Goal: Information Seeking & Learning: Learn about a topic

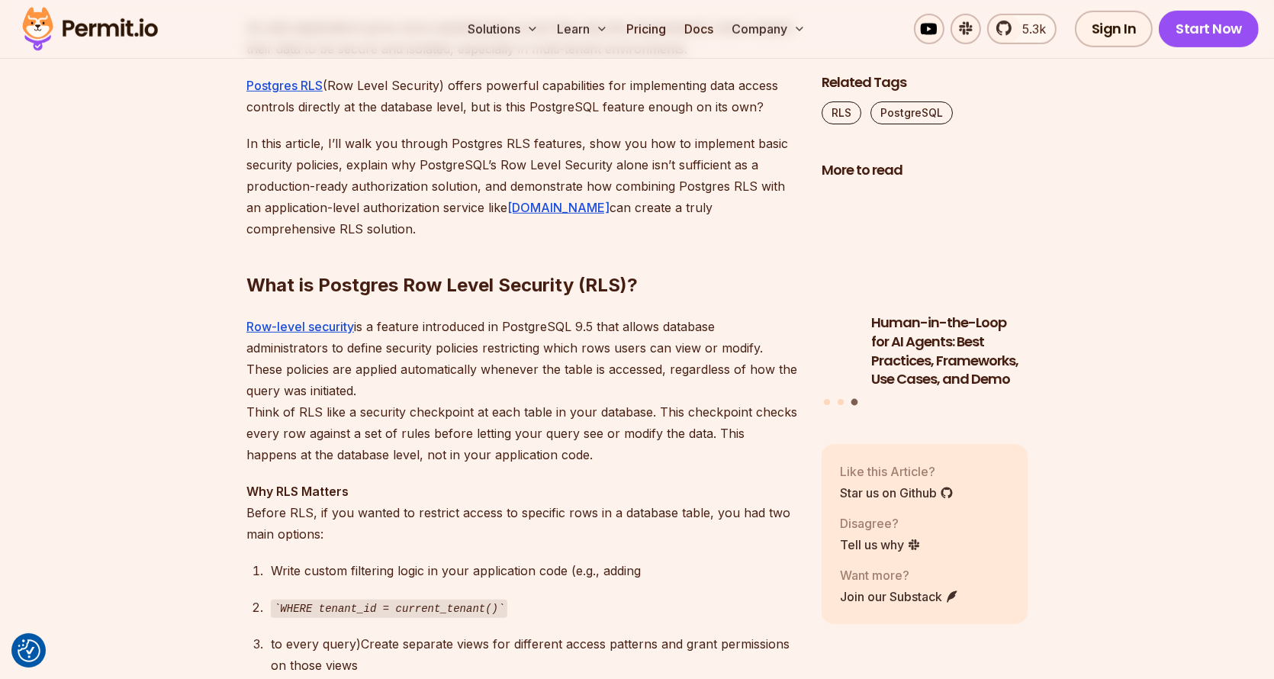
scroll to position [992, 0]
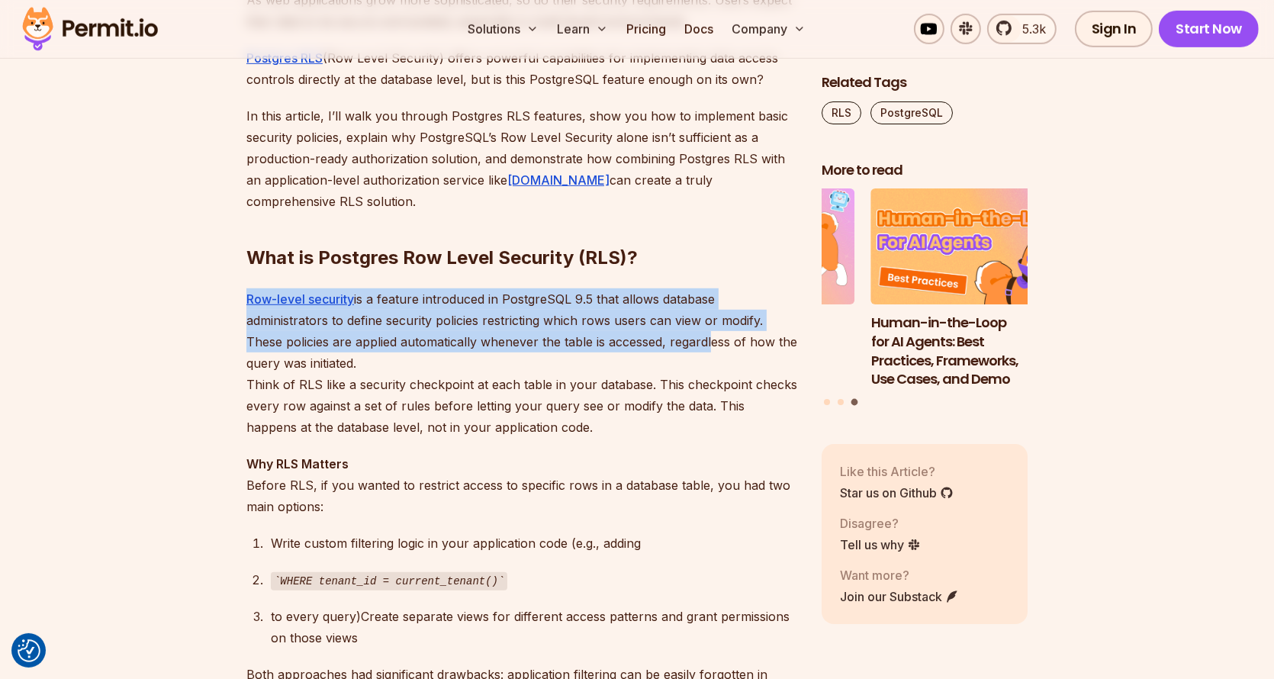
drag, startPoint x: 763, startPoint y: 268, endPoint x: 703, endPoint y: 344, distance: 97.2
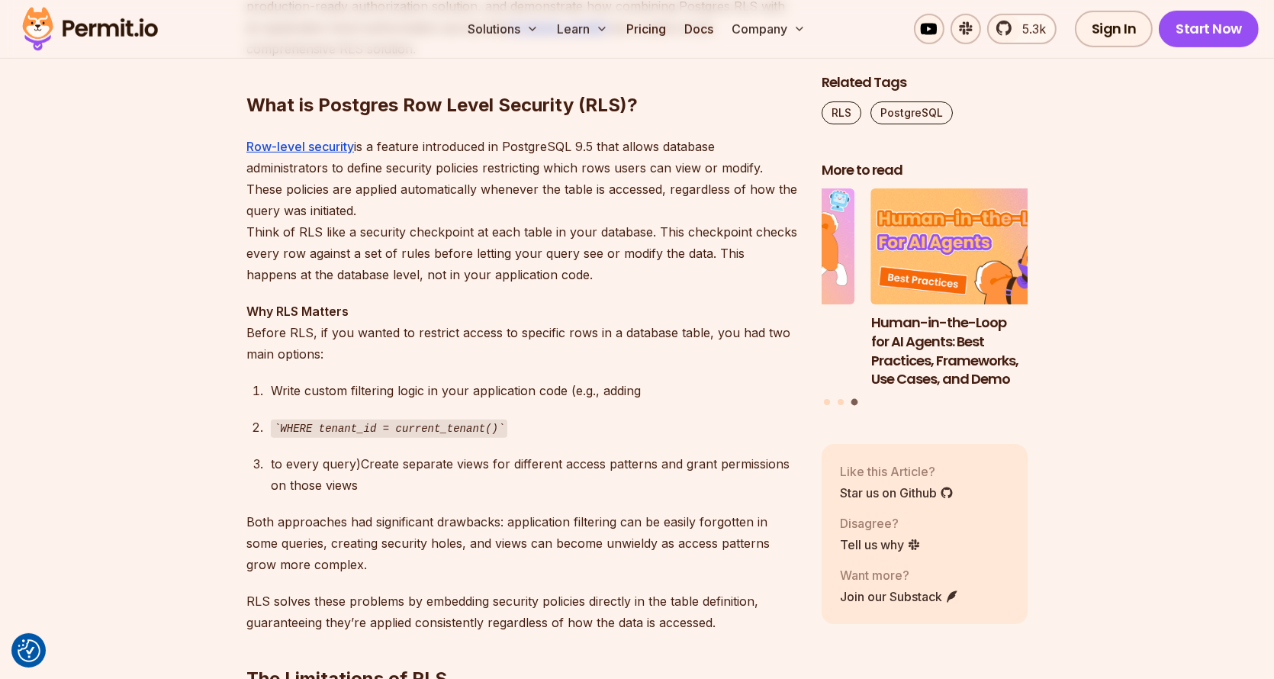
click at [675, 350] on p "Why RLS Matters Before RLS, if you wanted to restrict access to specific rows i…" at bounding box center [521, 333] width 551 height 64
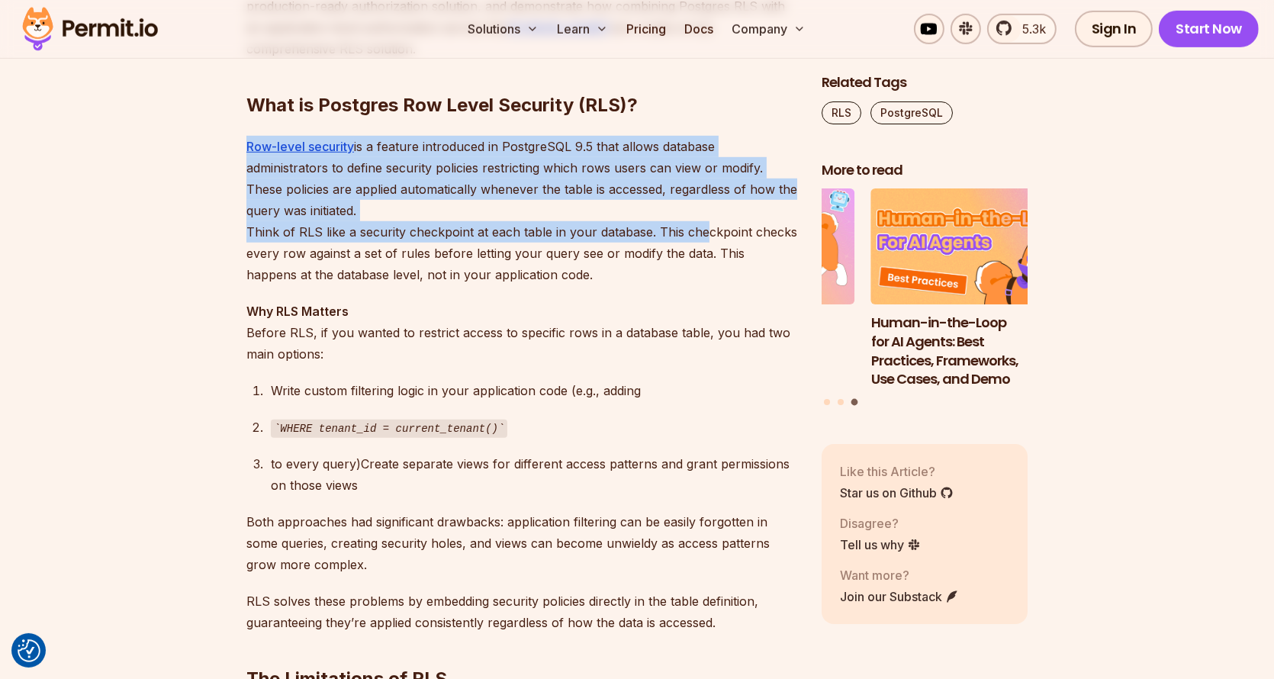
drag, startPoint x: 746, startPoint y: 126, endPoint x: 698, endPoint y: 224, distance: 109.5
click at [698, 224] on p "Row-level security is a feature introduced in PostgreSQL 9.5 that allows databa…" at bounding box center [521, 211] width 551 height 150
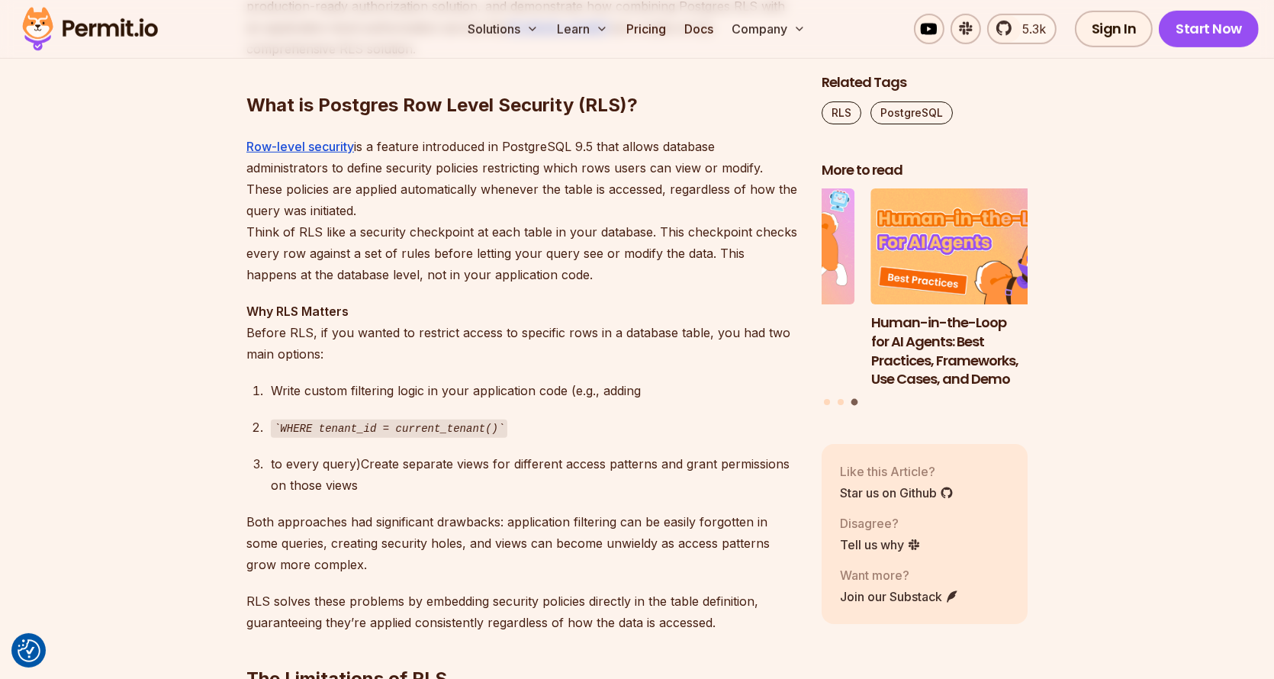
drag, startPoint x: 698, startPoint y: 211, endPoint x: 725, endPoint y: 126, distance: 89.5
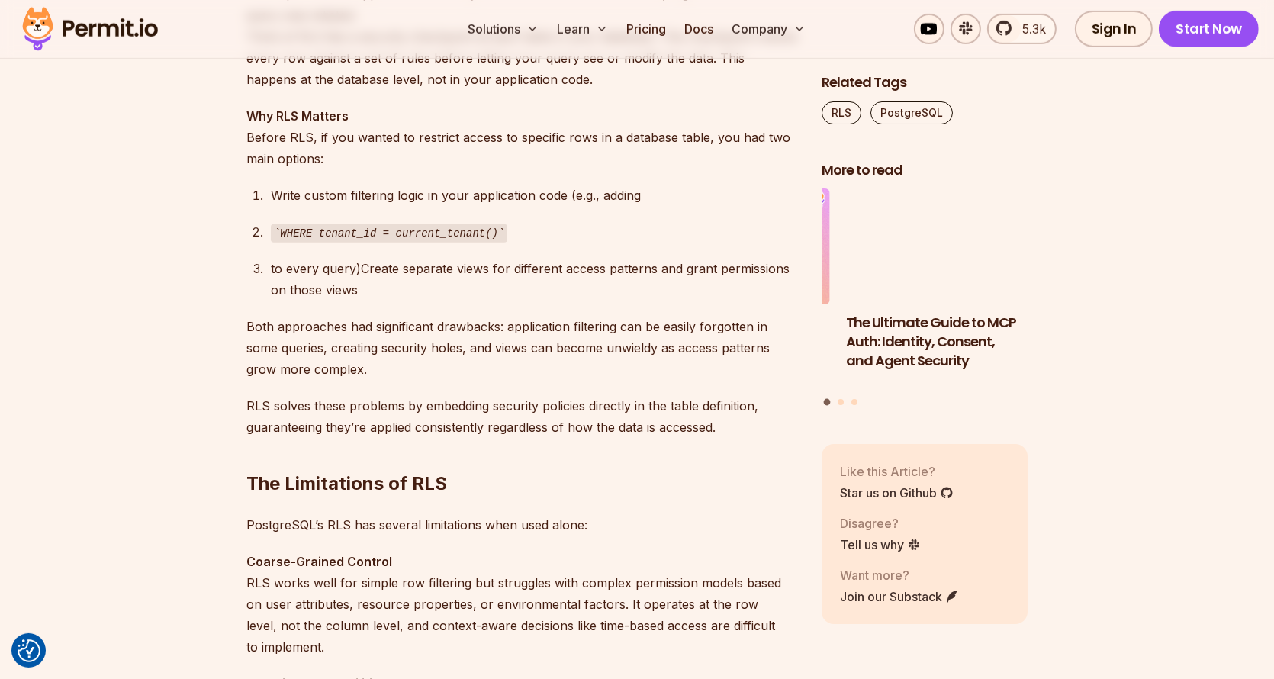
scroll to position [1220, 0]
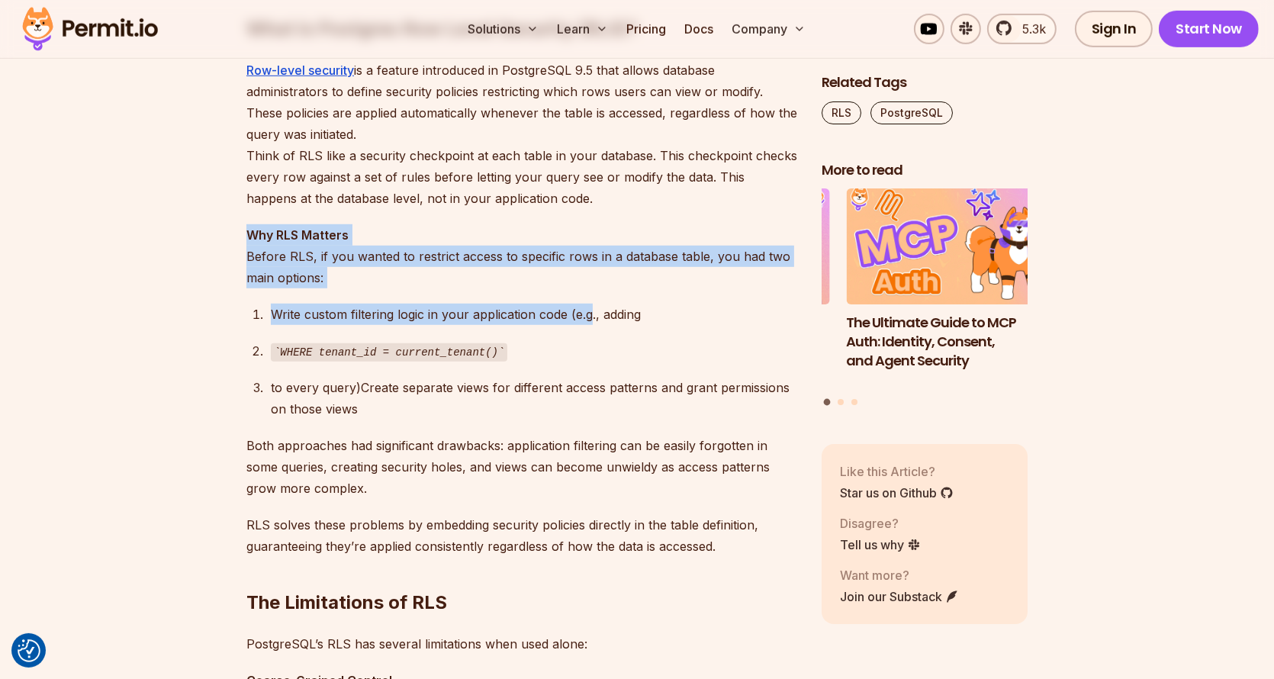
drag, startPoint x: 611, startPoint y: 227, endPoint x: 591, endPoint y: 310, distance: 84.7
click at [591, 310] on div "Write custom filtering logic in your application code (e.g., adding" at bounding box center [534, 314] width 526 height 21
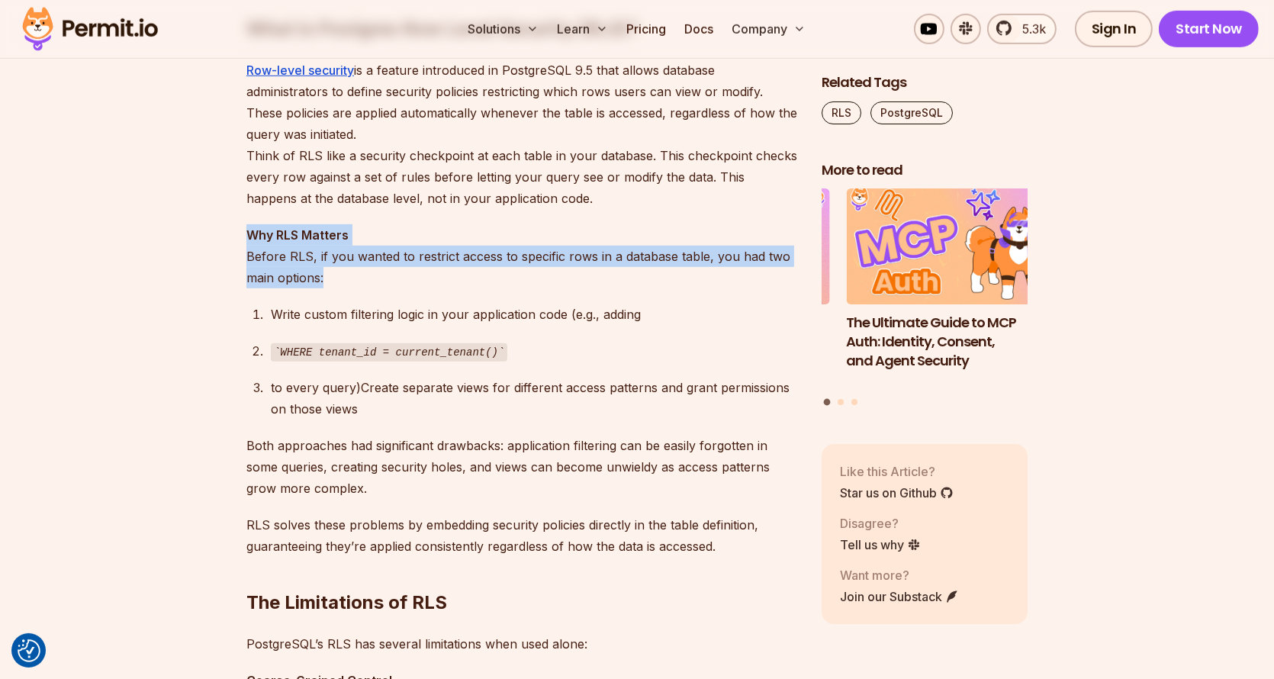
drag, startPoint x: 427, startPoint y: 230, endPoint x: 425, endPoint y: 278, distance: 48.9
click at [425, 278] on p "Why RLS Matters Before RLS, if you wanted to restrict access to specific rows i…" at bounding box center [521, 256] width 551 height 64
click at [424, 279] on p "Why RLS Matters Before RLS, if you wanted to restrict access to specific rows i…" at bounding box center [521, 256] width 551 height 64
drag, startPoint x: 424, startPoint y: 279, endPoint x: 226, endPoint y: 263, distance: 199.0
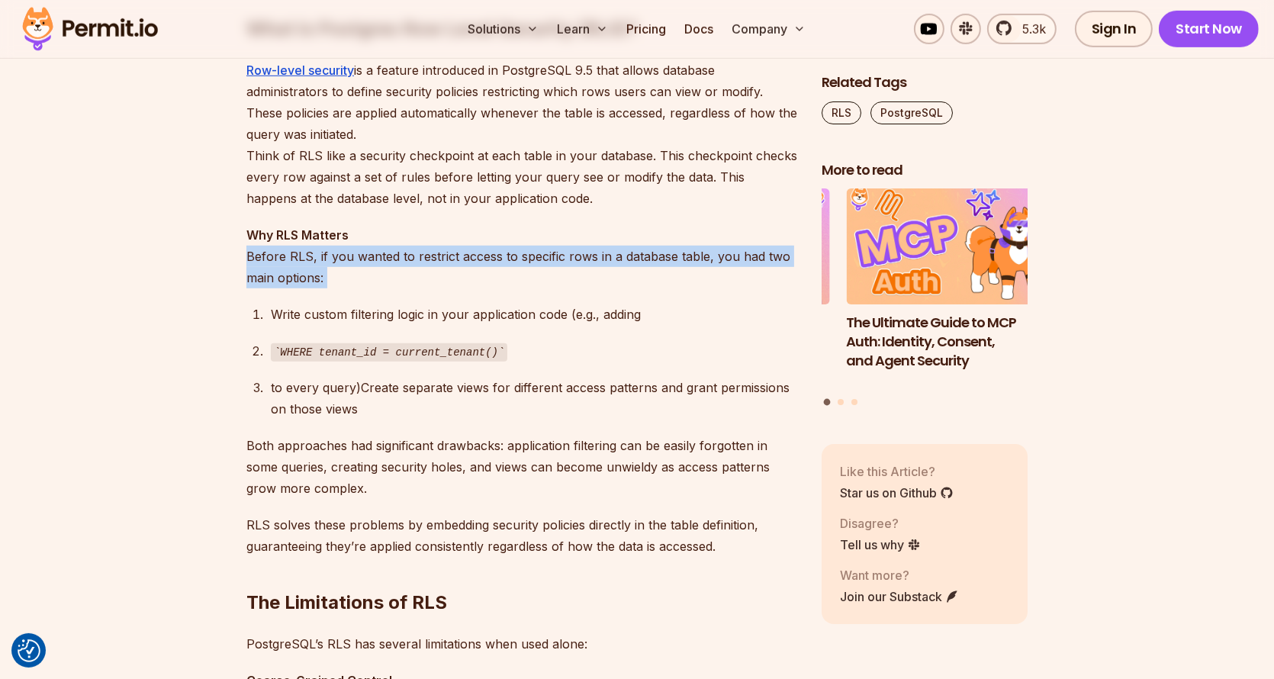
drag, startPoint x: 226, startPoint y: 263, endPoint x: 592, endPoint y: 262, distance: 366.1
click at [593, 262] on p "Why RLS Matters Before RLS, if you wanted to restrict access to specific rows i…" at bounding box center [521, 256] width 551 height 64
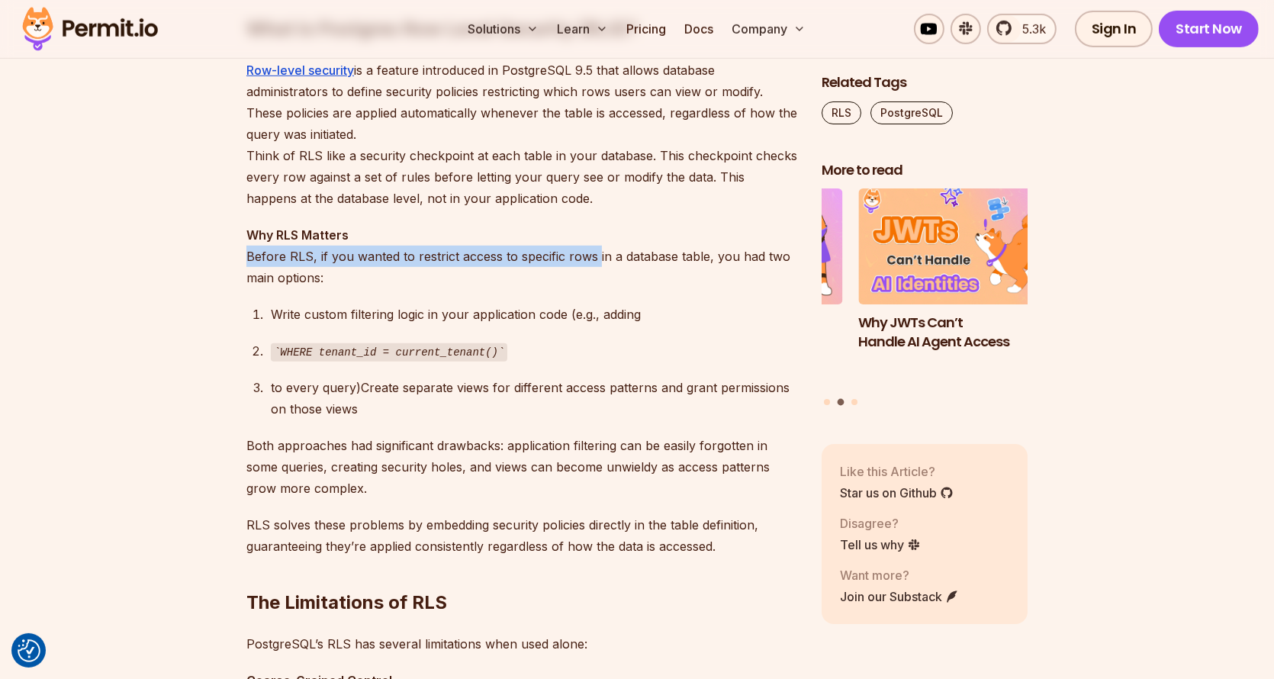
click at [593, 262] on p "Why RLS Matters Before RLS, if you wanted to restrict access to specific rows i…" at bounding box center [521, 256] width 551 height 64
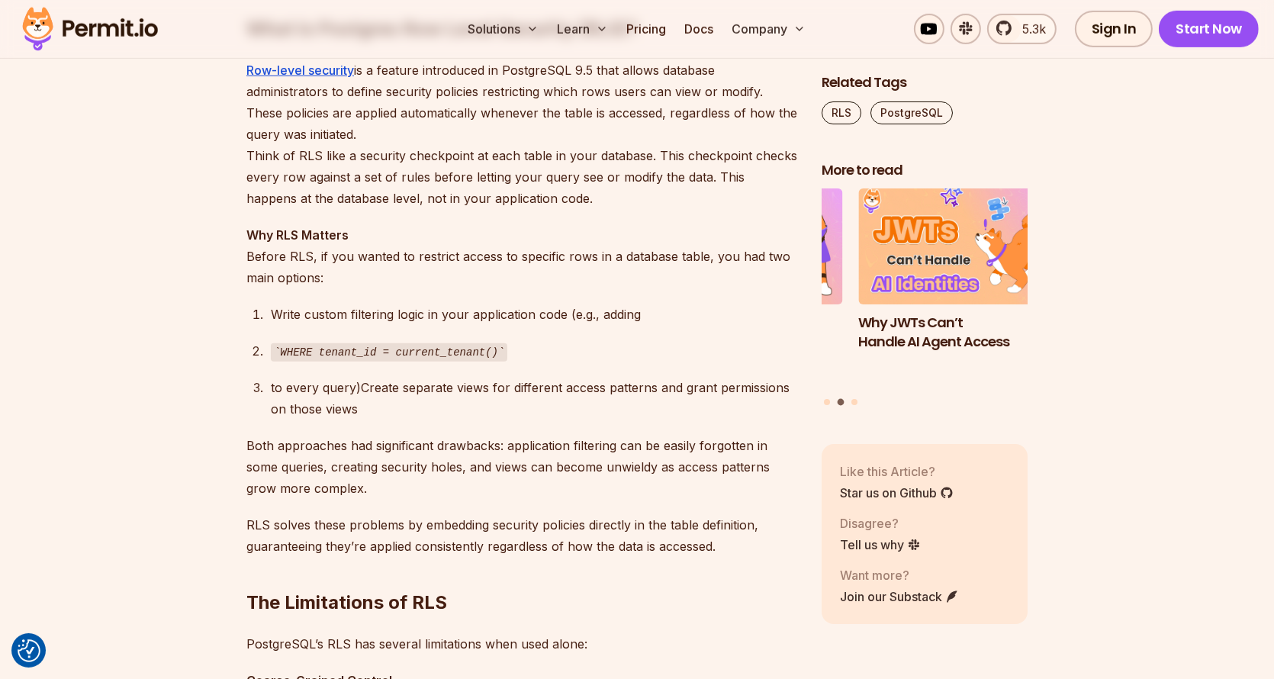
scroll to position [1297, 0]
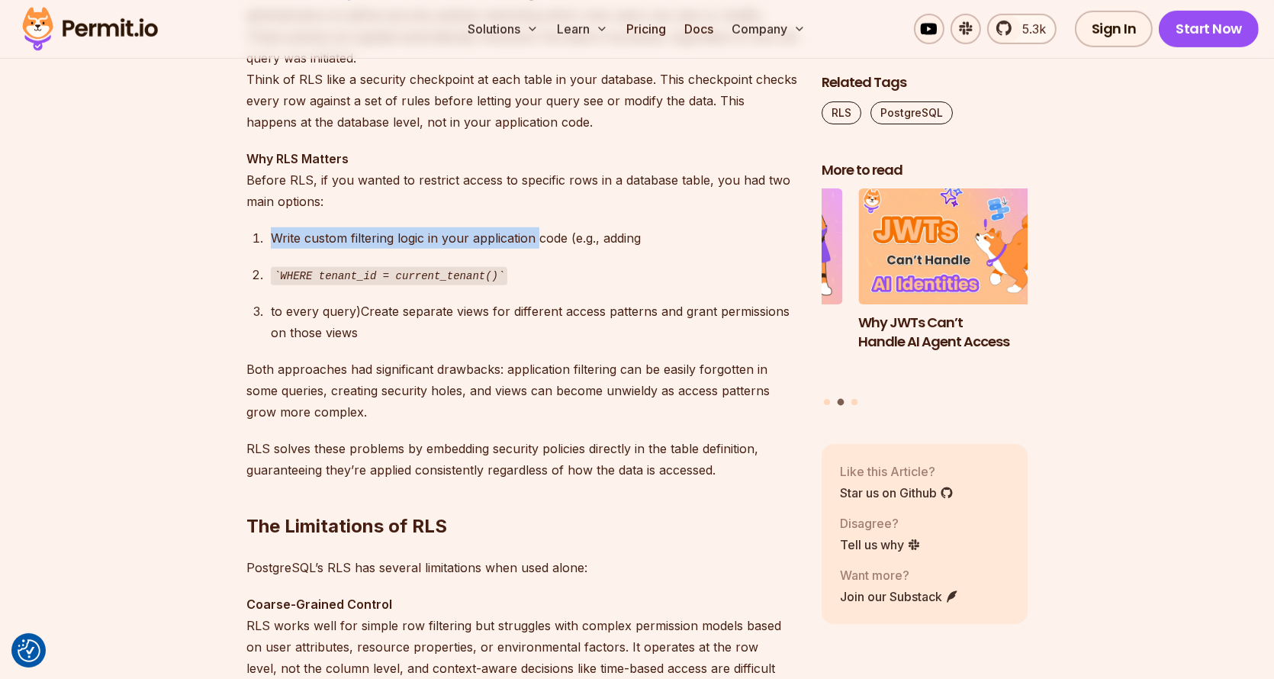
drag, startPoint x: 537, startPoint y: 201, endPoint x: 538, endPoint y: 238, distance: 36.6
click at [539, 399] on p "Both approaches had significant drawbacks: application filtering can be easily …" at bounding box center [521, 391] width 551 height 64
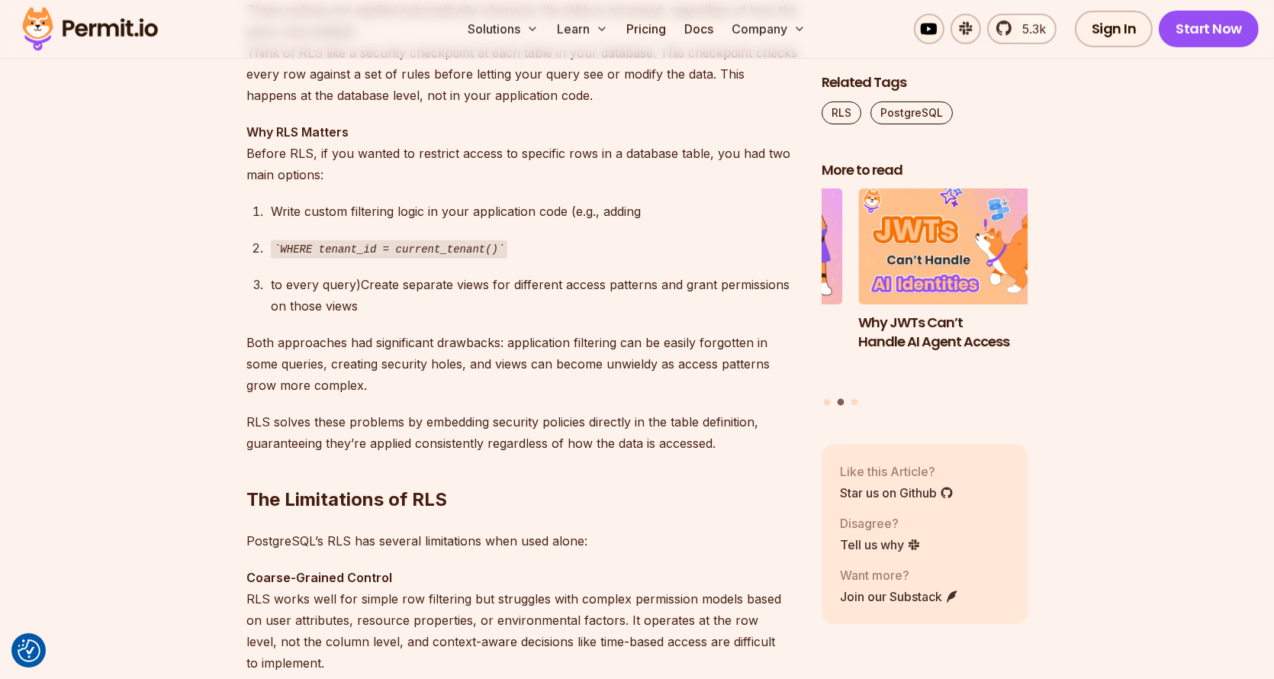
scroll to position [1373, 0]
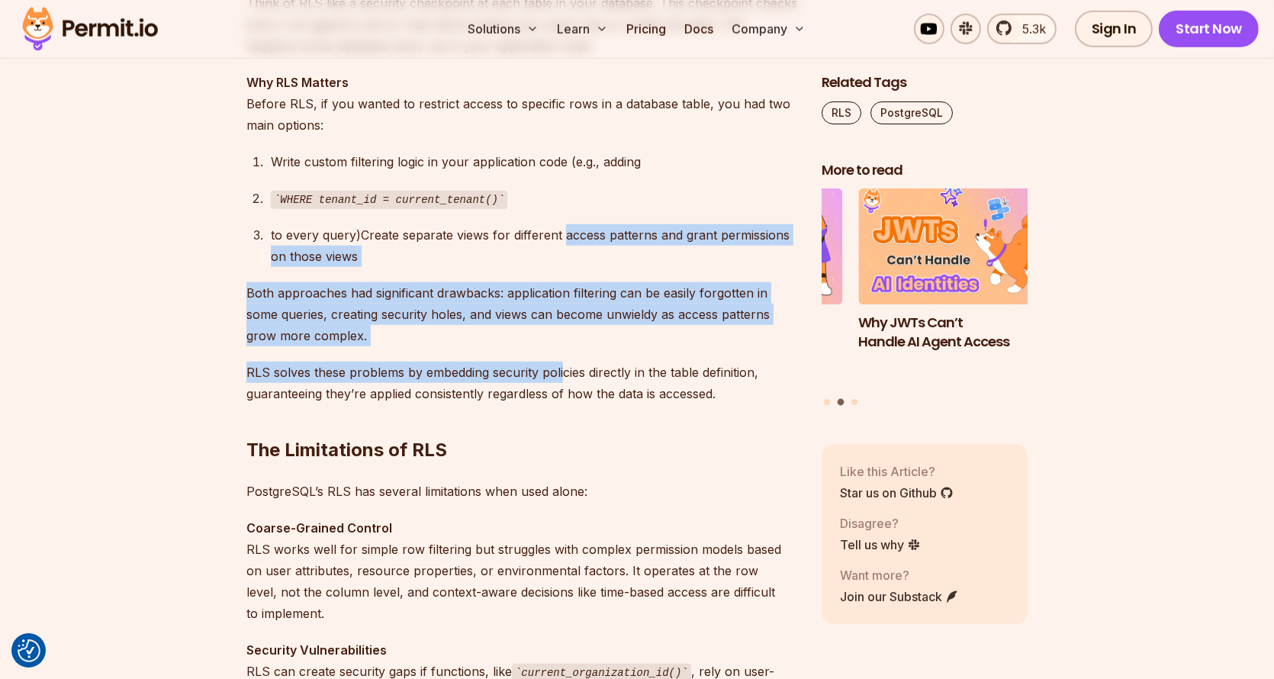
drag, startPoint x: 558, startPoint y: 242, endPoint x: 561, endPoint y: 354, distance: 112.2
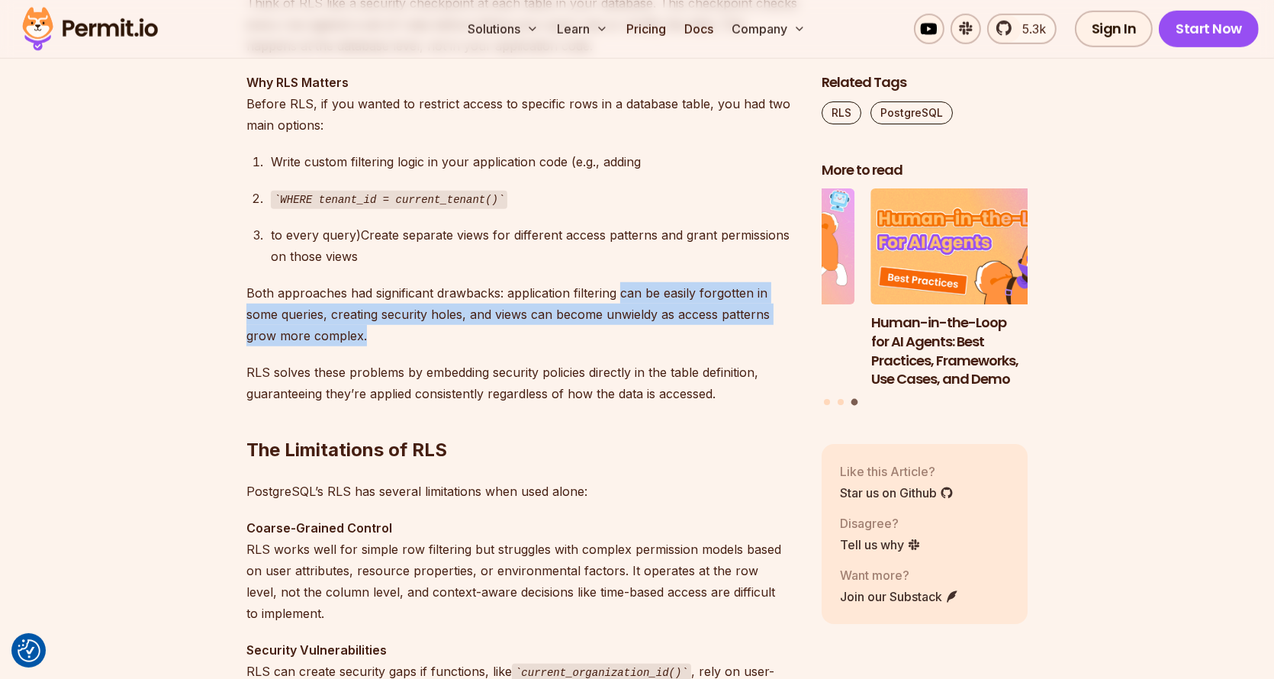
drag, startPoint x: 621, startPoint y: 273, endPoint x: 616, endPoint y: 333, distance: 59.7
click at [616, 333] on p "Both approaches had significant drawbacks: application filtering can be easily …" at bounding box center [521, 314] width 551 height 64
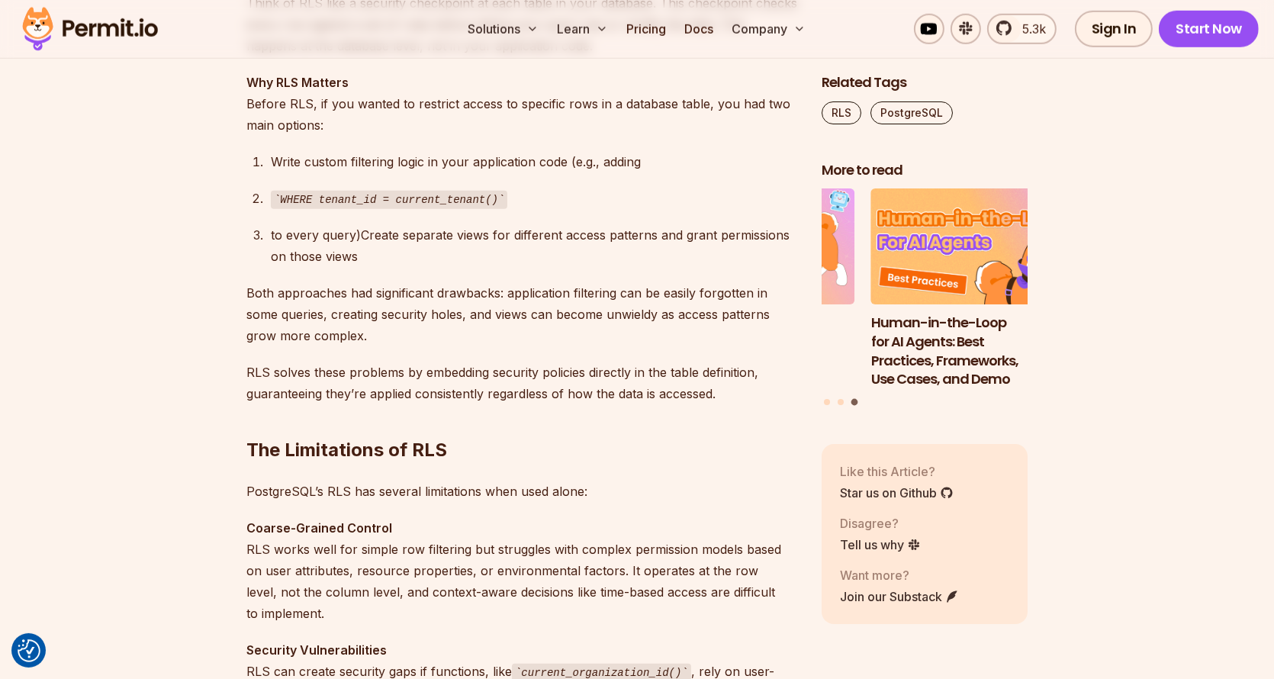
drag, startPoint x: 616, startPoint y: 333, endPoint x: 588, endPoint y: 257, distance: 80.6
click at [588, 256] on div "to every query)Create separate views for different access patterns and grant pe…" at bounding box center [534, 245] width 526 height 43
drag, startPoint x: 588, startPoint y: 256, endPoint x: 559, endPoint y: 323, distance: 73.1
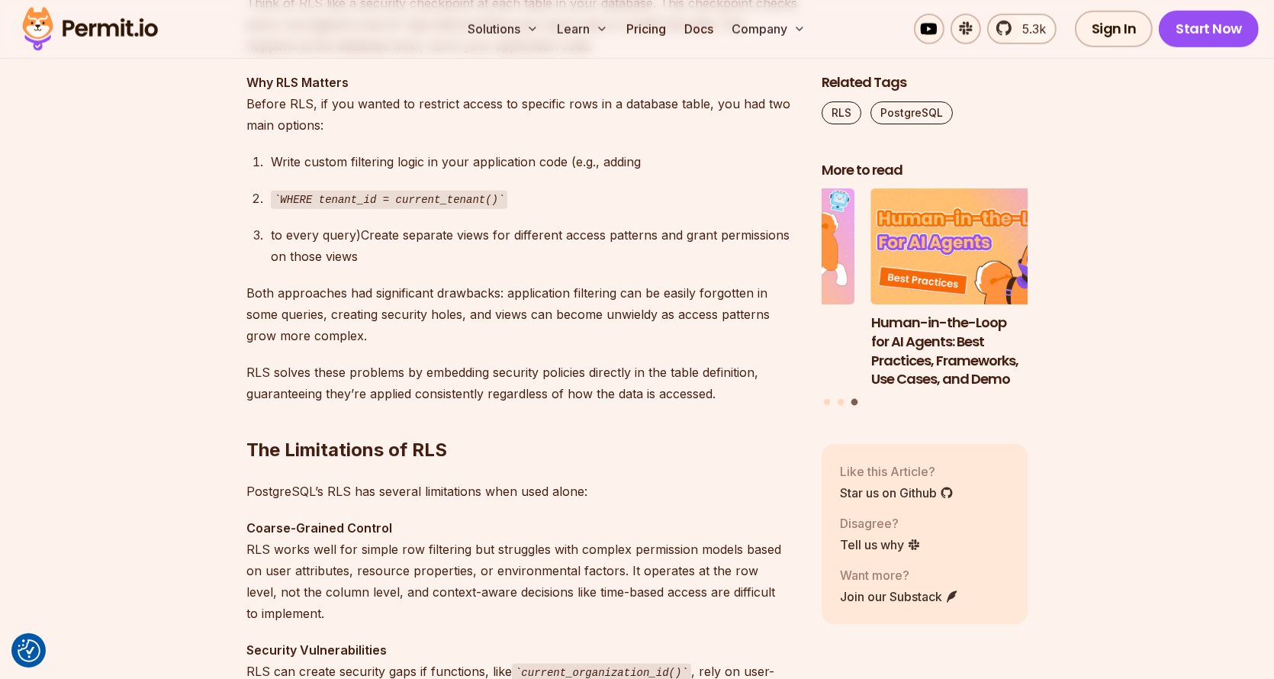
click at [558, 324] on p "Both approaches had significant drawbacks: application filtering can be easily …" at bounding box center [521, 314] width 551 height 64
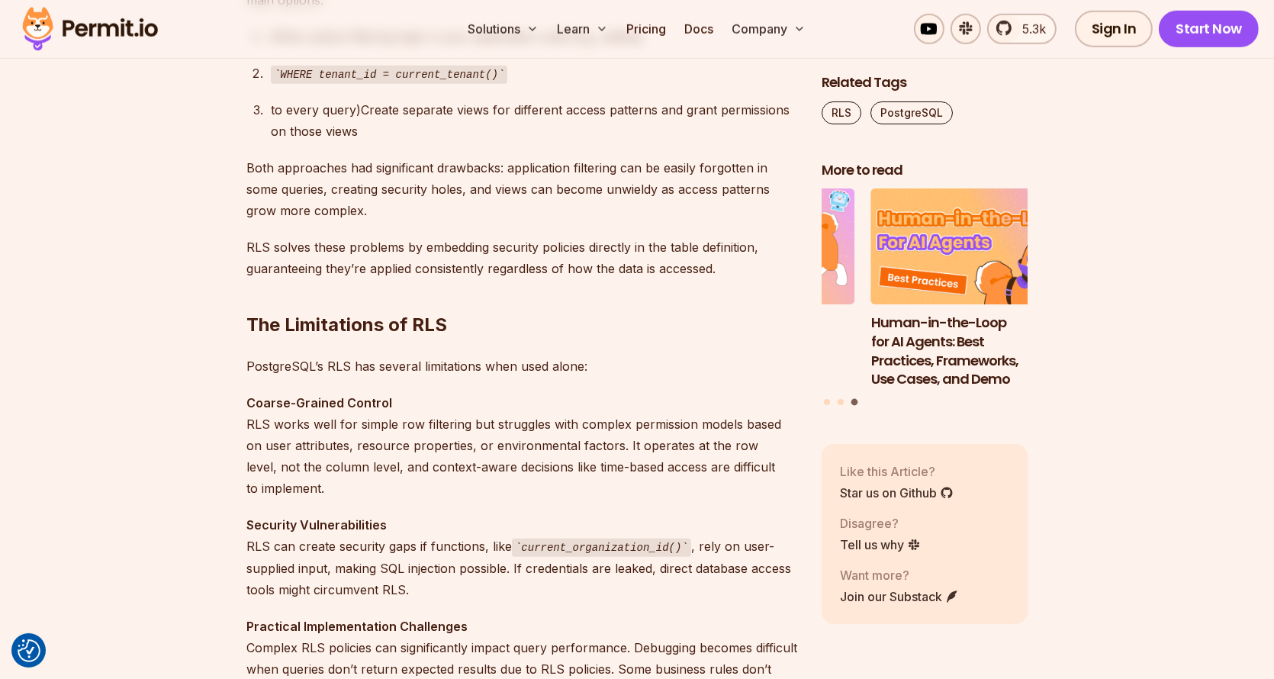
scroll to position [1526, 0]
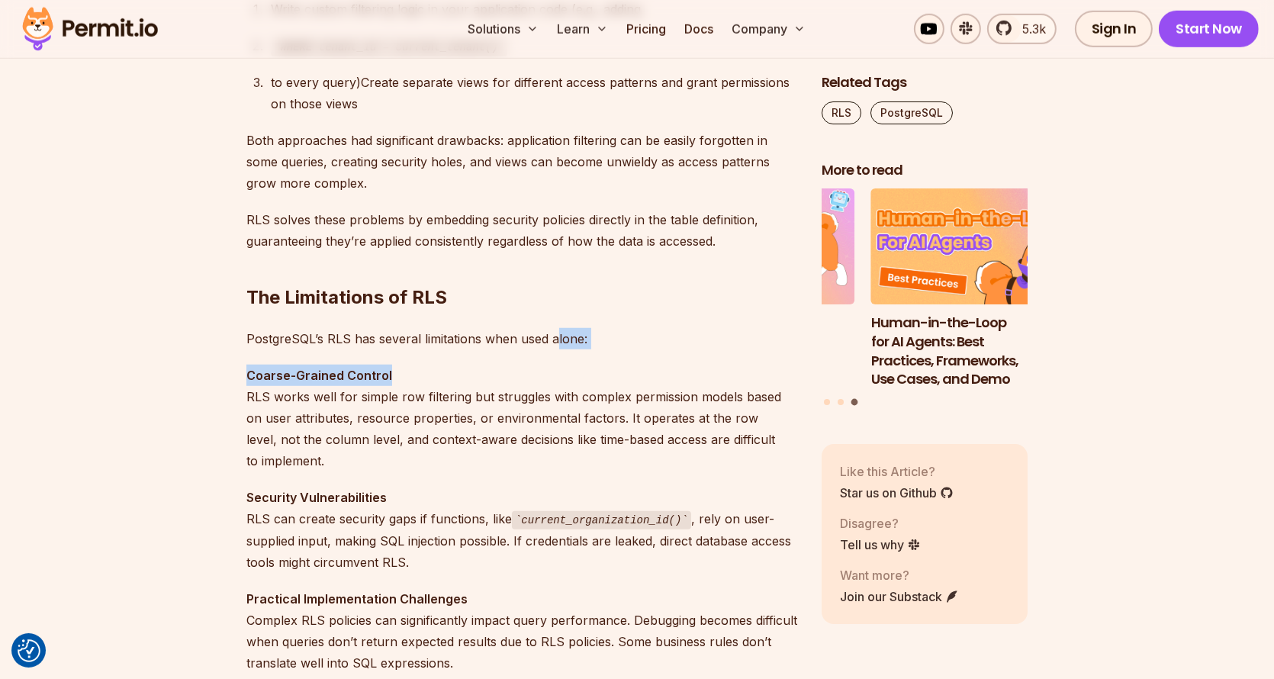
drag, startPoint x: 558, startPoint y: 324, endPoint x: 547, endPoint y: 362, distance: 39.8
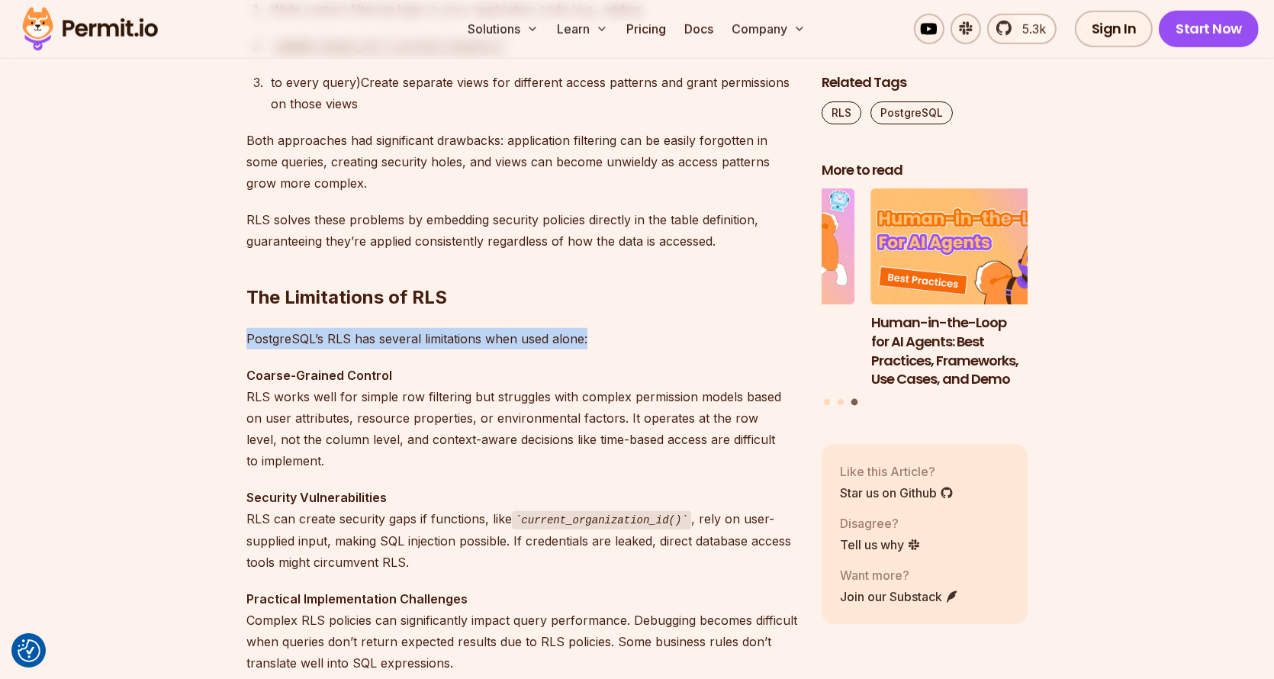
drag, startPoint x: 618, startPoint y: 303, endPoint x: 606, endPoint y: 343, distance: 42.2
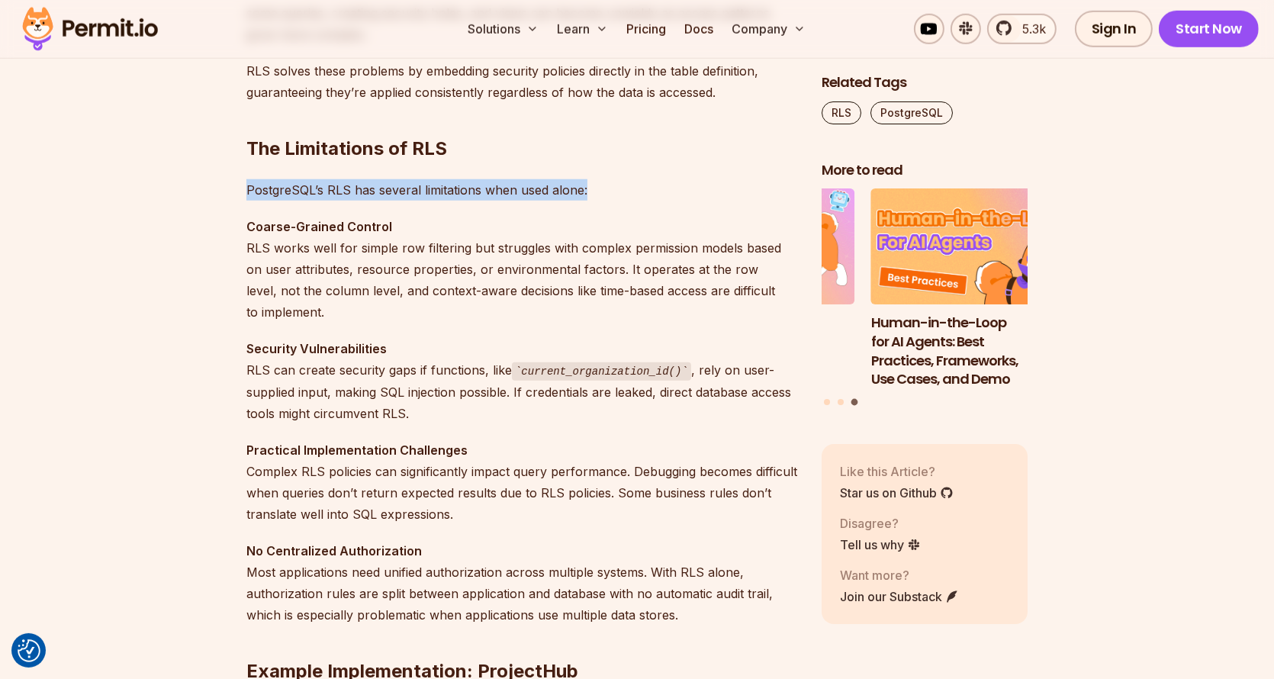
scroll to position [1678, 0]
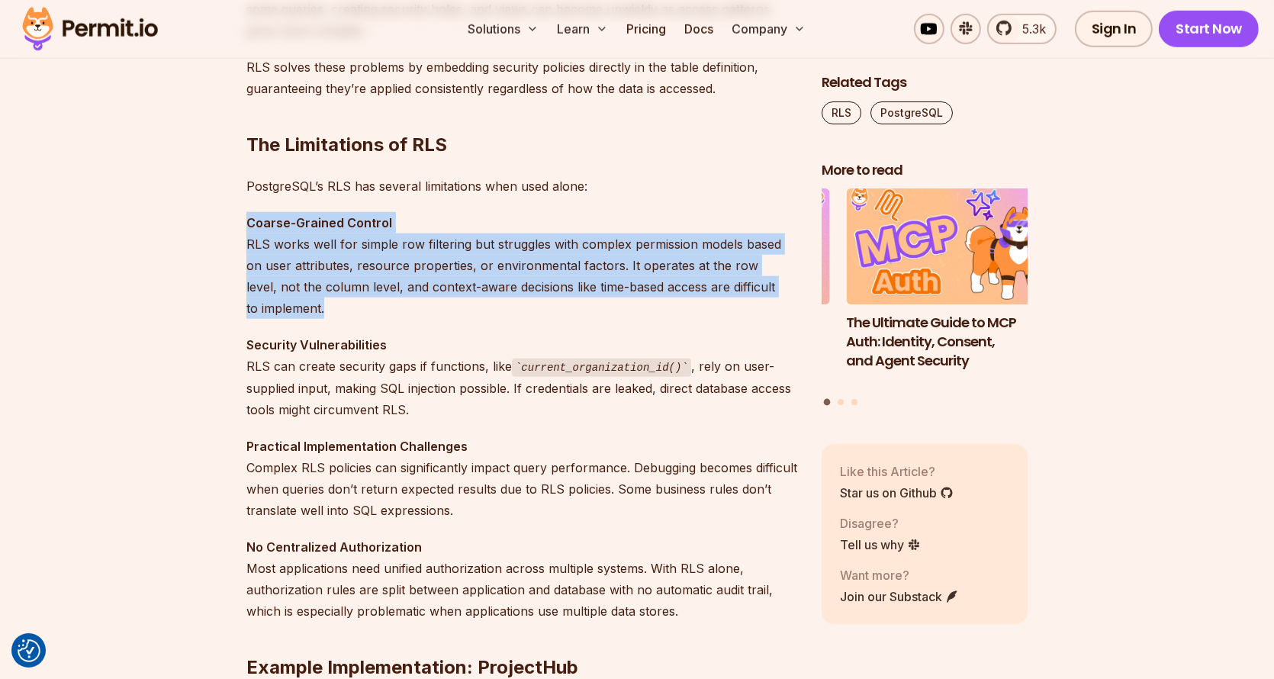
drag, startPoint x: 514, startPoint y: 225, endPoint x: 497, endPoint y: 303, distance: 79.6
click at [497, 303] on p "Coarse-Grained Control RLS works well for simple row filtering but struggles wi…" at bounding box center [521, 265] width 551 height 107
drag, startPoint x: 497, startPoint y: 303, endPoint x: 450, endPoint y: 416, distance: 123.1
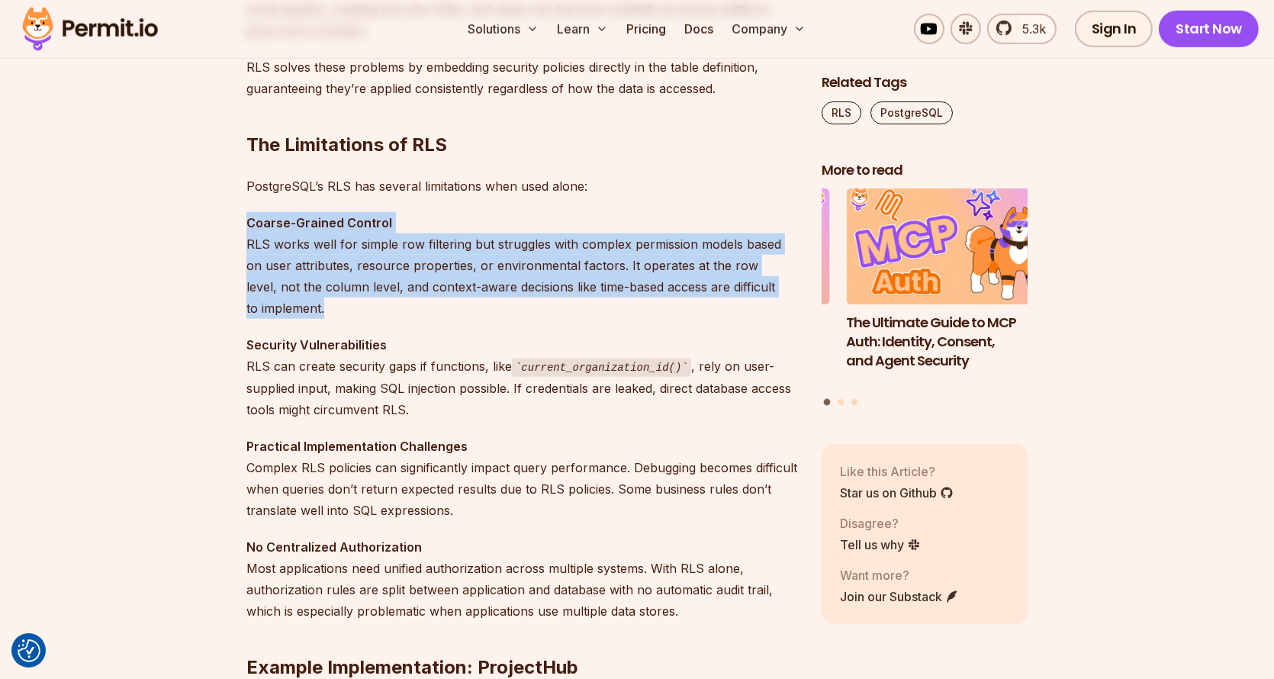
click at [450, 416] on p "Security Vulnerabilities RLS can create security gaps if functions, like curren…" at bounding box center [521, 377] width 551 height 86
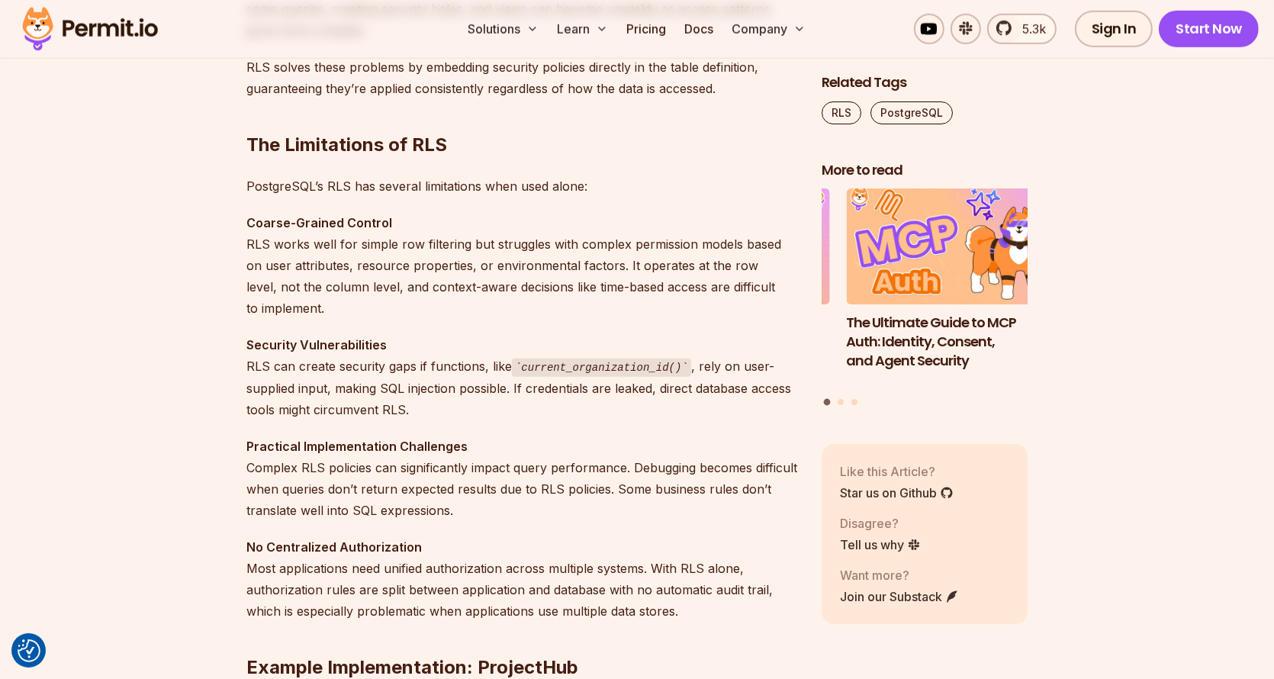
click at [329, 372] on p "Security Vulnerabilities RLS can create security gaps if functions, like curren…" at bounding box center [521, 377] width 551 height 86
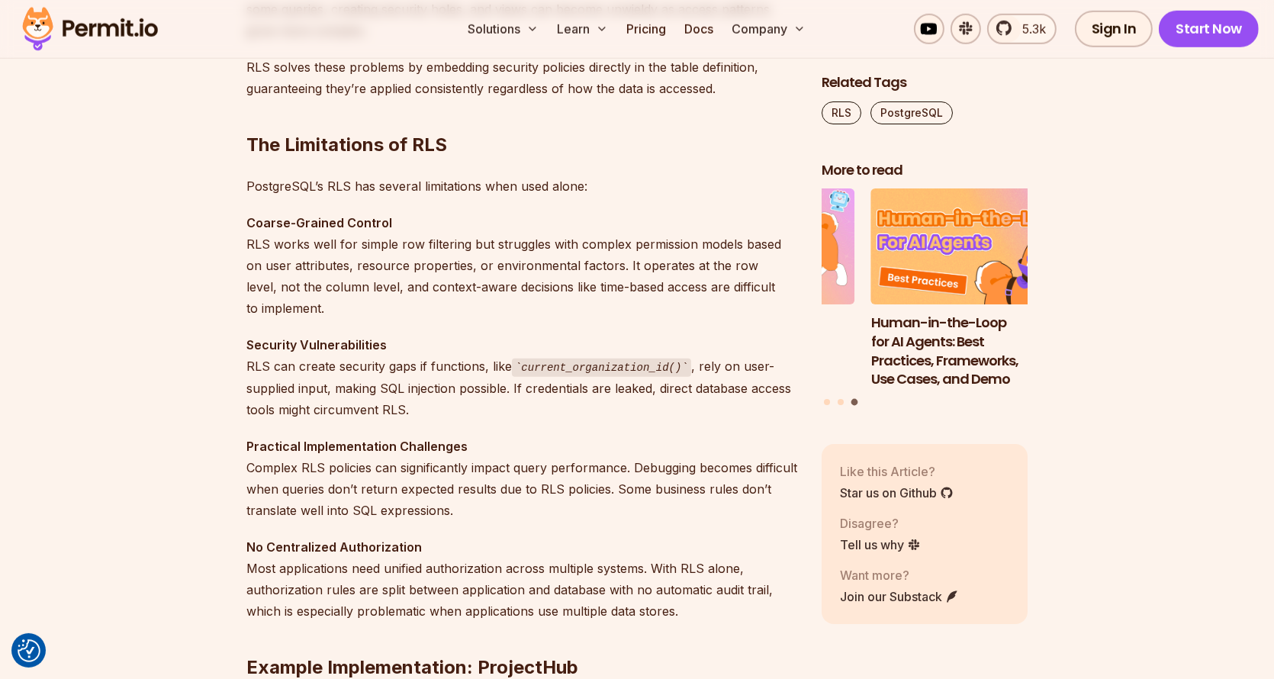
drag, startPoint x: 422, startPoint y: 327, endPoint x: 429, endPoint y: 405, distance: 78.1
click at [429, 405] on p "Security Vulnerabilities RLS can create security gaps if functions, like curren…" at bounding box center [521, 377] width 551 height 86
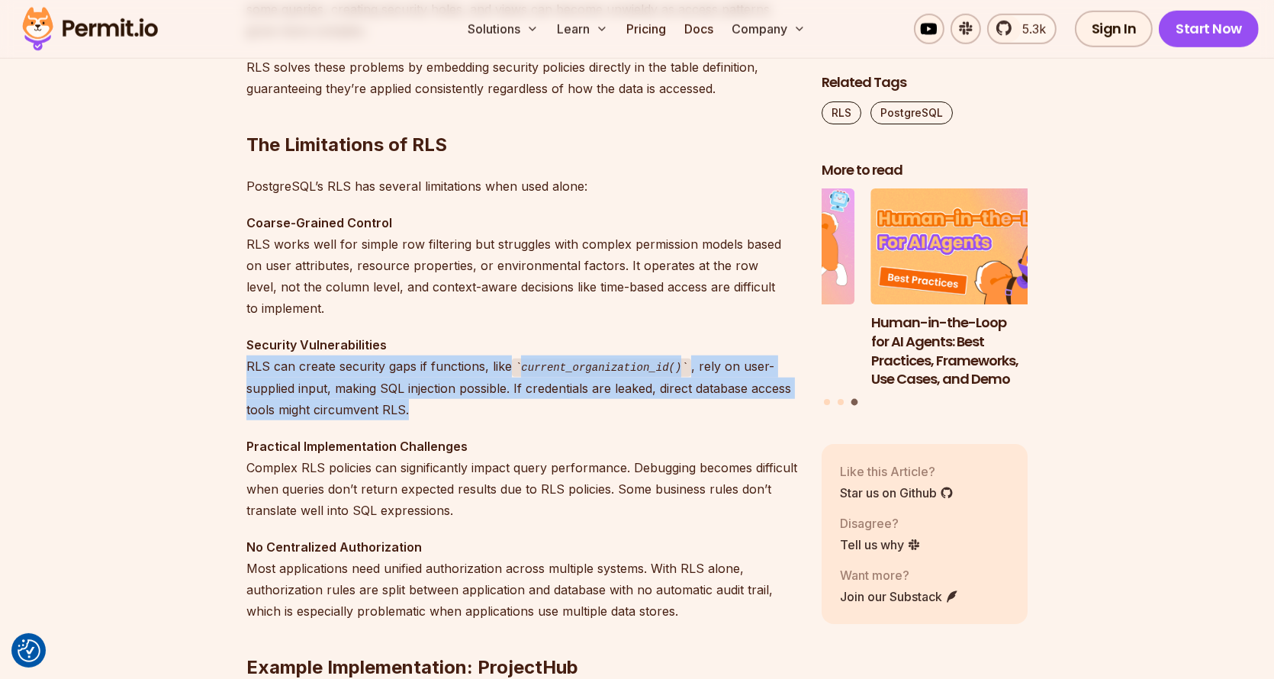
drag, startPoint x: 429, startPoint y: 405, endPoint x: 247, endPoint y: 371, distance: 184.8
click at [247, 371] on p "Security Vulnerabilities RLS can create security gaps if functions, like curren…" at bounding box center [521, 377] width 551 height 86
drag, startPoint x: 247, startPoint y: 371, endPoint x: 651, endPoint y: 397, distance: 404.4
click at [651, 397] on p "Security Vulnerabilities RLS can create security gaps if functions, like curren…" at bounding box center [521, 377] width 551 height 86
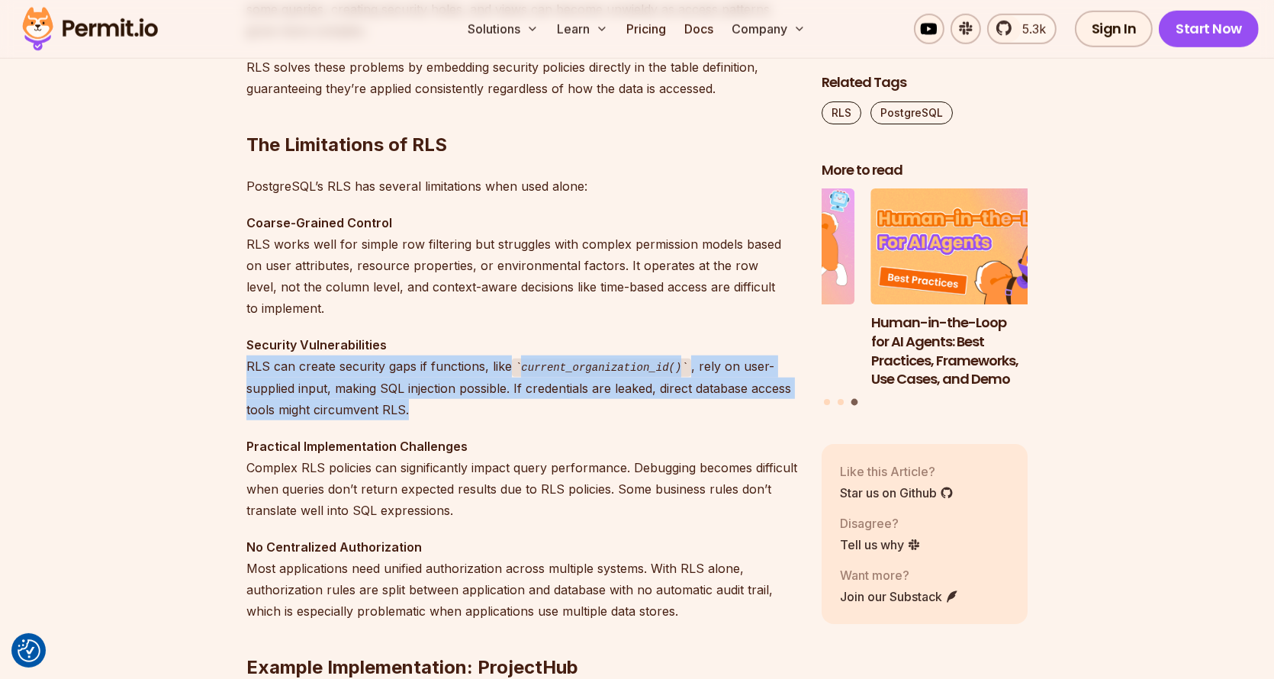
click at [651, 397] on p "Security Vulnerabilities RLS can create security gaps if functions, like curren…" at bounding box center [521, 377] width 551 height 86
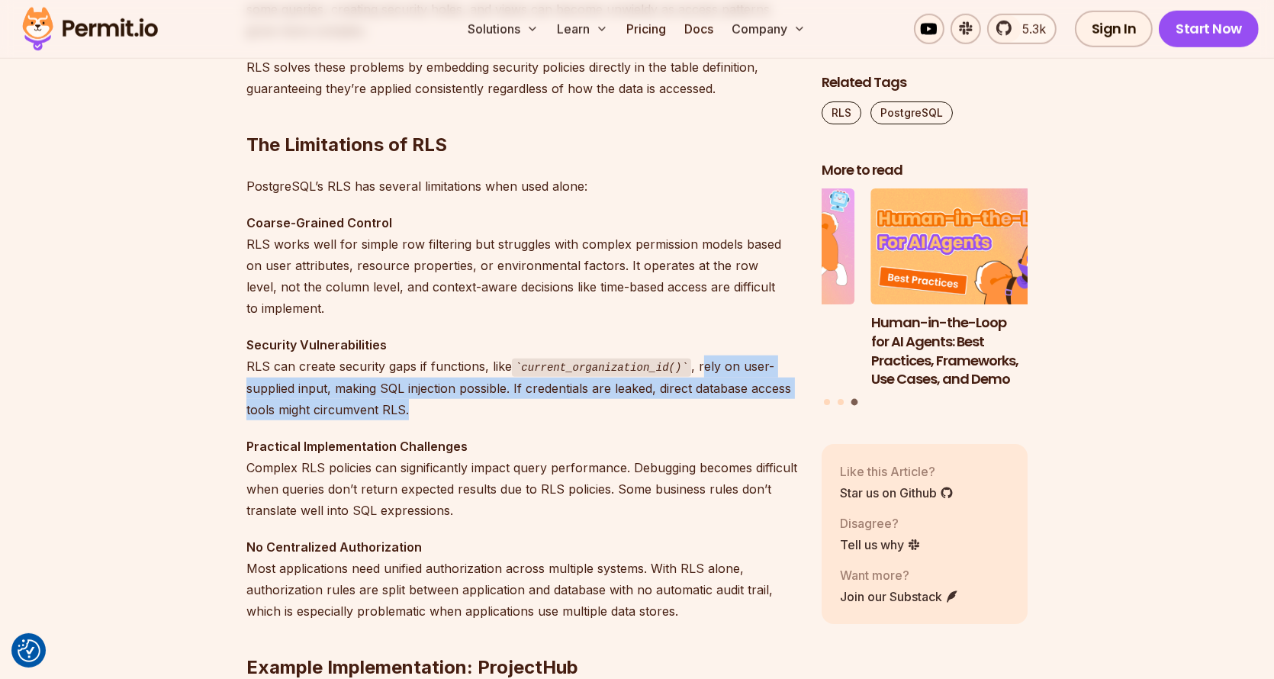
drag, startPoint x: 651, startPoint y: 397, endPoint x: 698, endPoint y: 365, distance: 57.1
click at [698, 365] on p "Security Vulnerabilities RLS can create security gaps if functions, like curren…" at bounding box center [521, 377] width 551 height 86
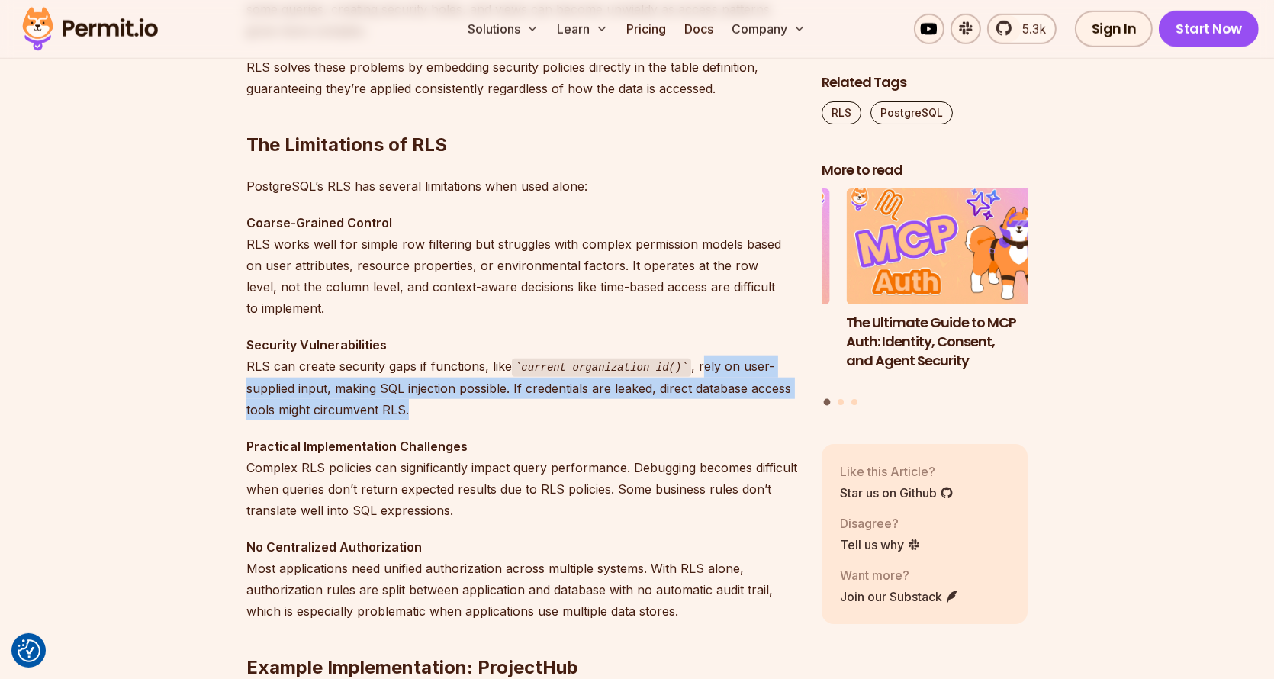
drag, startPoint x: 698, startPoint y: 365, endPoint x: 662, endPoint y: 401, distance: 50.7
click at [662, 401] on p "Security Vulnerabilities RLS can create security gaps if functions, like curren…" at bounding box center [521, 377] width 551 height 86
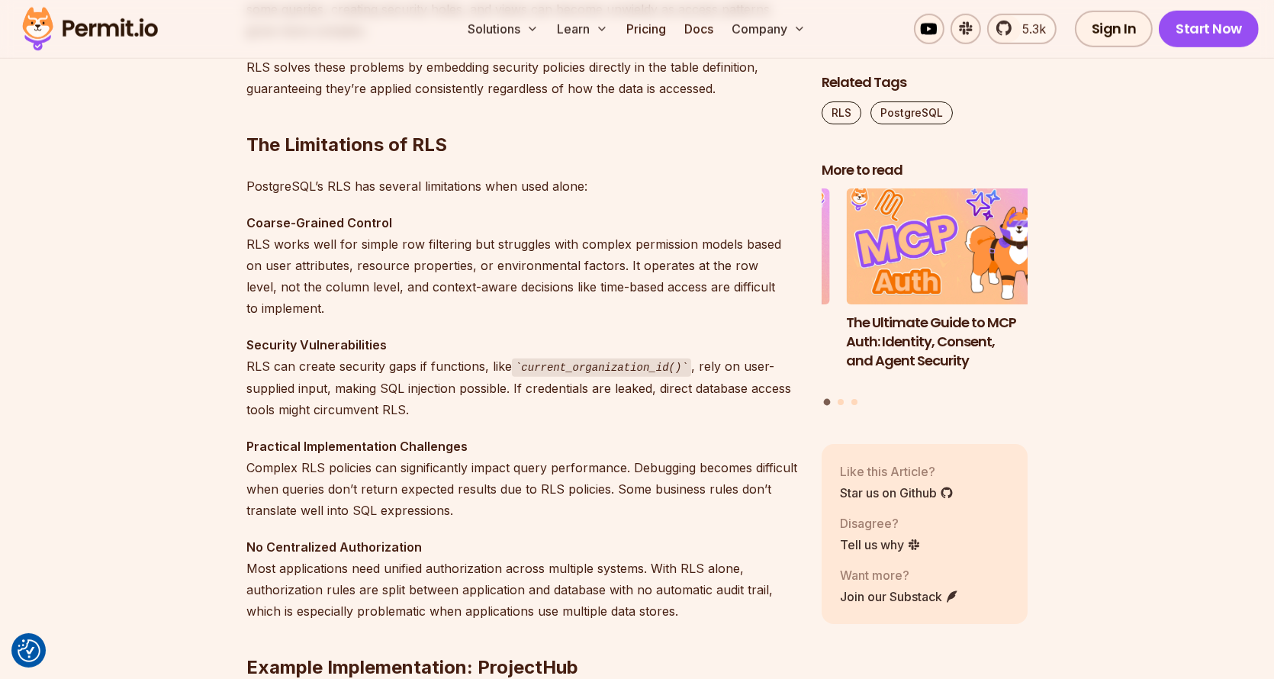
click at [362, 387] on p "Security Vulnerabilities RLS can create security gaps if functions, like curren…" at bounding box center [521, 377] width 551 height 86
drag, startPoint x: 362, startPoint y: 387, endPoint x: 516, endPoint y: 376, distance: 155.2
click at [516, 376] on p "Security Vulnerabilities RLS can create security gaps if functions, like curren…" at bounding box center [521, 377] width 551 height 86
click at [517, 376] on p "Security Vulnerabilities RLS can create security gaps if functions, like curren…" at bounding box center [521, 377] width 551 height 86
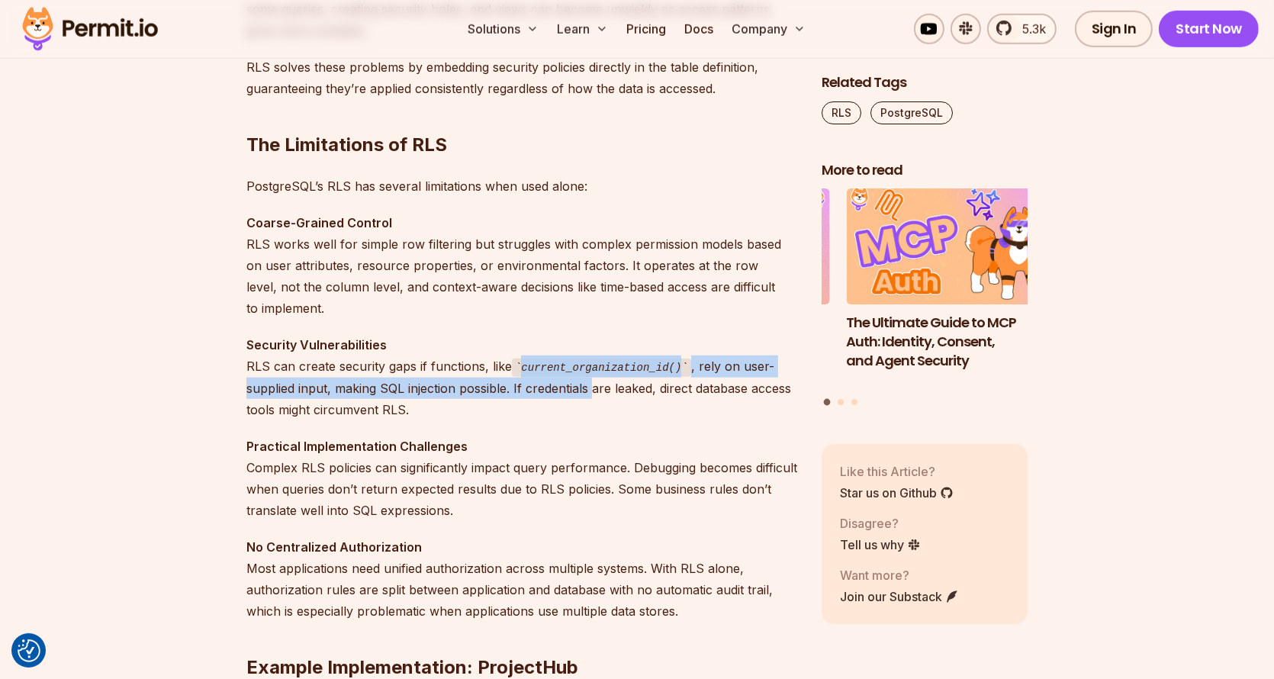
drag, startPoint x: 517, startPoint y: 376, endPoint x: 570, endPoint y: 387, distance: 53.9
click at [570, 387] on p "Security Vulnerabilities RLS can create security gaps if functions, like curren…" at bounding box center [521, 377] width 551 height 86
click at [564, 391] on p "Security Vulnerabilities RLS can create security gaps if functions, like curren…" at bounding box center [521, 377] width 551 height 86
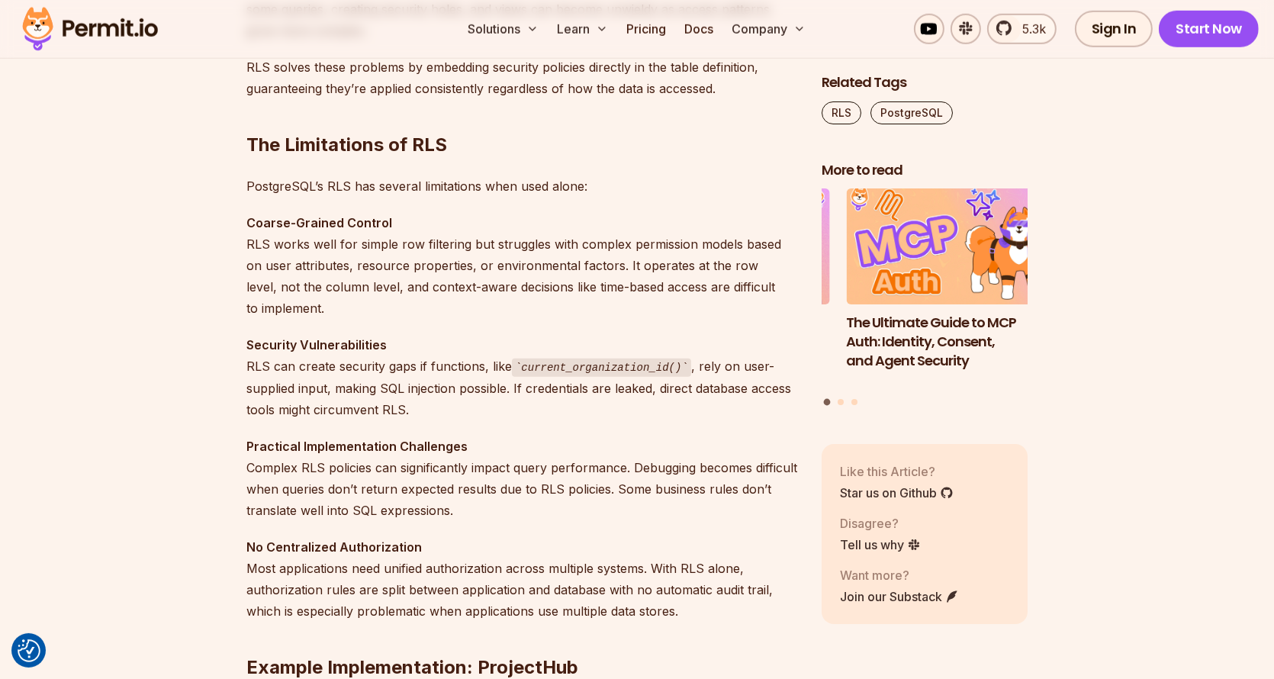
click at [507, 410] on p "Security Vulnerabilities RLS can create security gaps if functions, like curren…" at bounding box center [521, 377] width 551 height 86
drag, startPoint x: 521, startPoint y: 401, endPoint x: 626, endPoint y: 384, distance: 106.6
click at [626, 384] on p "Security Vulnerabilities RLS can create security gaps if functions, like curren…" at bounding box center [521, 377] width 551 height 86
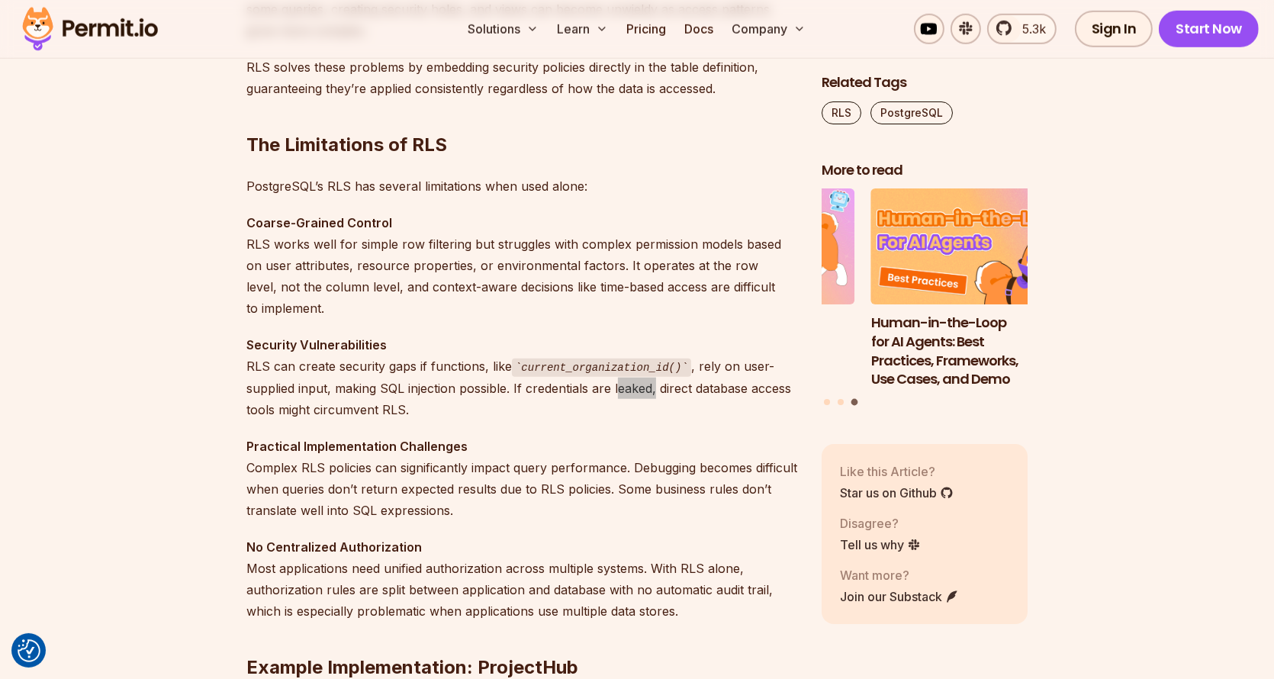
scroll to position [1754, 0]
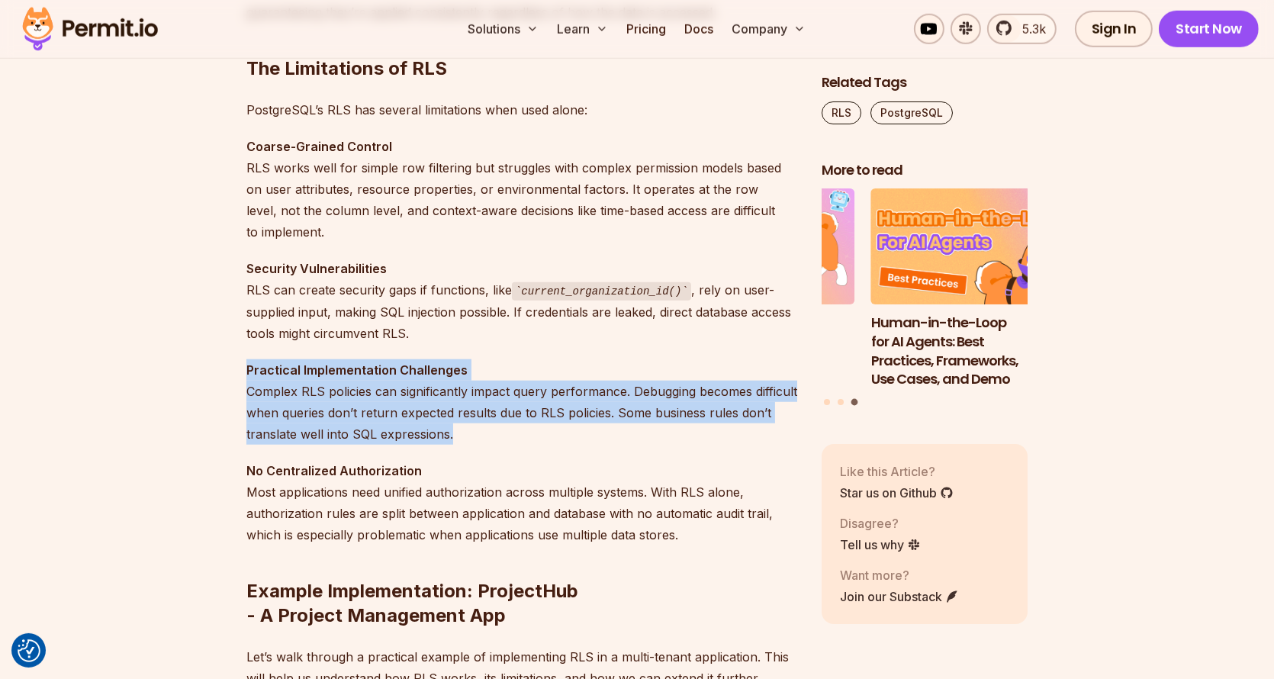
drag, startPoint x: 557, startPoint y: 343, endPoint x: 547, endPoint y: 439, distance: 96.6
click at [547, 439] on p "Practical Implementation Challenges Complex RLS policies can significantly impa…" at bounding box center [521, 401] width 551 height 85
drag, startPoint x: 528, startPoint y: 430, endPoint x: 529, endPoint y: 358, distance: 72.5
click at [529, 359] on p "Practical Implementation Challenges Complex RLS policies can significantly impa…" at bounding box center [521, 401] width 551 height 85
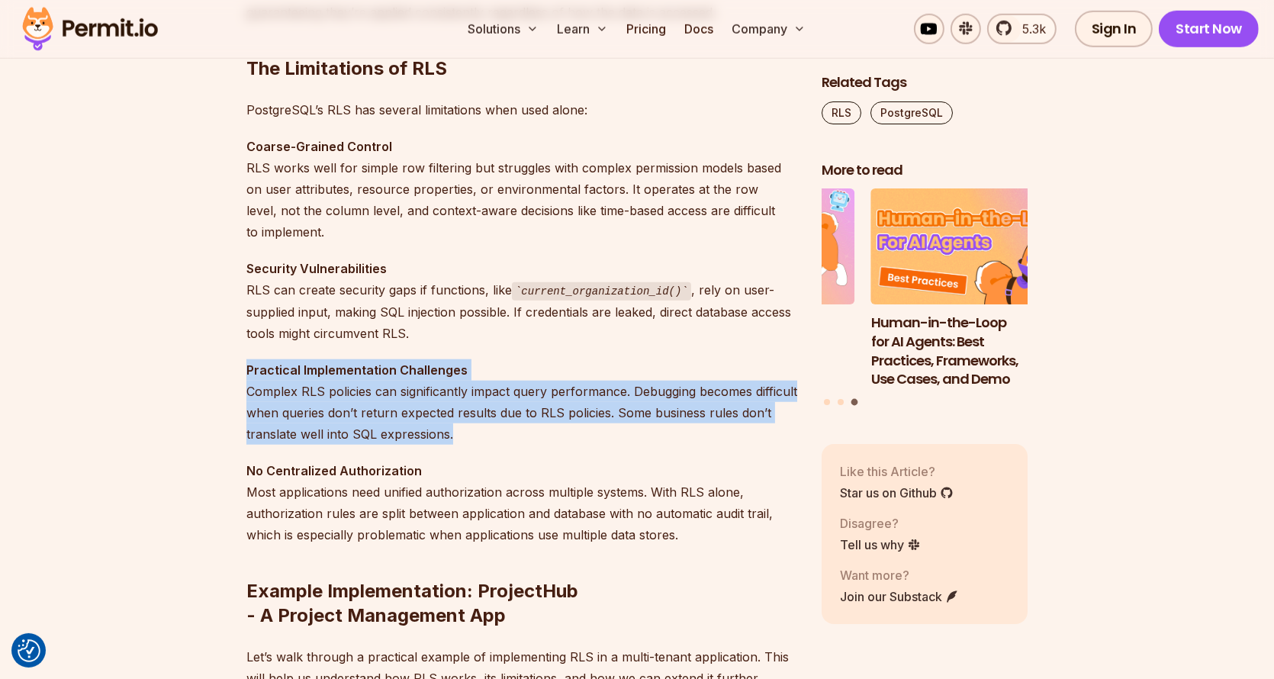
click at [529, 359] on p "Practical Implementation Challenges Complex RLS policies can significantly impa…" at bounding box center [521, 401] width 551 height 85
drag, startPoint x: 535, startPoint y: 333, endPoint x: 519, endPoint y: 432, distance: 101.2
click at [519, 432] on p "Practical Implementation Challenges Complex RLS policies can significantly impa…" at bounding box center [521, 401] width 551 height 85
drag, startPoint x: 519, startPoint y: 432, endPoint x: 535, endPoint y: 365, distance: 69.0
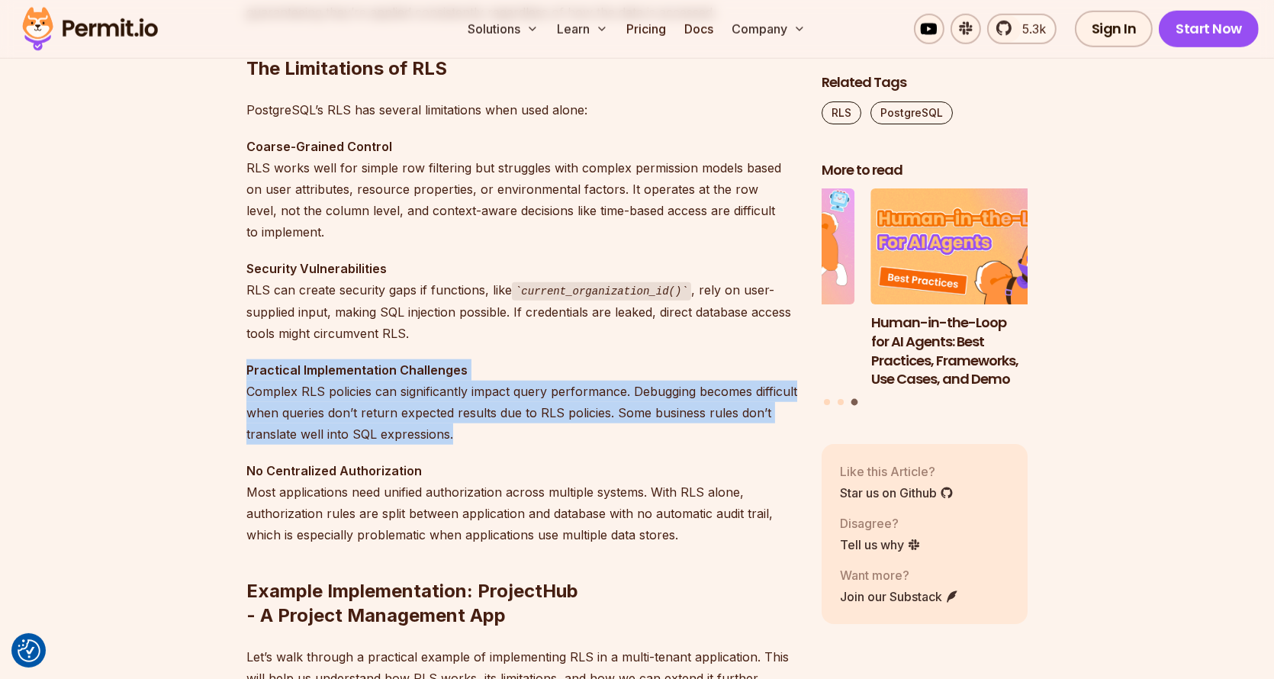
click at [535, 365] on p "Practical Implementation Challenges Complex RLS policies can significantly impa…" at bounding box center [521, 401] width 551 height 85
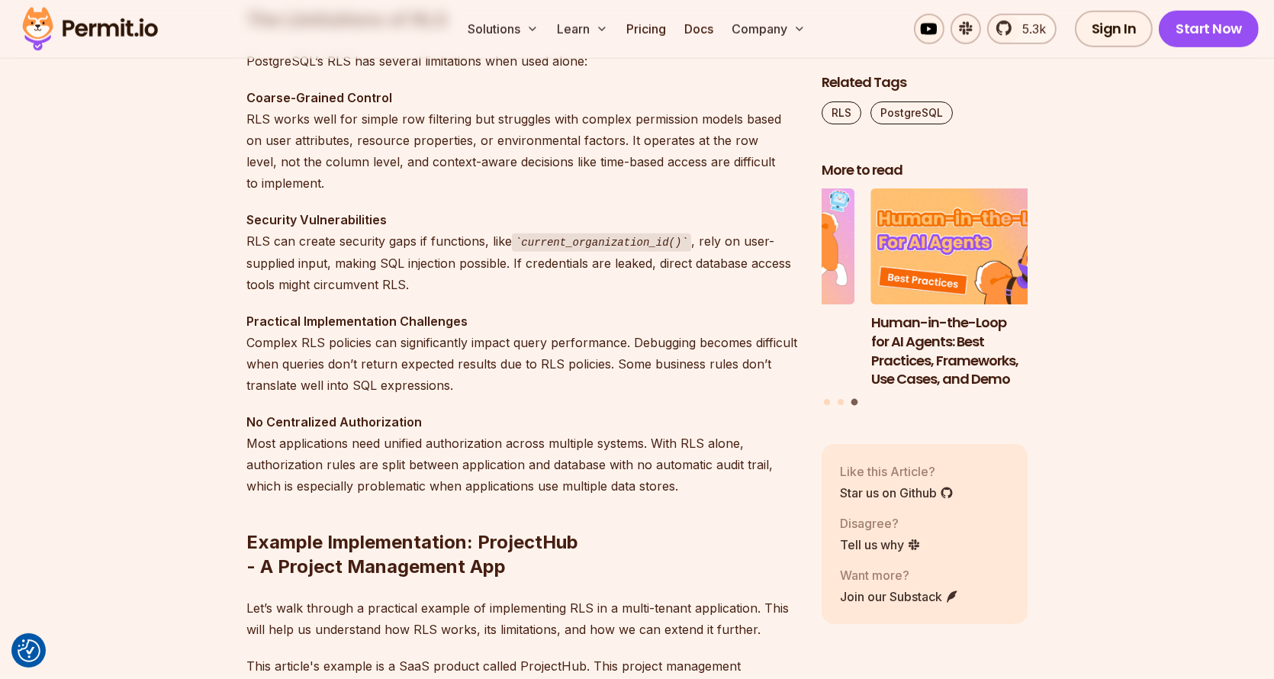
scroll to position [1831, 0]
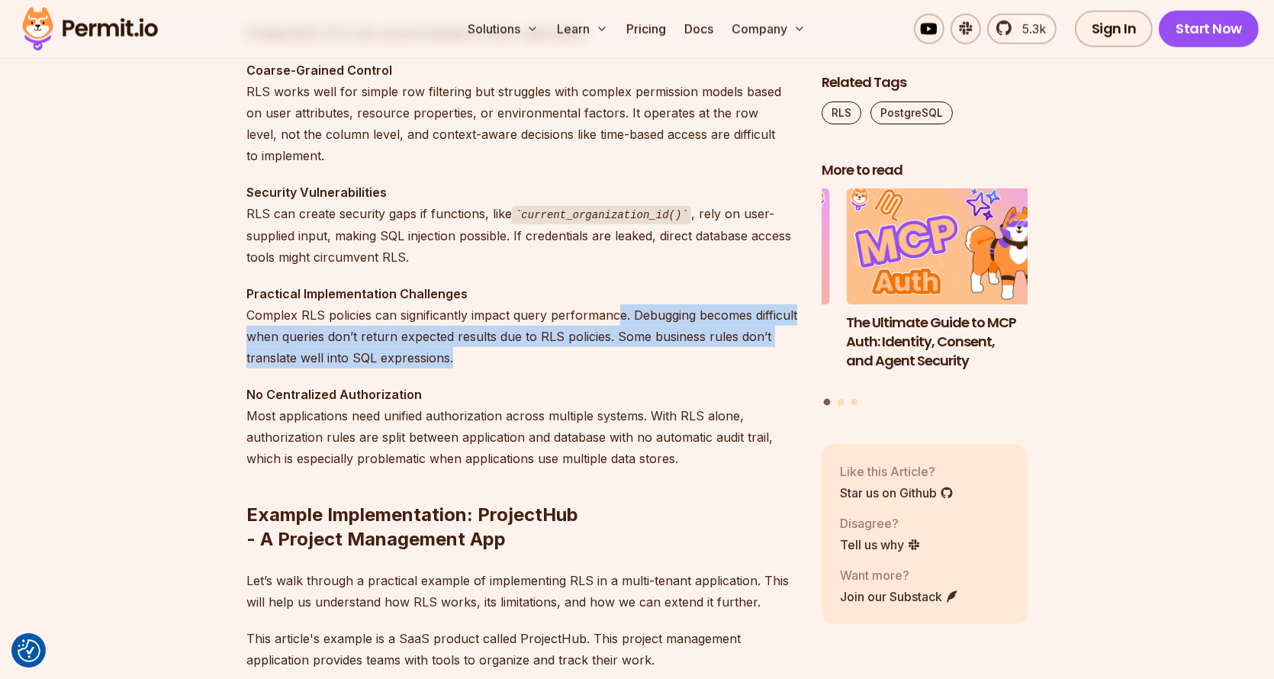
drag, startPoint x: 539, startPoint y: 359, endPoint x: 616, endPoint y: 318, distance: 86.3
click at [616, 318] on p "Practical Implementation Challenges Complex RLS policies can significantly impa…" at bounding box center [521, 325] width 551 height 85
click at [635, 317] on p "Practical Implementation Challenges Complex RLS policies can significantly impa…" at bounding box center [521, 325] width 551 height 85
drag, startPoint x: 635, startPoint y: 317, endPoint x: 617, endPoint y: 355, distance: 42.0
click at [621, 354] on p "Practical Implementation Challenges Complex RLS policies can significantly impa…" at bounding box center [521, 325] width 551 height 85
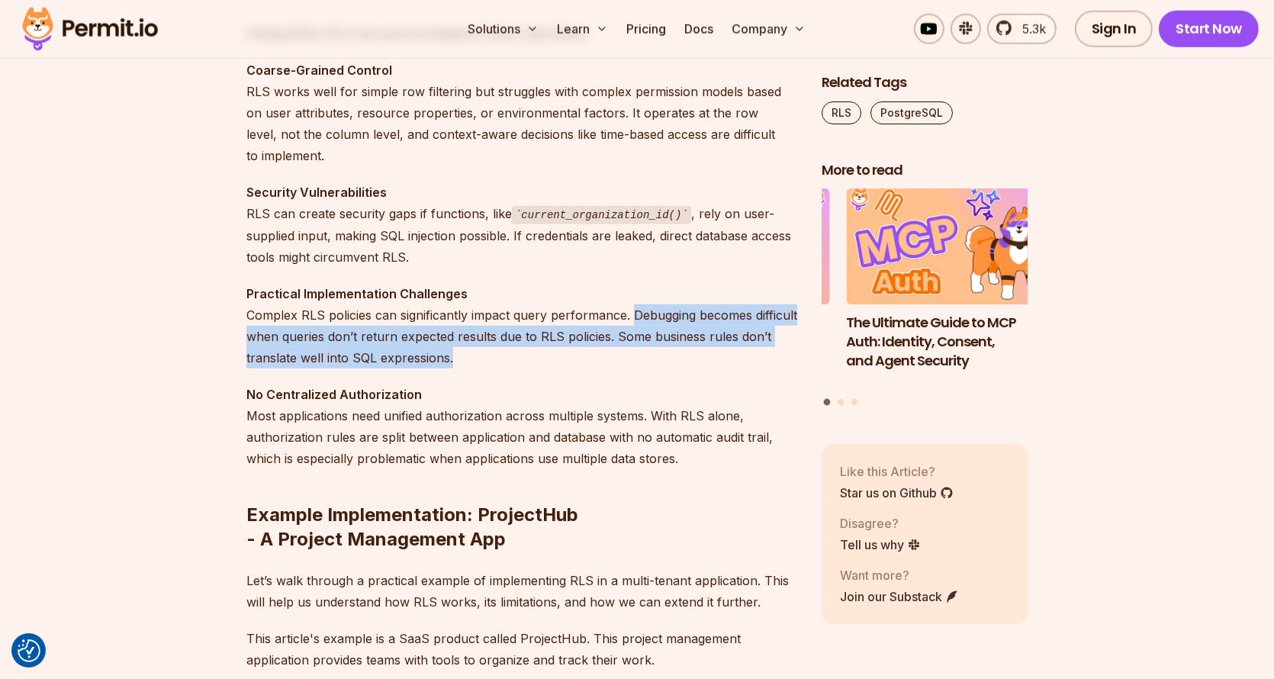
click at [617, 355] on p "Practical Implementation Challenges Complex RLS policies can significantly impa…" at bounding box center [521, 325] width 551 height 85
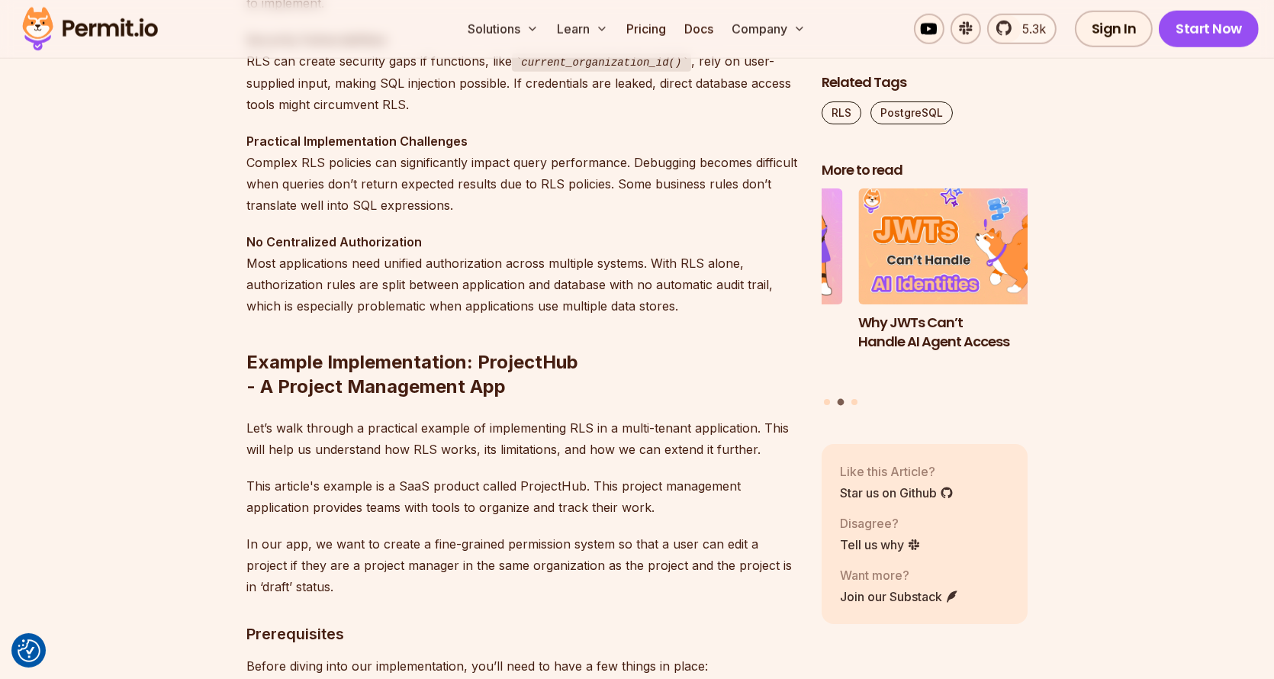
scroll to position [2060, 0]
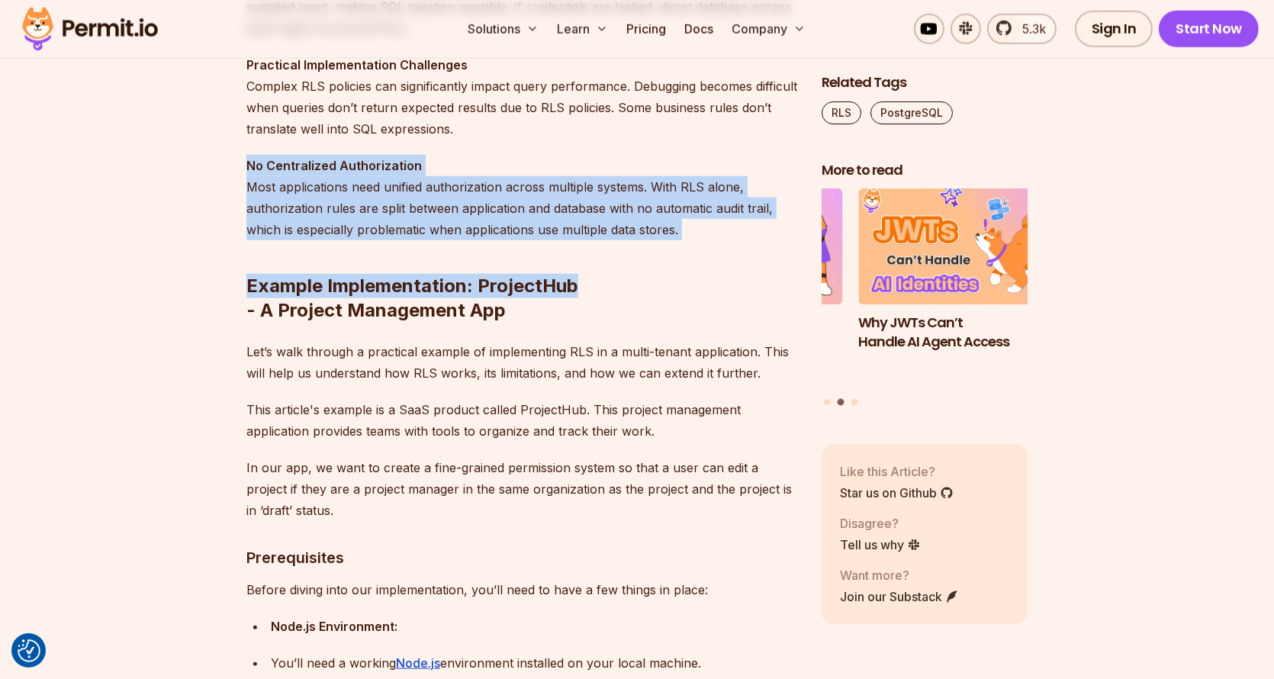
drag, startPoint x: 568, startPoint y: 174, endPoint x: 689, endPoint y: 222, distance: 130.5
click at [690, 222] on h2 "Example Implementation: ProjectHub - A Project Management App" at bounding box center [521, 268] width 551 height 110
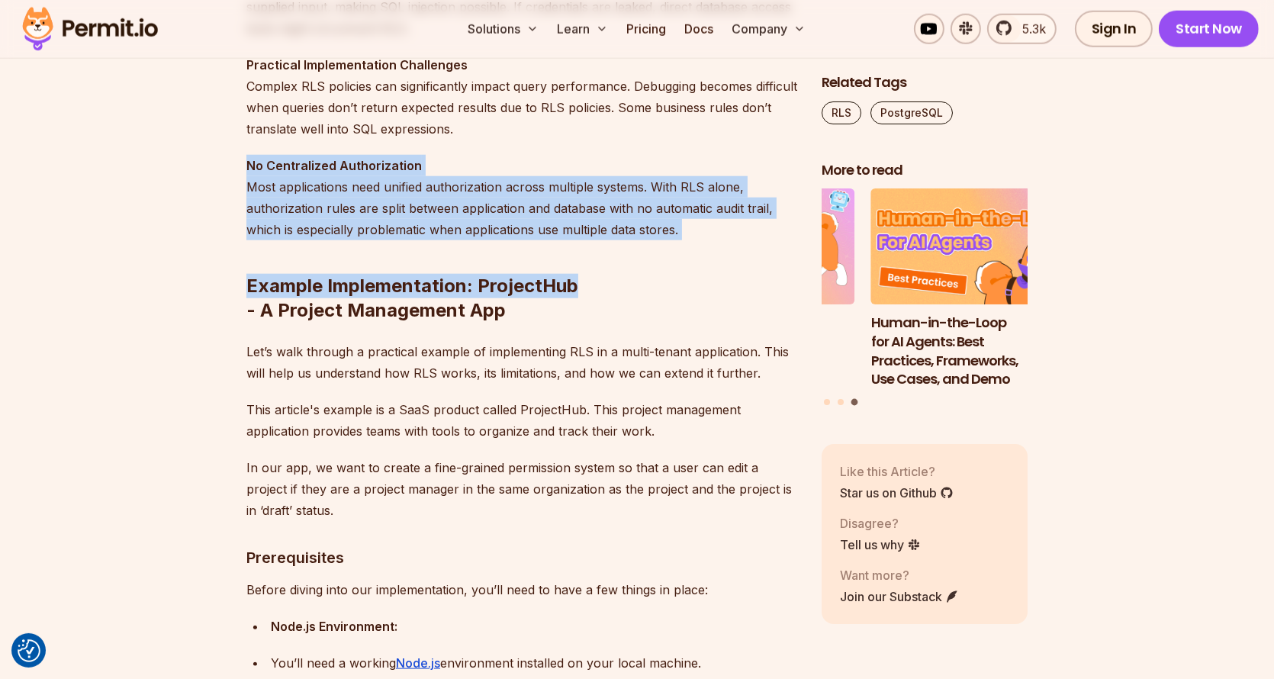
drag, startPoint x: 690, startPoint y: 222, endPoint x: 654, endPoint y: 134, distance: 94.8
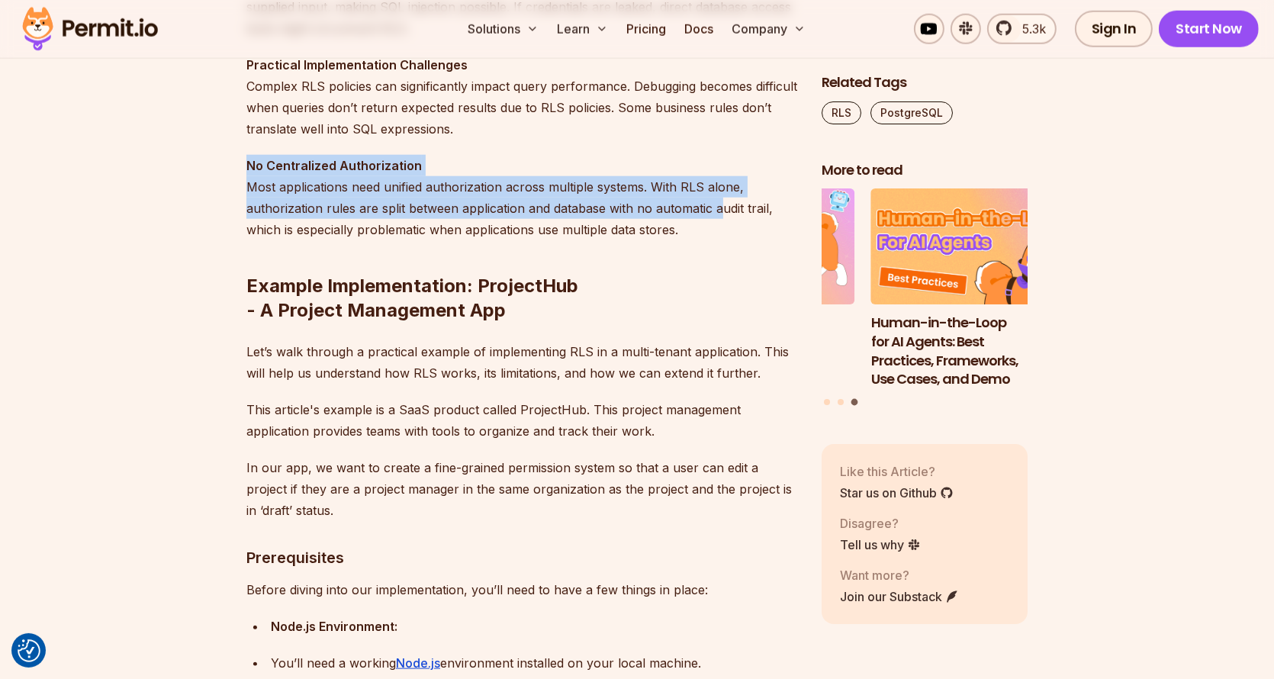
drag, startPoint x: 626, startPoint y: 155, endPoint x: 722, endPoint y: 211, distance: 111.5
click at [722, 211] on p "No Centralized Authorization Most applications need unified authorization acros…" at bounding box center [521, 197] width 551 height 85
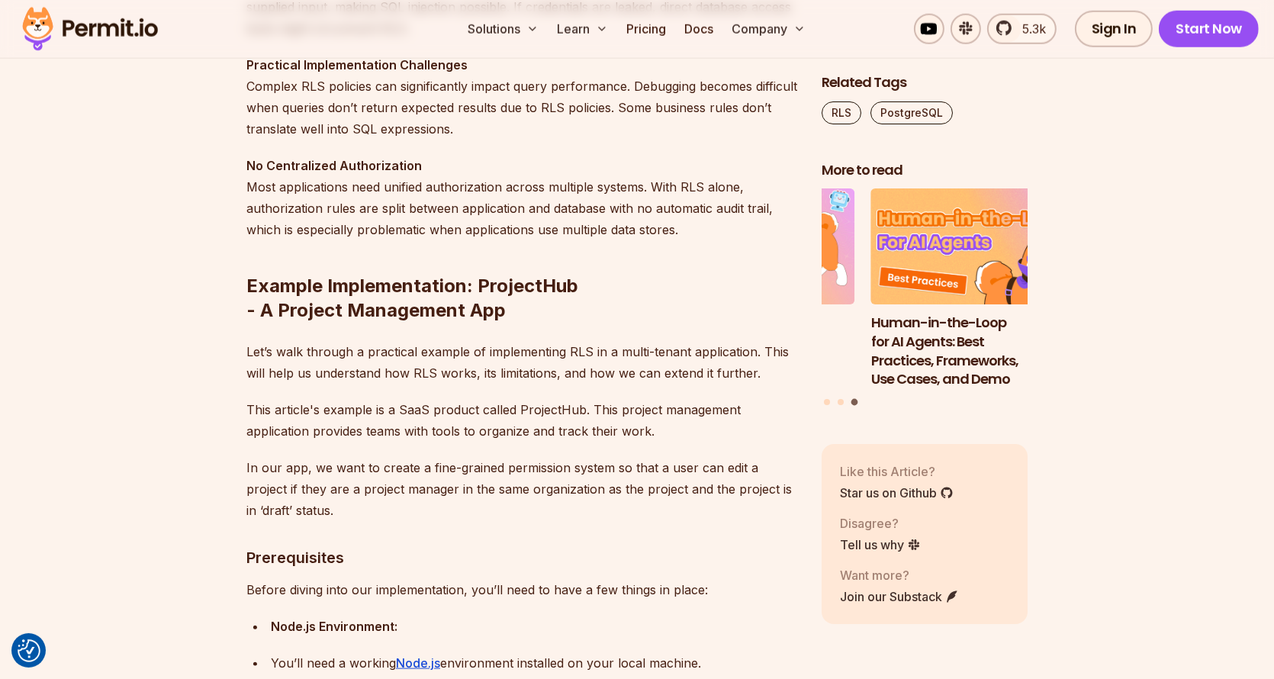
click at [725, 223] on h2 "Example Implementation: ProjectHub - A Project Management App" at bounding box center [521, 268] width 551 height 110
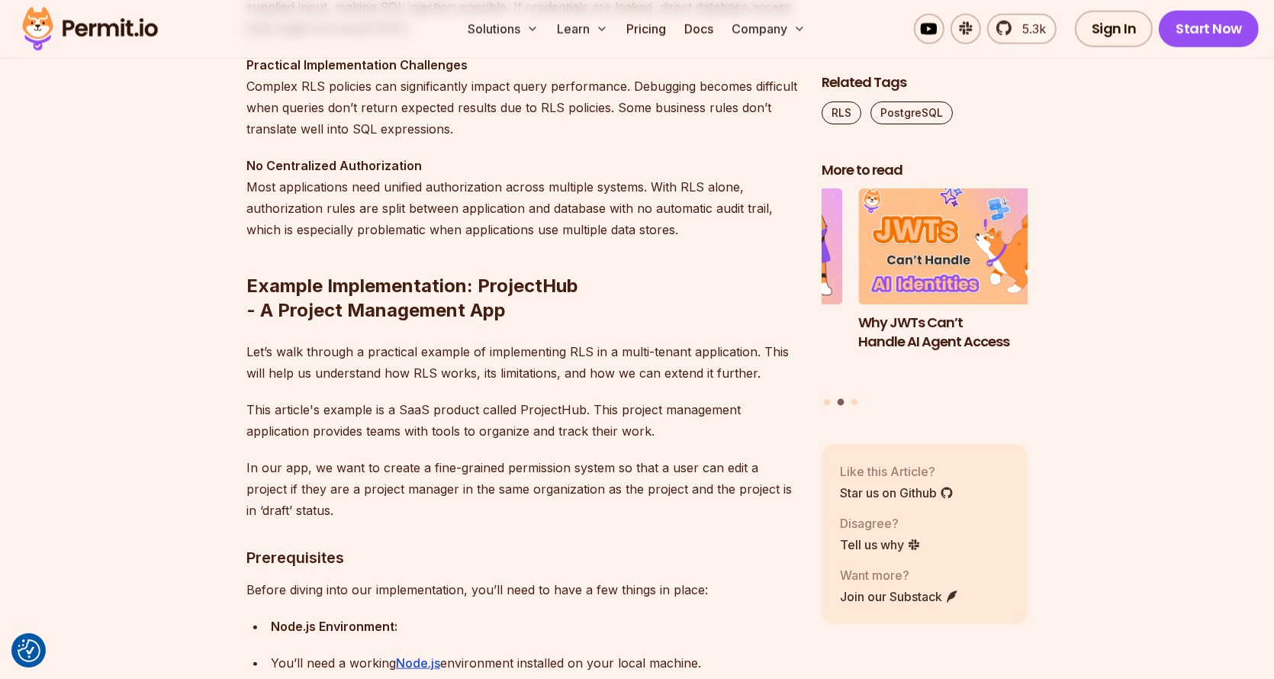
click at [272, 278] on h2 "Example Implementation: ProjectHub - A Project Management App" at bounding box center [521, 268] width 551 height 110
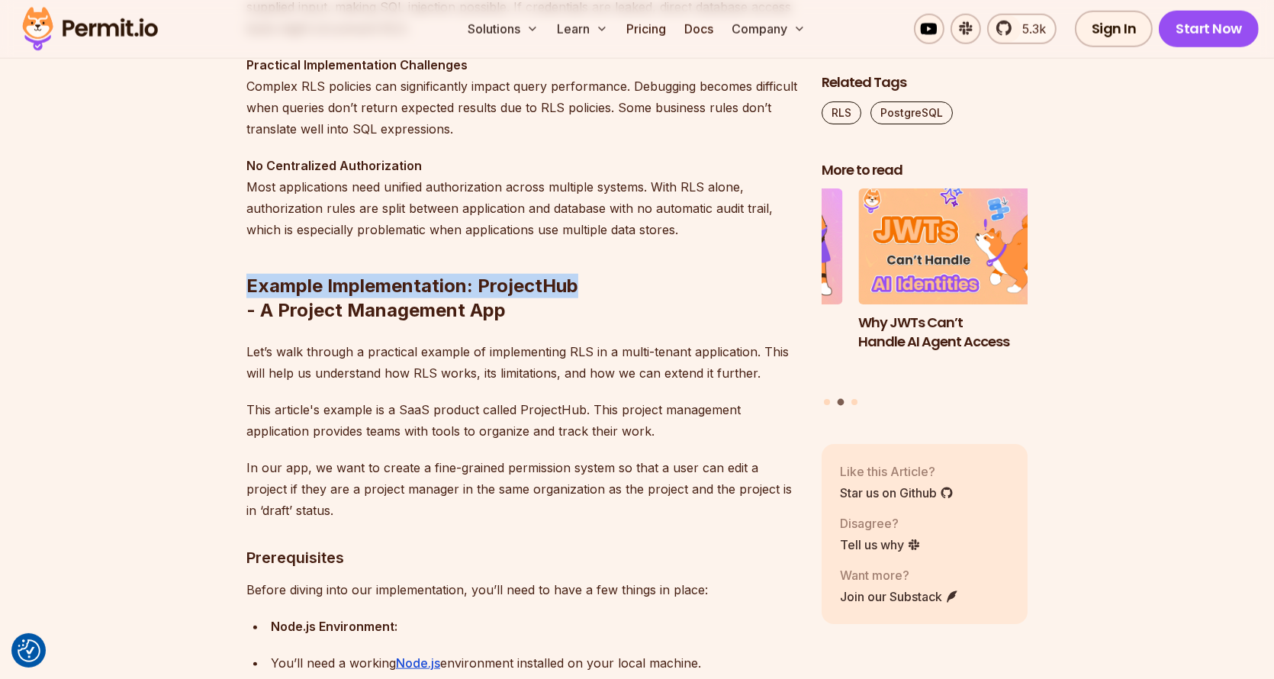
drag, startPoint x: 272, startPoint y: 278, endPoint x: 496, endPoint y: 274, distance: 224.3
click at [485, 274] on h2 "Example Implementation: ProjectHub - A Project Management App" at bounding box center [521, 268] width 551 height 110
click at [556, 270] on h2 "Example Implementation: ProjectHub - A Project Management App" at bounding box center [521, 268] width 551 height 110
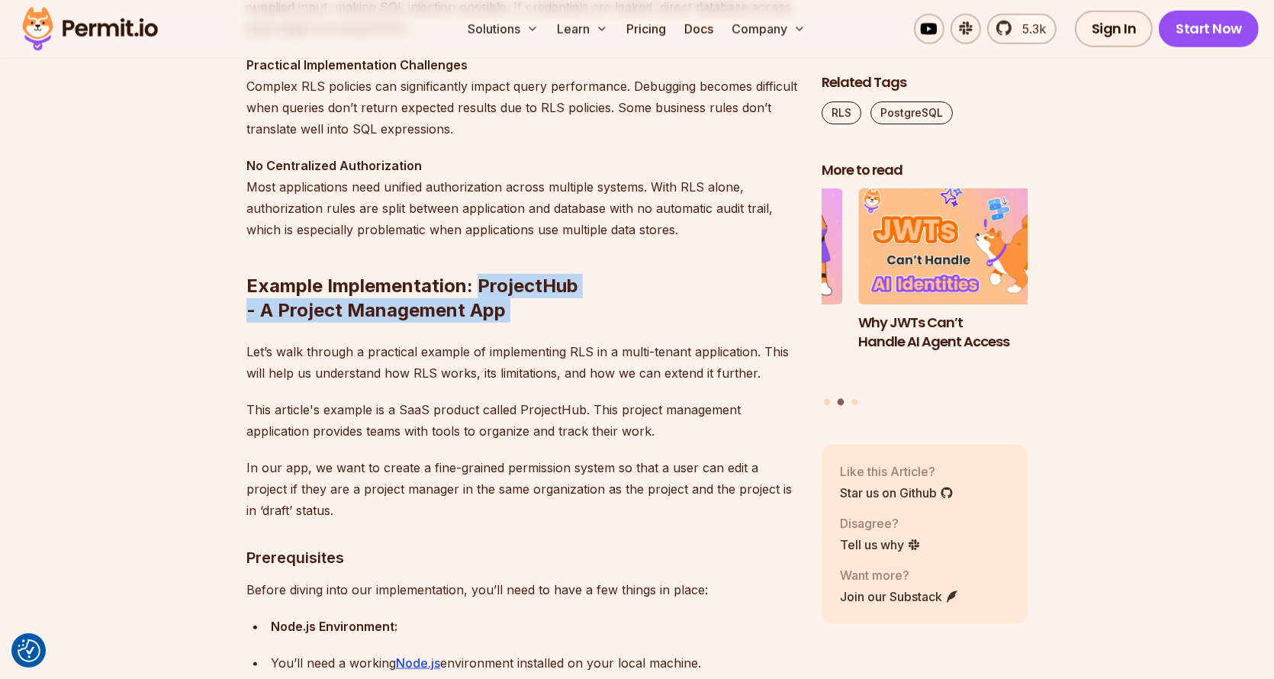
drag, startPoint x: 556, startPoint y: 270, endPoint x: 532, endPoint y: 302, distance: 40.3
click at [532, 302] on h2 "Example Implementation: ProjectHub - A Project Management App" at bounding box center [521, 268] width 551 height 110
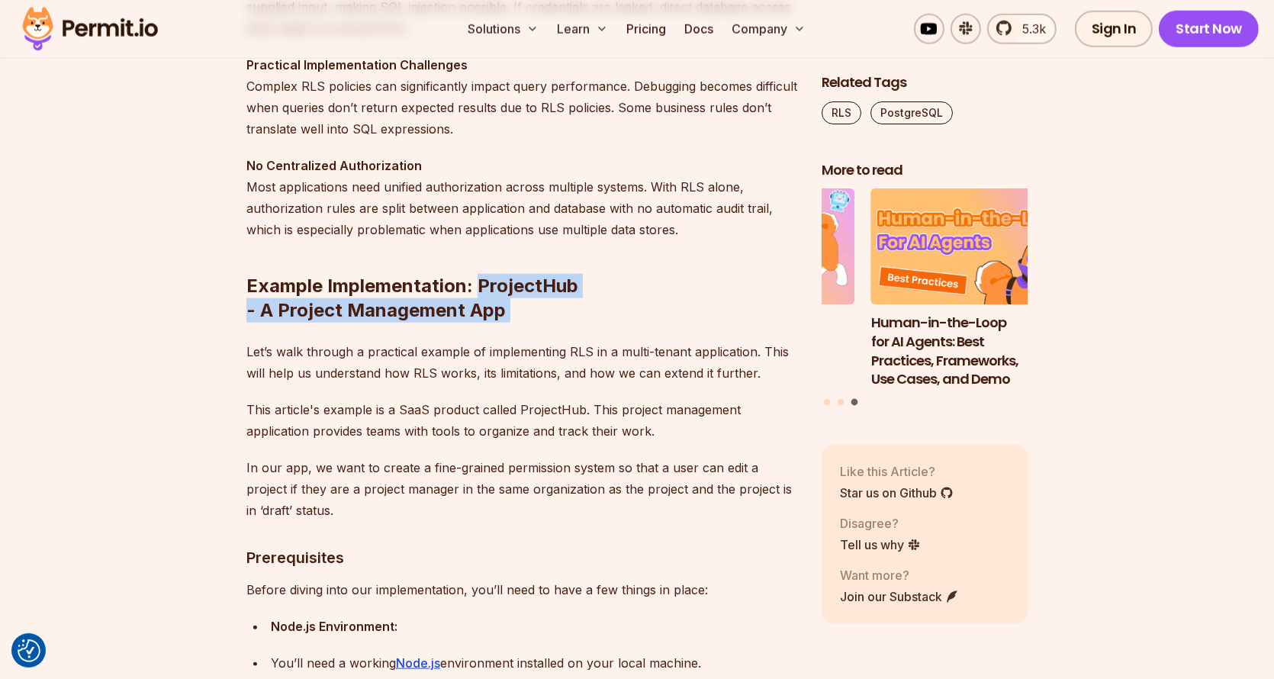
click at [519, 305] on h2 "Example Implementation: ProjectHub - A Project Management App" at bounding box center [521, 268] width 551 height 110
drag, startPoint x: 519, startPoint y: 305, endPoint x: 518, endPoint y: 284, distance: 21.4
click at [518, 284] on h2 "Example Implementation: ProjectHub - A Project Management App" at bounding box center [521, 268] width 551 height 110
drag, startPoint x: 518, startPoint y: 284, endPoint x: 516, endPoint y: 311, distance: 27.6
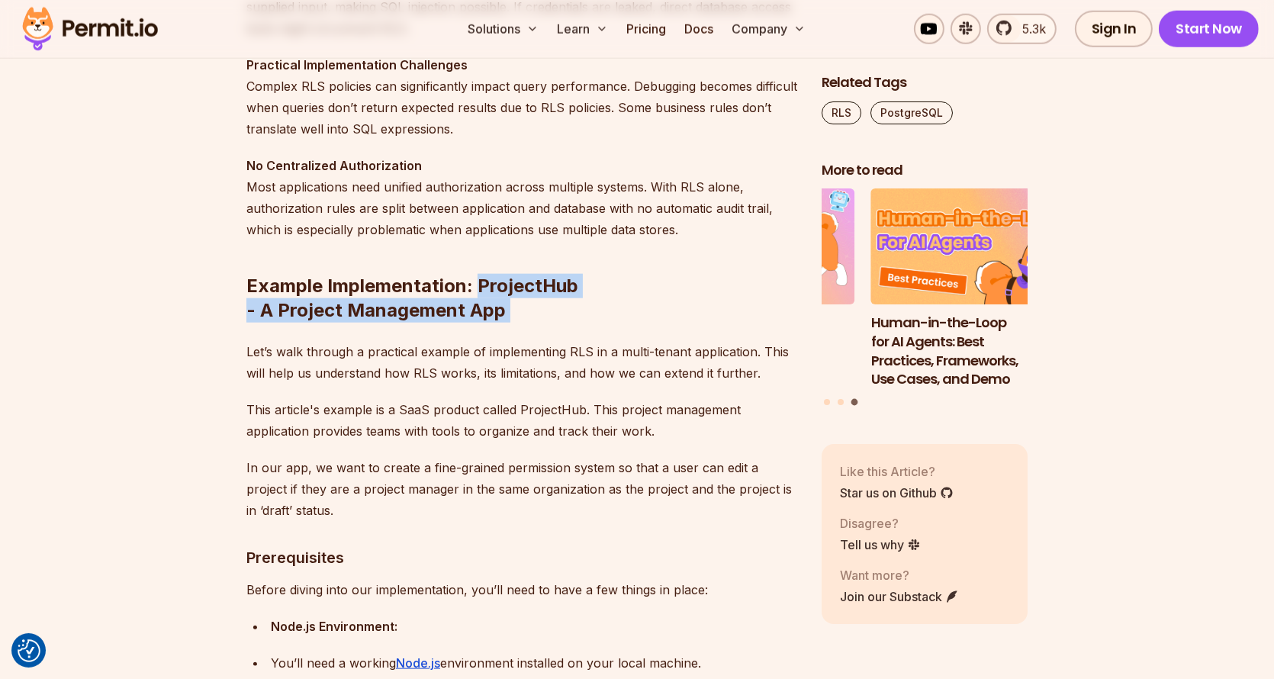
click at [516, 311] on h2 "Example Implementation: ProjectHub - A Project Management App" at bounding box center [521, 268] width 551 height 110
click at [442, 318] on h2 "Example Implementation: ProjectHub - A Project Management App" at bounding box center [521, 268] width 551 height 110
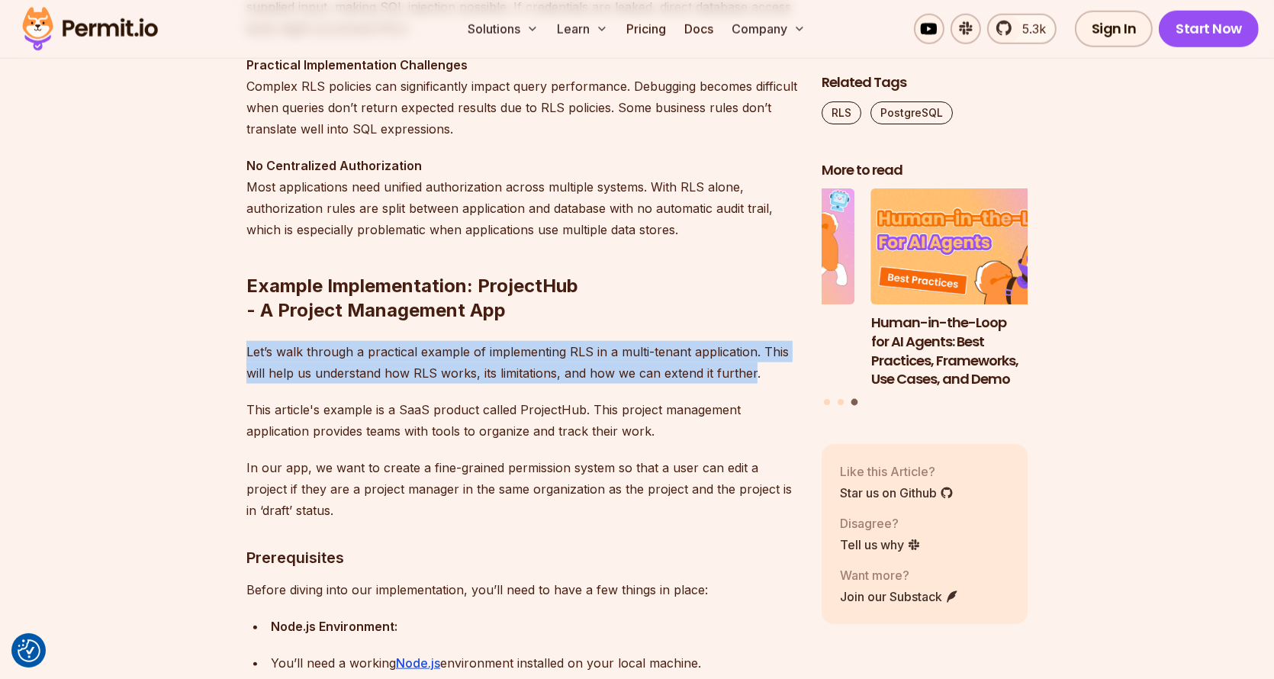
drag, startPoint x: 236, startPoint y: 349, endPoint x: 738, endPoint y: 363, distance: 502.1
click at [595, 375] on p "Let’s walk through a practical example of implementing RLS in a multi-tenant ap…" at bounding box center [521, 362] width 551 height 43
drag, startPoint x: 646, startPoint y: 318, endPoint x: 773, endPoint y: 373, distance: 138.7
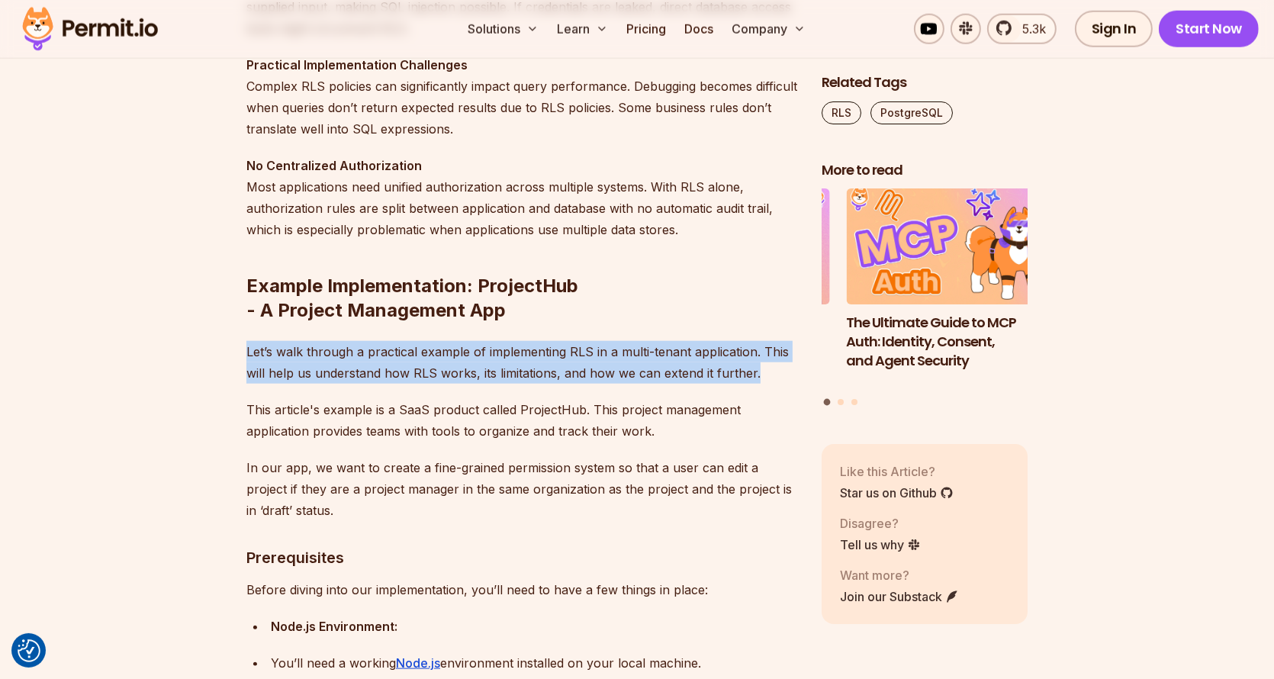
click at [773, 373] on p "Let’s walk through a practical example of implementing RLS in a multi-tenant ap…" at bounding box center [521, 362] width 551 height 43
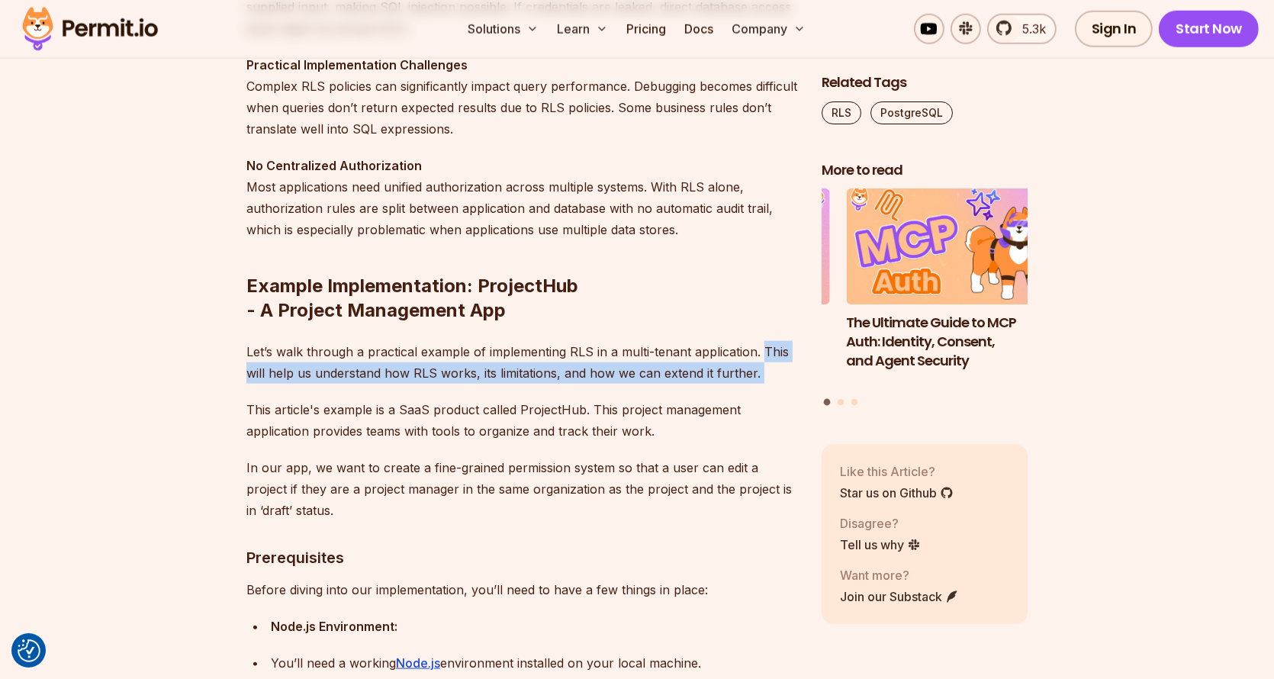
drag, startPoint x: 773, startPoint y: 373, endPoint x: 766, endPoint y: 355, distance: 19.1
click at [766, 355] on p "Let’s walk through a practical example of implementing RLS in a multi-tenant ap…" at bounding box center [521, 362] width 551 height 43
drag, startPoint x: 766, startPoint y: 355, endPoint x: 761, endPoint y: 374, distance: 18.9
click at [761, 374] on p "Let’s walk through a practical example of implementing RLS in a multi-tenant ap…" at bounding box center [521, 362] width 551 height 43
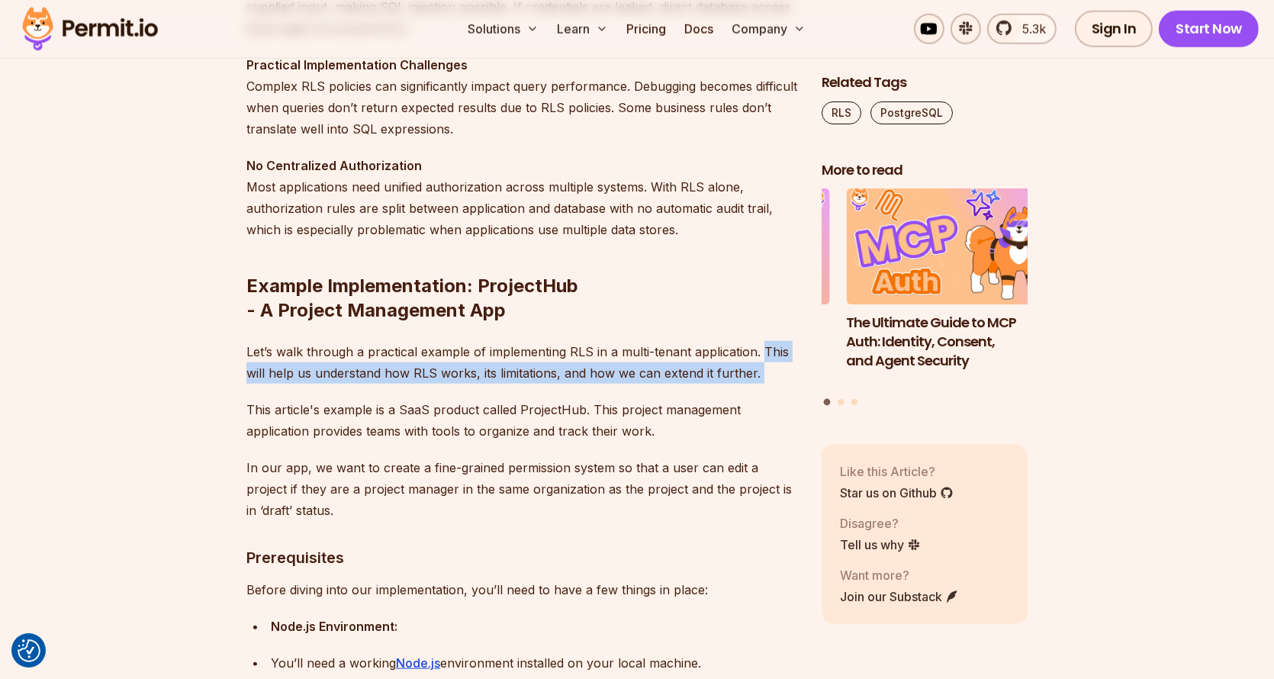
click at [761, 374] on p "Let’s walk through a practical example of implementing RLS in a multi-tenant ap…" at bounding box center [521, 362] width 551 height 43
drag, startPoint x: 761, startPoint y: 374, endPoint x: 761, endPoint y: 351, distance: 22.9
click at [761, 351] on p "Let’s walk through a practical example of implementing RLS in a multi-tenant ap…" at bounding box center [521, 362] width 551 height 43
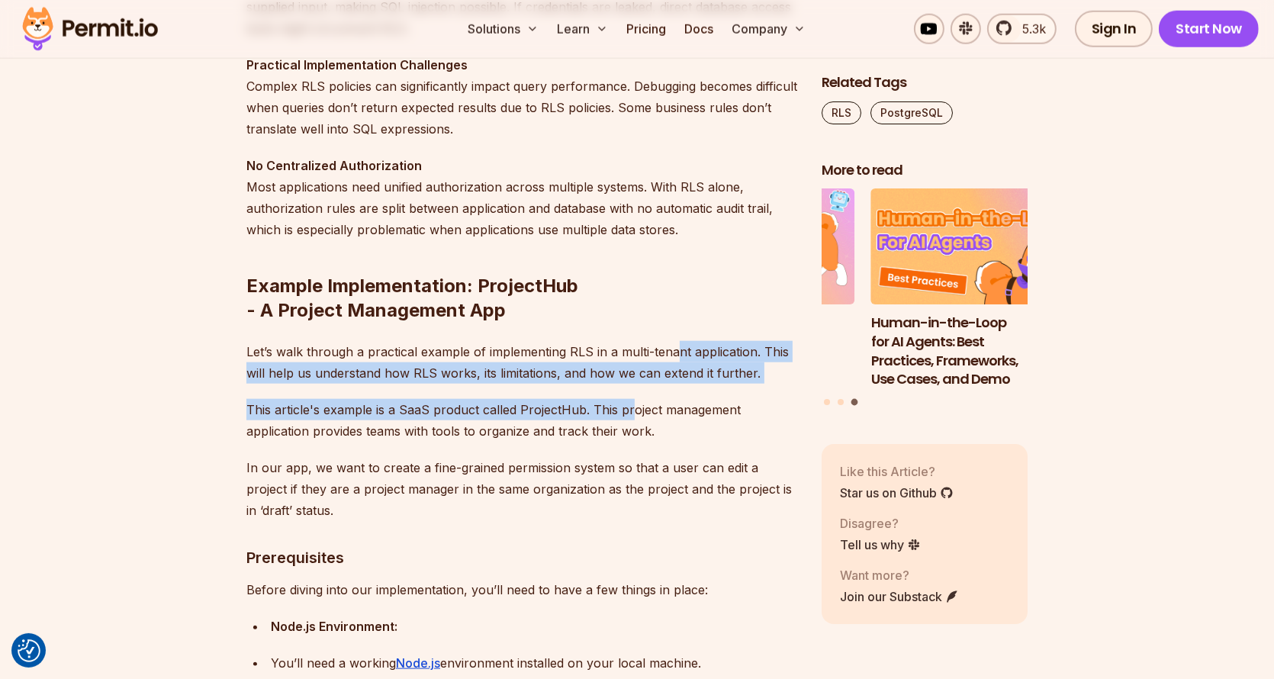
drag, startPoint x: 674, startPoint y: 321, endPoint x: 629, endPoint y: 404, distance: 93.9
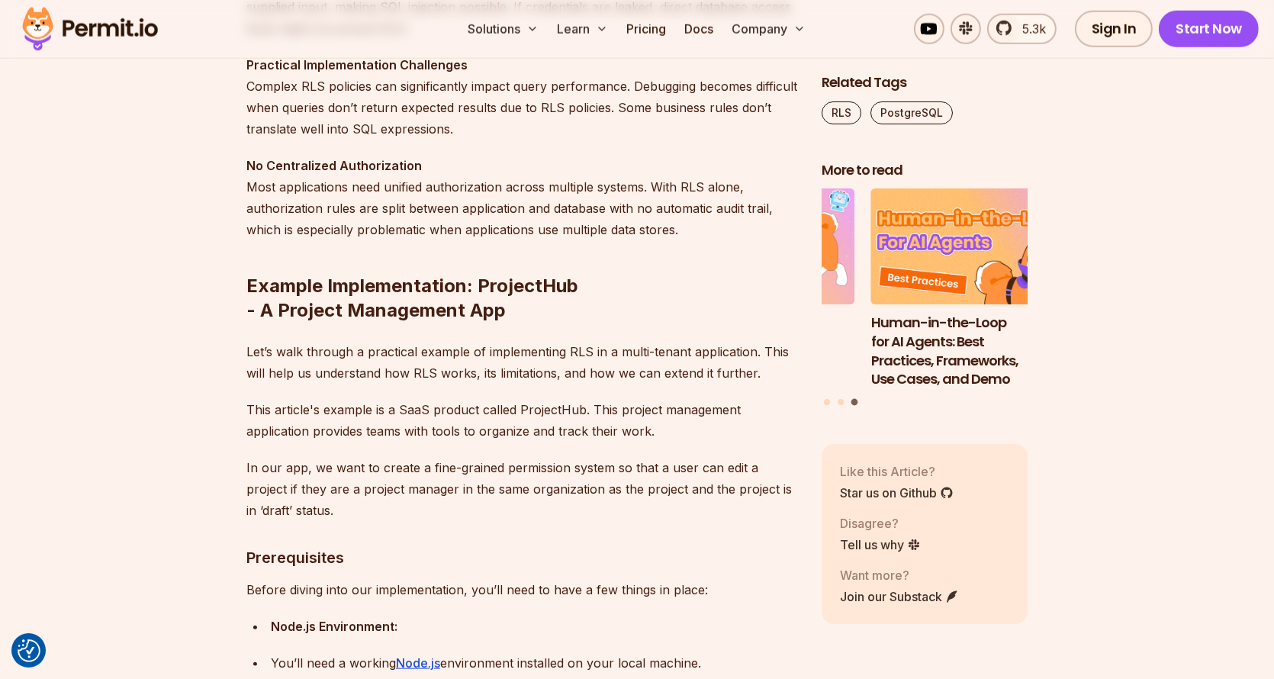
click at [590, 291] on h2 "Example Implementation: ProjectHub - A Project Management App" at bounding box center [521, 268] width 551 height 110
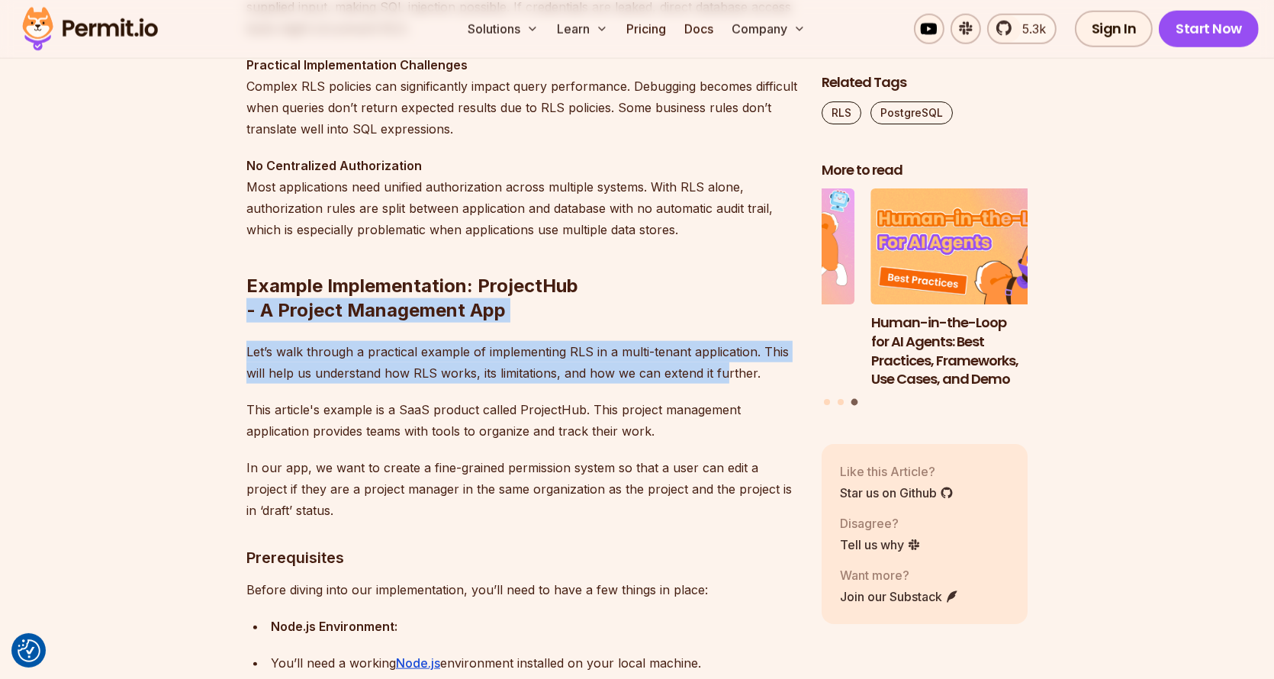
drag, startPoint x: 606, startPoint y: 289, endPoint x: 716, endPoint y: 363, distance: 132.4
click at [715, 363] on p "Let’s walk through a practical example of implementing RLS in a multi-tenant ap…" at bounding box center [521, 362] width 551 height 43
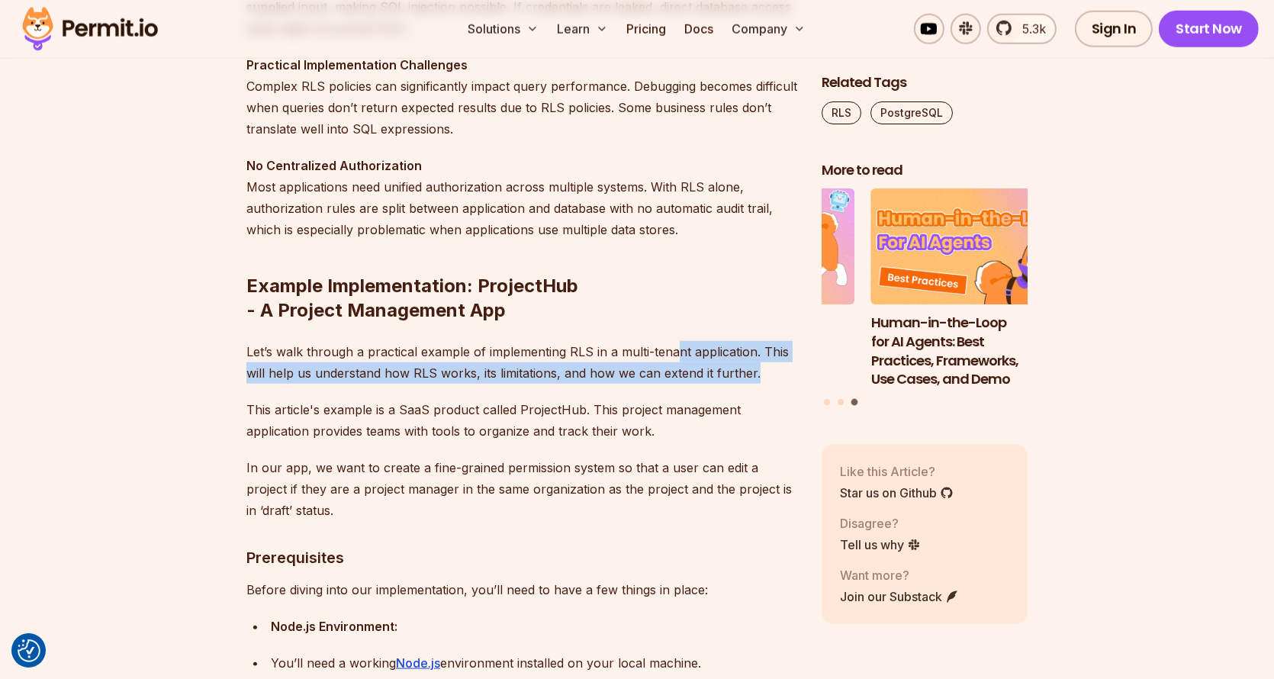
drag, startPoint x: 760, startPoint y: 362, endPoint x: 673, endPoint y: 349, distance: 87.8
click at [673, 349] on p "Let’s walk through a practical example of implementing RLS in a multi-tenant ap…" at bounding box center [521, 362] width 551 height 43
click at [775, 344] on p "Let’s walk through a practical example of implementing RLS in a multi-tenant ap…" at bounding box center [521, 362] width 551 height 43
drag, startPoint x: 775, startPoint y: 344, endPoint x: 741, endPoint y: 371, distance: 42.9
click at [741, 371] on p "Let’s walk through a practical example of implementing RLS in a multi-tenant ap…" at bounding box center [521, 362] width 551 height 43
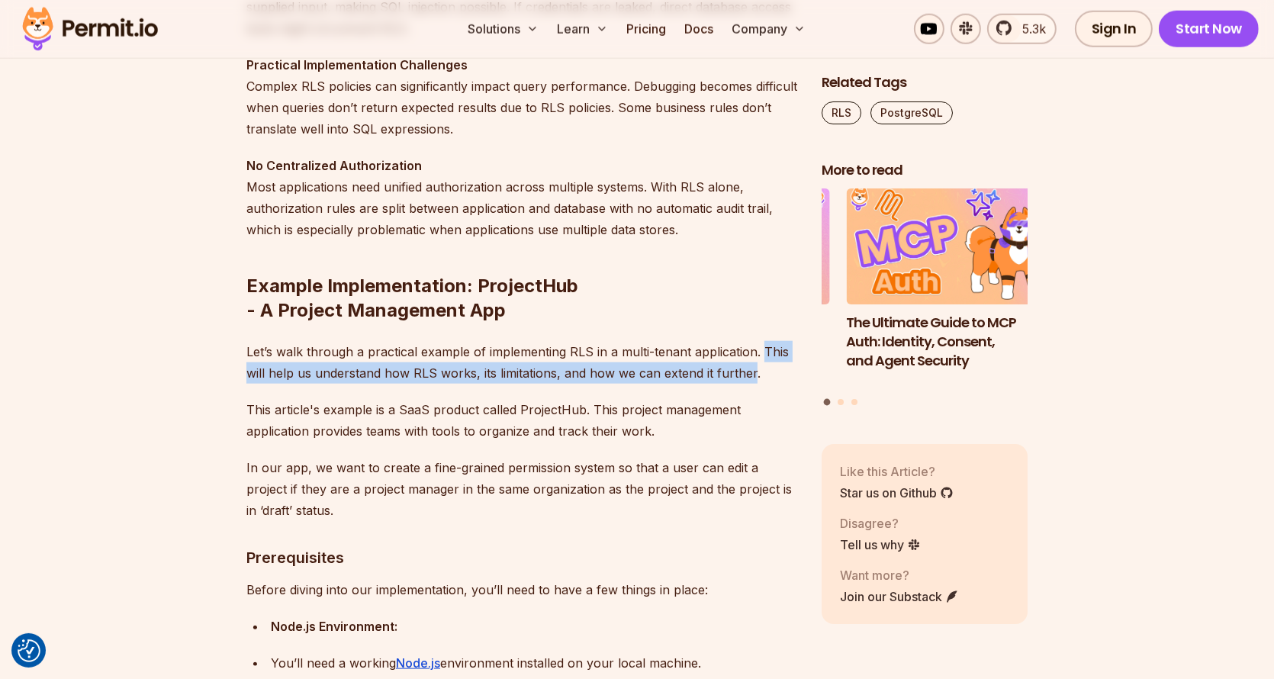
click at [775, 359] on p "Let’s walk through a practical example of implementing RLS in a multi-tenant ap…" at bounding box center [521, 362] width 551 height 43
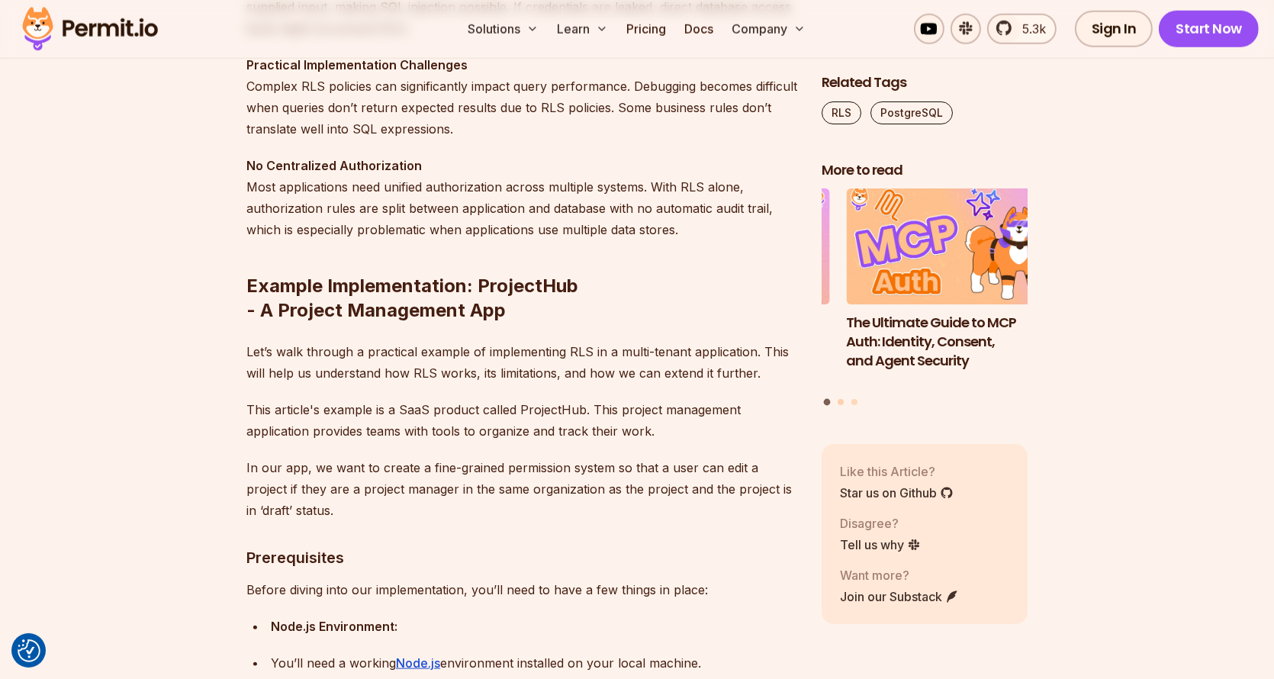
click at [840, 399] on button "Go to slide 2" at bounding box center [841, 402] width 6 height 6
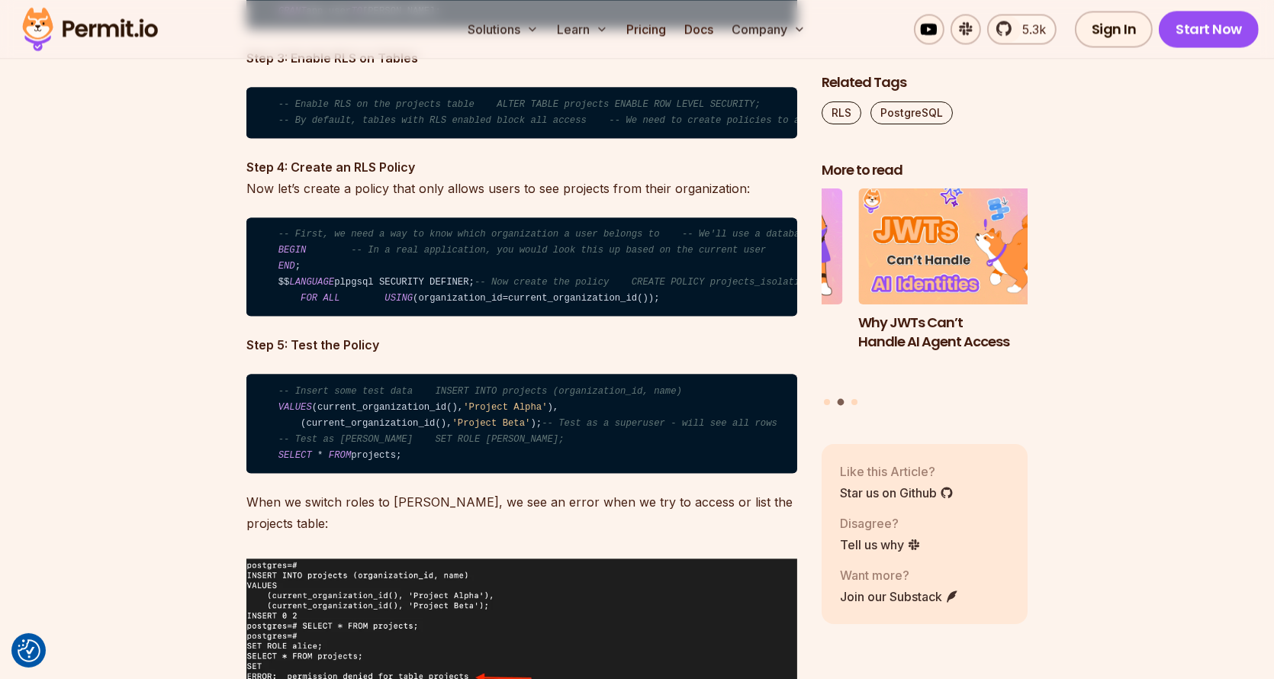
scroll to position [3966, 0]
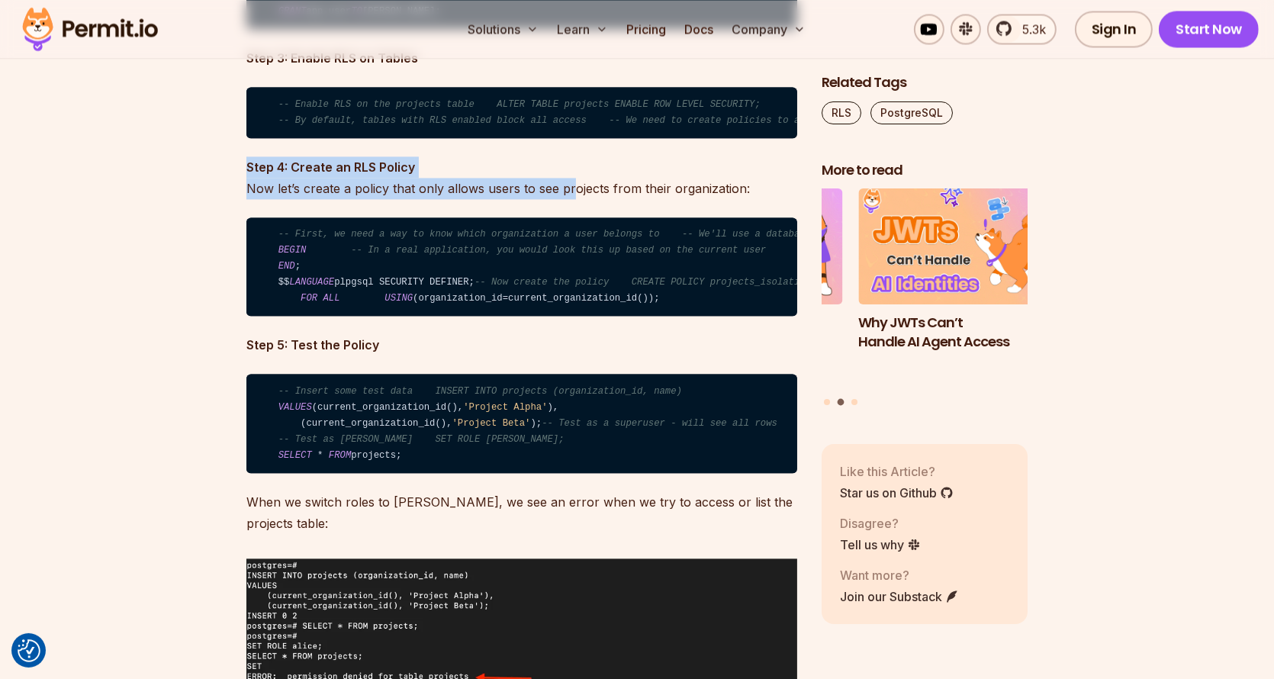
drag, startPoint x: 573, startPoint y: 277, endPoint x: 572, endPoint y: 300, distance: 22.9
click at [572, 199] on p "Step 4: Create an RLS Policy Now let’s create a policy that only allows users t…" at bounding box center [521, 177] width 551 height 43
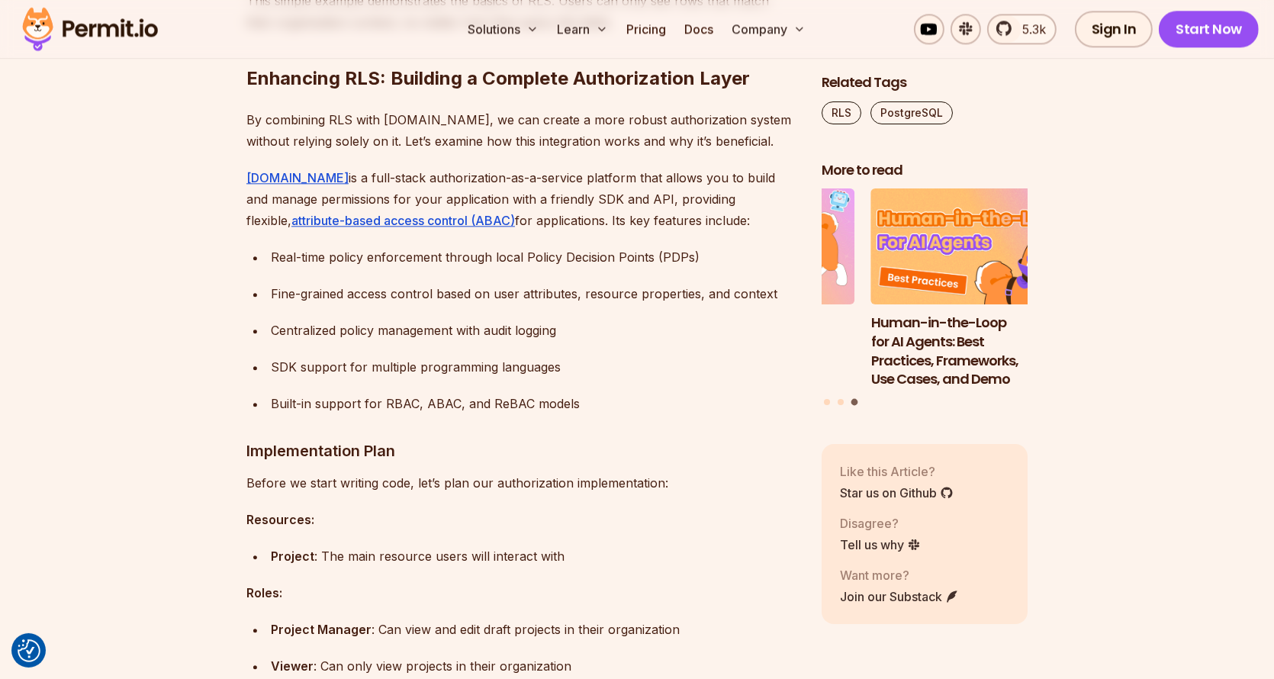
scroll to position [4729, 0]
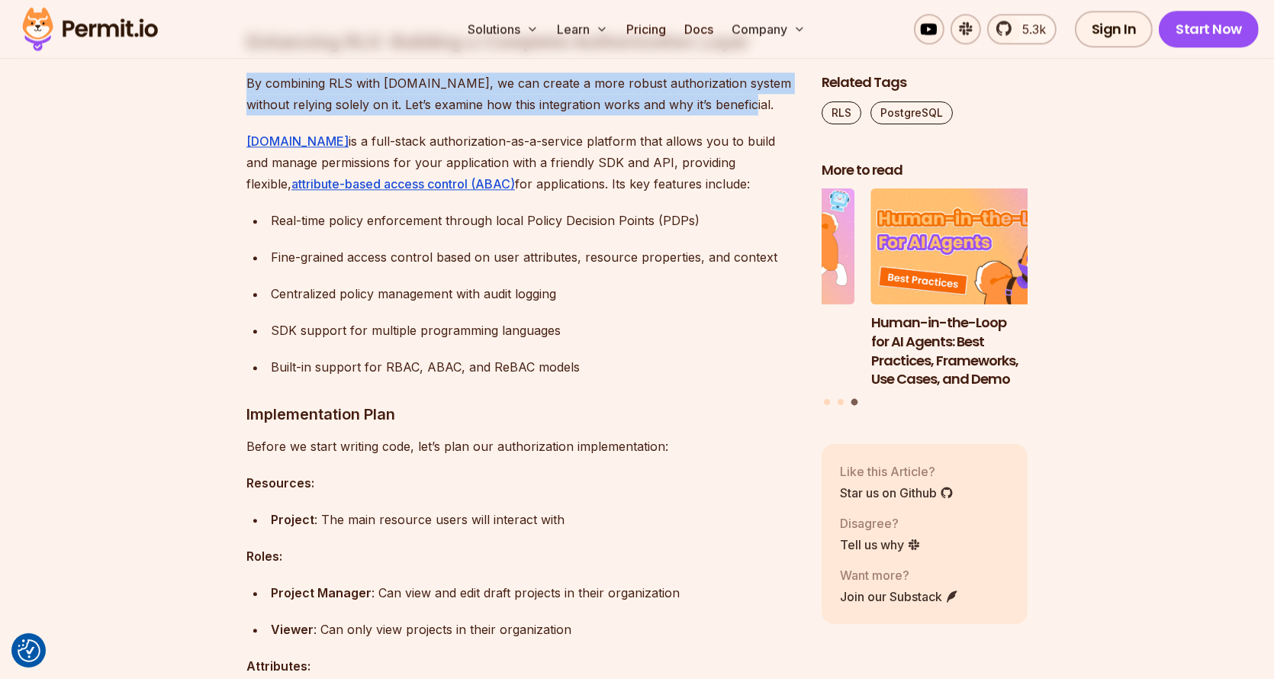
drag, startPoint x: 803, startPoint y: 192, endPoint x: 751, endPoint y: 239, distance: 69.7
click at [751, 115] on p "By combining RLS with [DOMAIN_NAME], we can create a more robust authorization …" at bounding box center [521, 93] width 551 height 43
drag, startPoint x: 751, startPoint y: 239, endPoint x: 445, endPoint y: 235, distance: 306.7
click at [445, 115] on p "By combining RLS with [DOMAIN_NAME], we can create a more robust authorization …" at bounding box center [521, 93] width 551 height 43
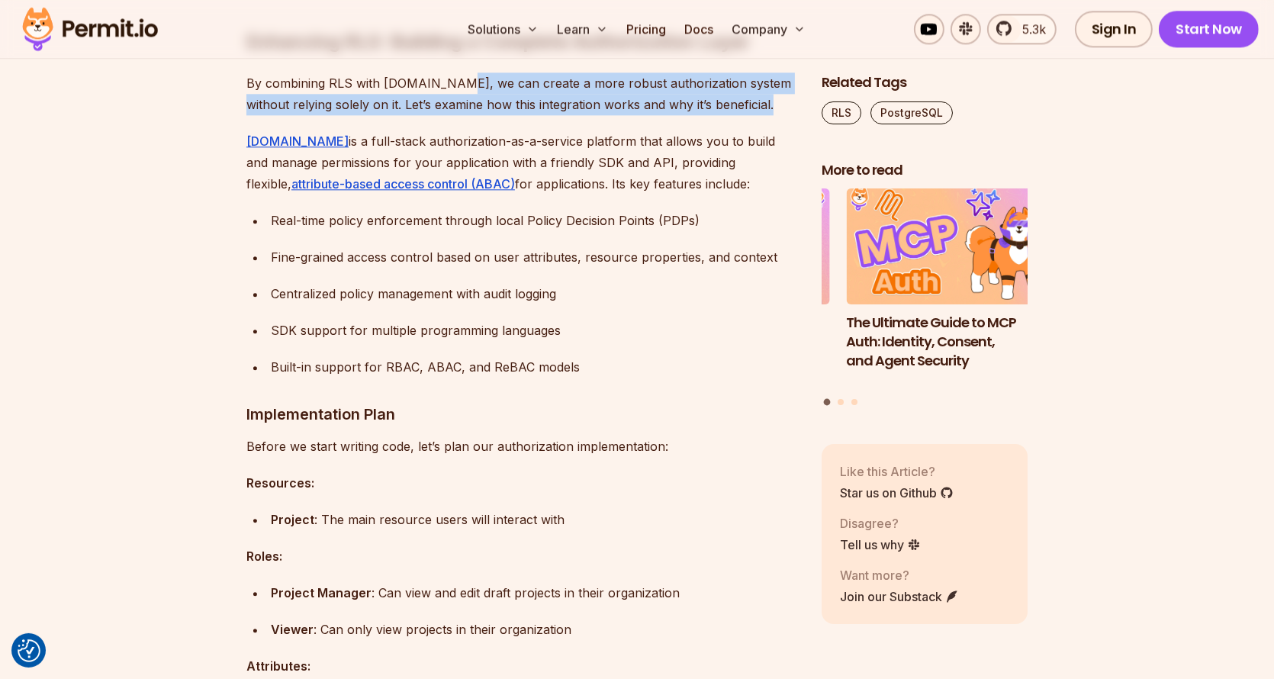
click at [445, 115] on p "By combining RLS with [DOMAIN_NAME], we can create a more robust authorization …" at bounding box center [521, 93] width 551 height 43
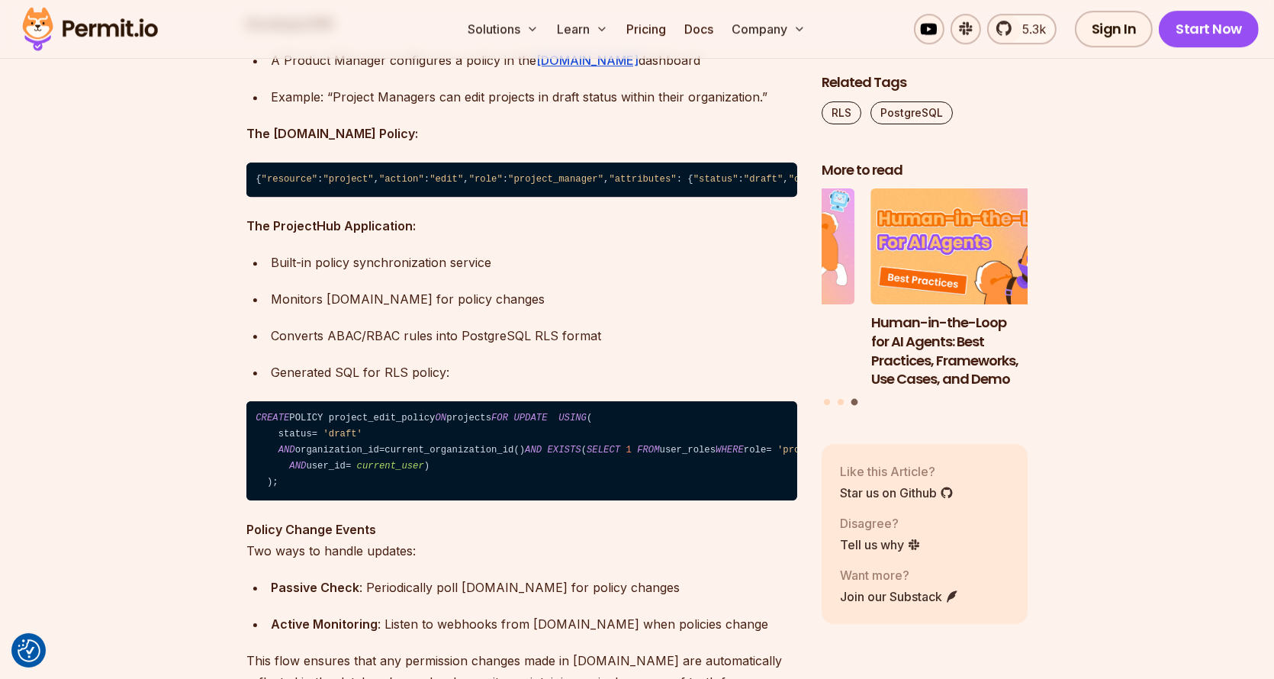
scroll to position [6102, 0]
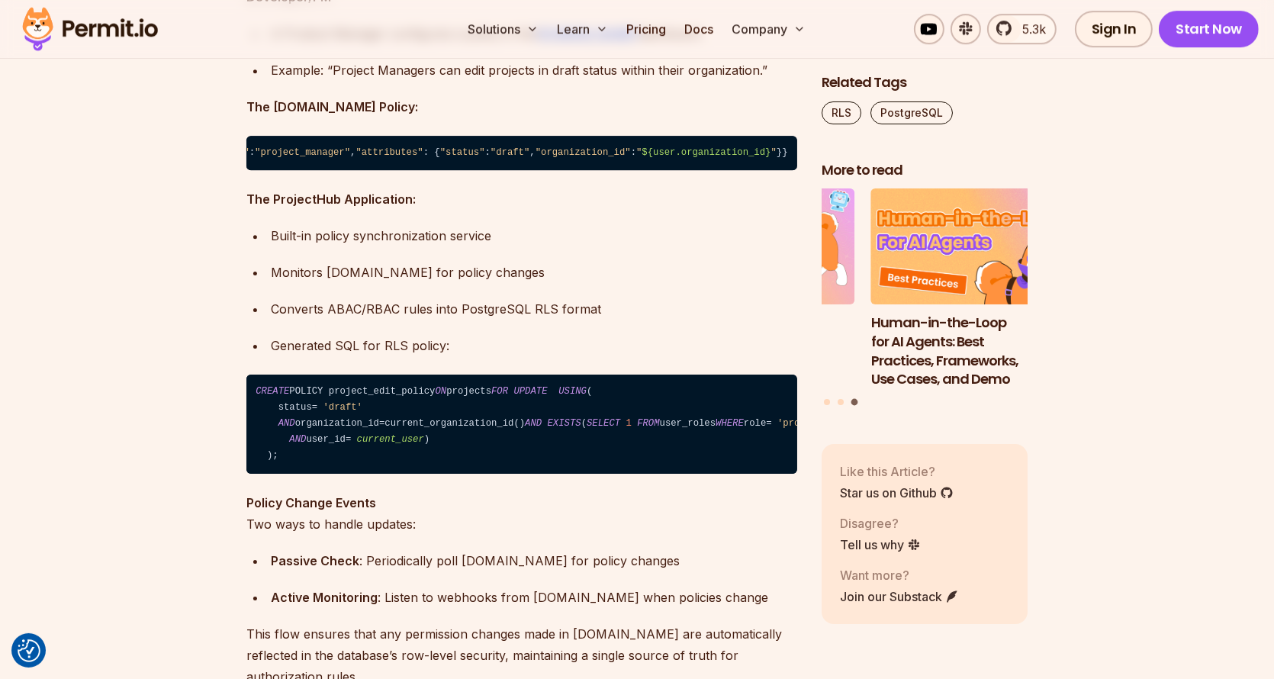
drag, startPoint x: 441, startPoint y: 276, endPoint x: 630, endPoint y: 279, distance: 189.2
drag, startPoint x: 630, startPoint y: 279, endPoint x: 383, endPoint y: 290, distance: 247.4
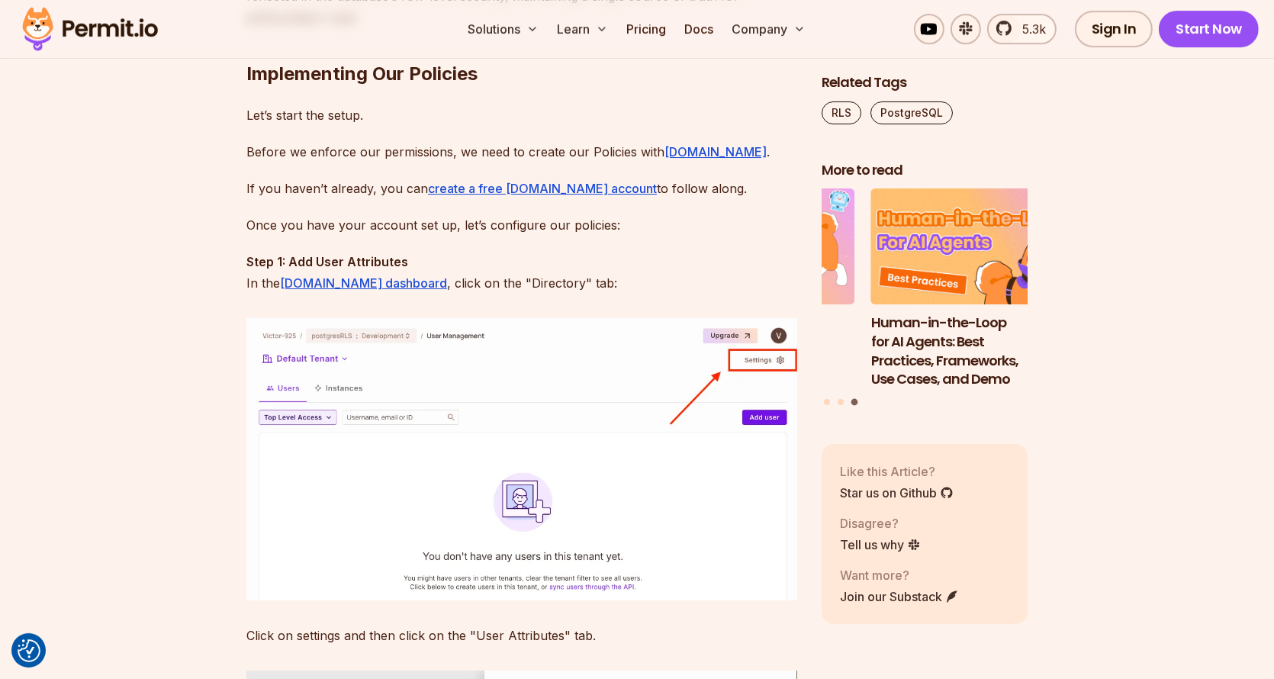
scroll to position [6789, 0]
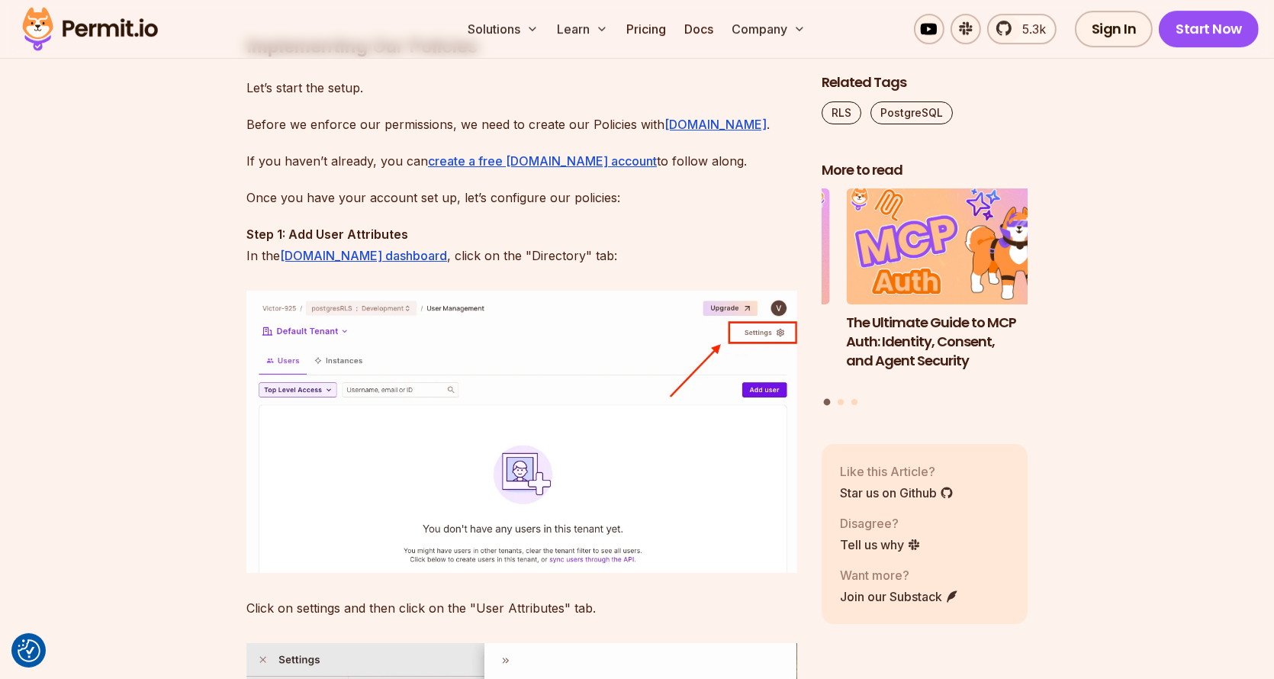
drag, startPoint x: 593, startPoint y: 198, endPoint x: 568, endPoint y: 227, distance: 39.0
click at [568, 59] on h2 "Implementing Our Policies" at bounding box center [521, 15] width 551 height 85
click at [564, 59] on h2 "Implementing Our Policies" at bounding box center [521, 15] width 551 height 85
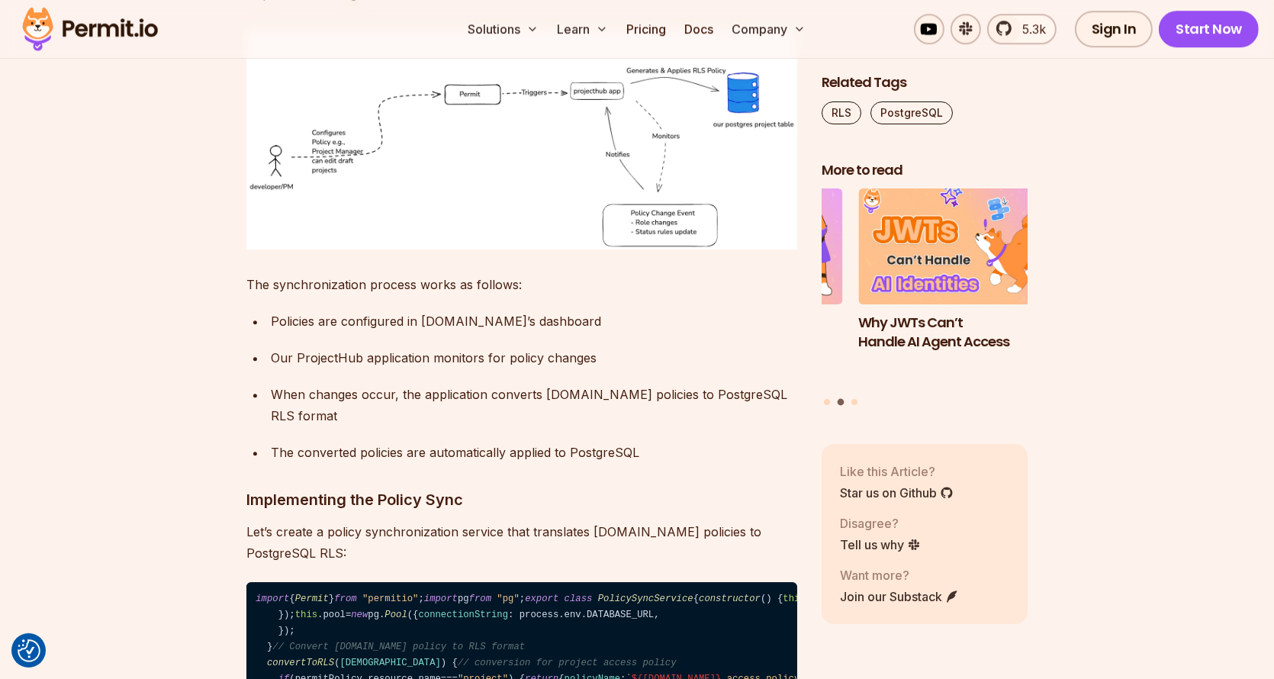
scroll to position [13044, 0]
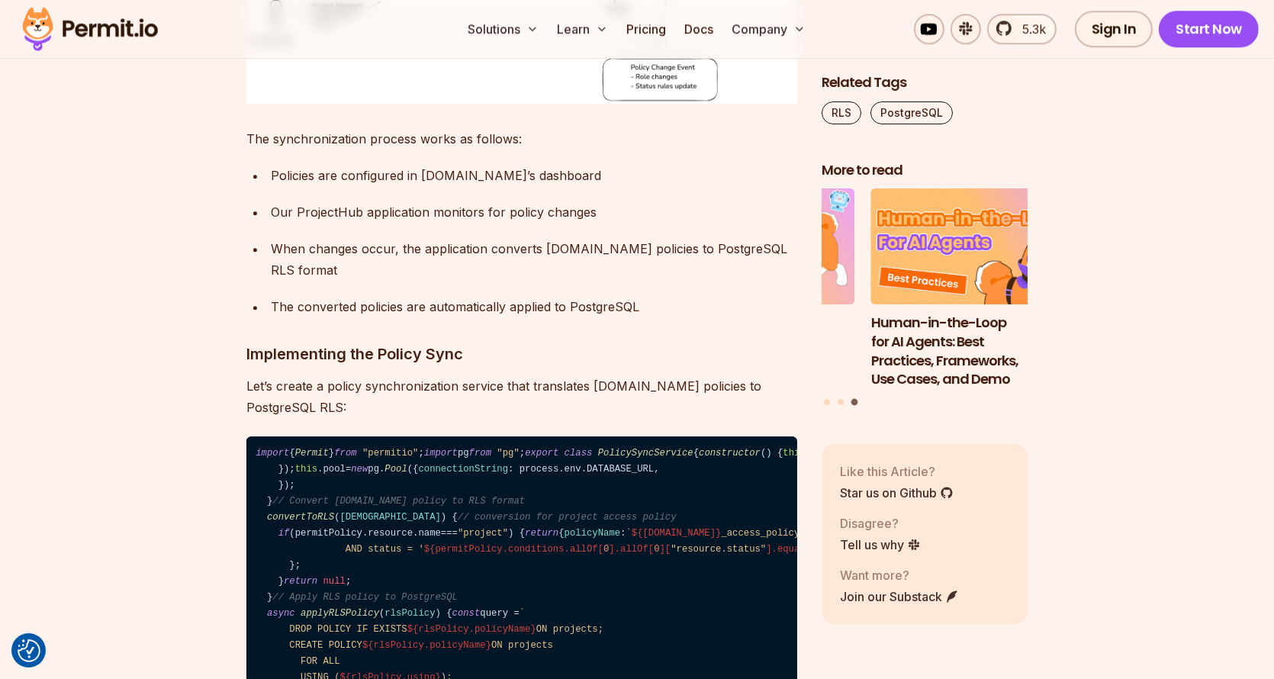
drag, startPoint x: 299, startPoint y: 251, endPoint x: 608, endPoint y: 256, distance: 309.0
drag, startPoint x: 614, startPoint y: 251, endPoint x: 244, endPoint y: 251, distance: 369.9
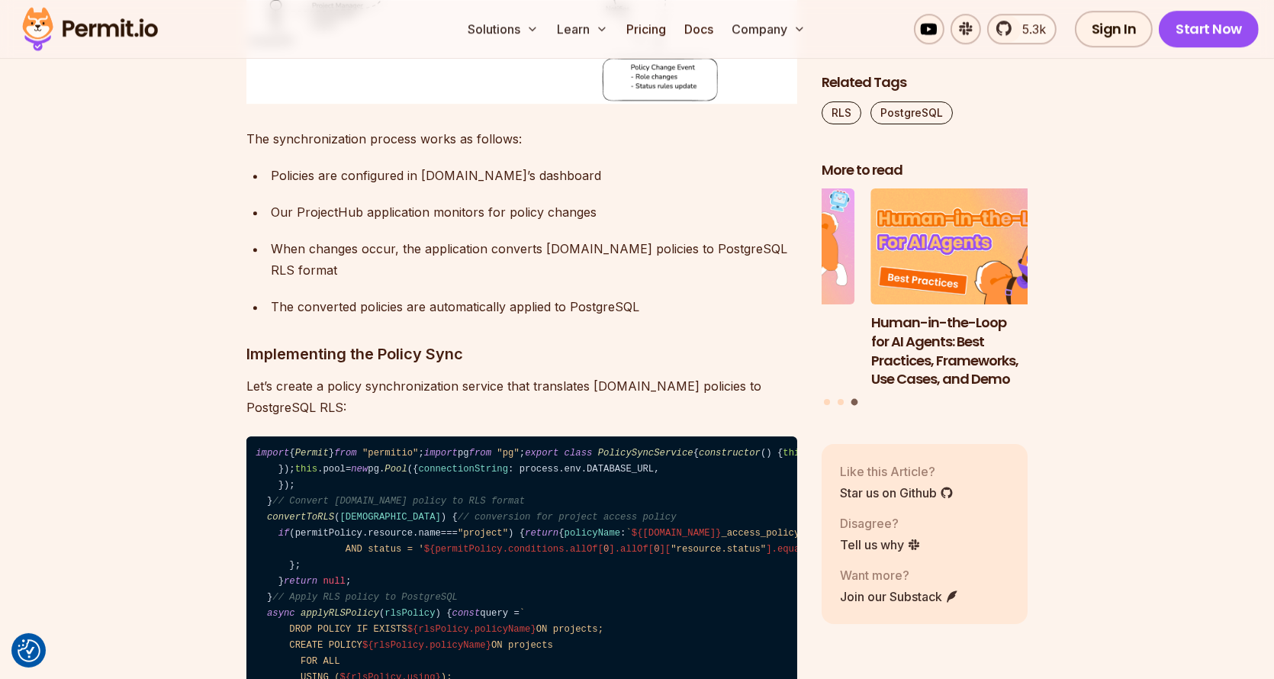
drag, startPoint x: 244, startPoint y: 251, endPoint x: 653, endPoint y: 255, distance: 408.9
drag, startPoint x: 688, startPoint y: 233, endPoint x: 552, endPoint y: 355, distance: 183.1
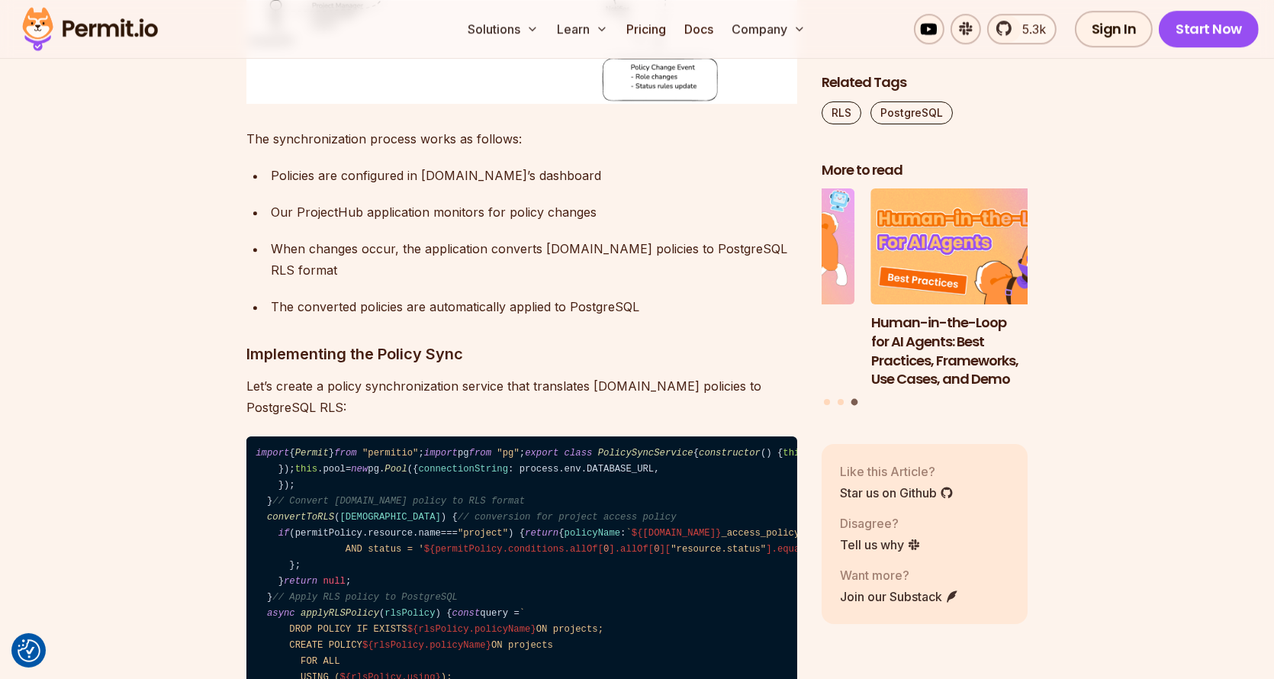
drag, startPoint x: 528, startPoint y: 368, endPoint x: 239, endPoint y: 291, distance: 299.2
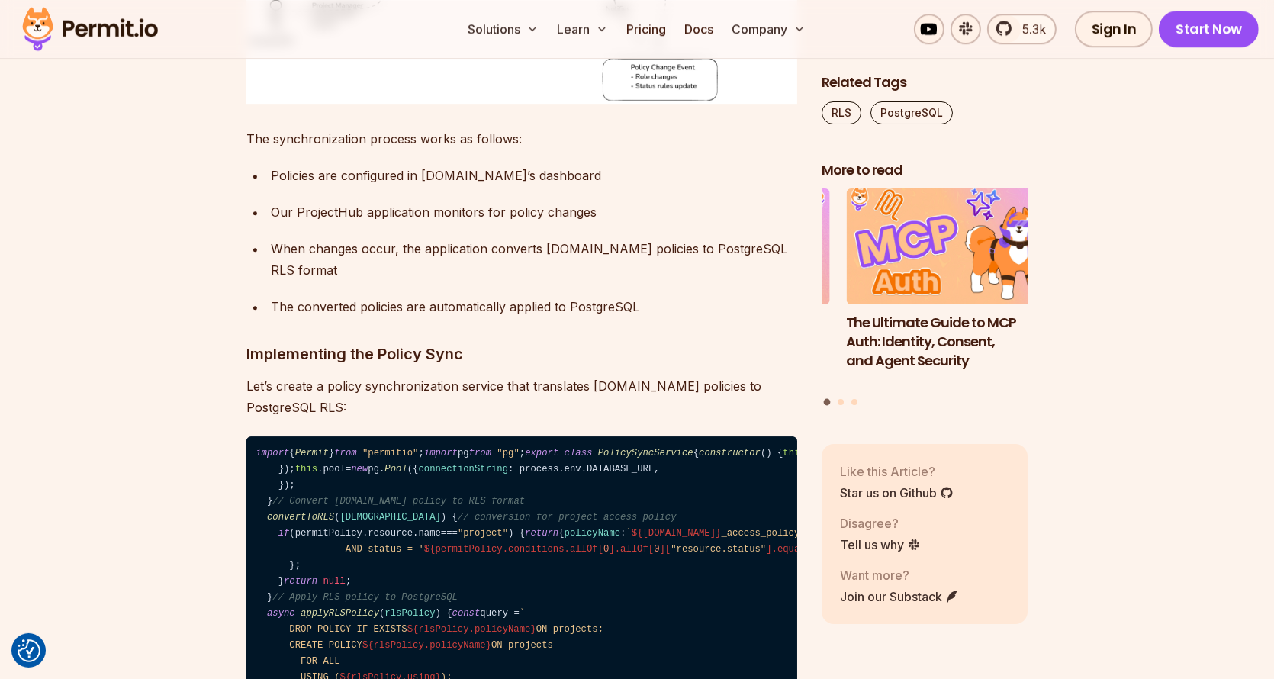
drag, startPoint x: 242, startPoint y: 287, endPoint x: 529, endPoint y: 359, distance: 296.4
drag, startPoint x: 703, startPoint y: 363, endPoint x: 652, endPoint y: 306, distance: 76.2
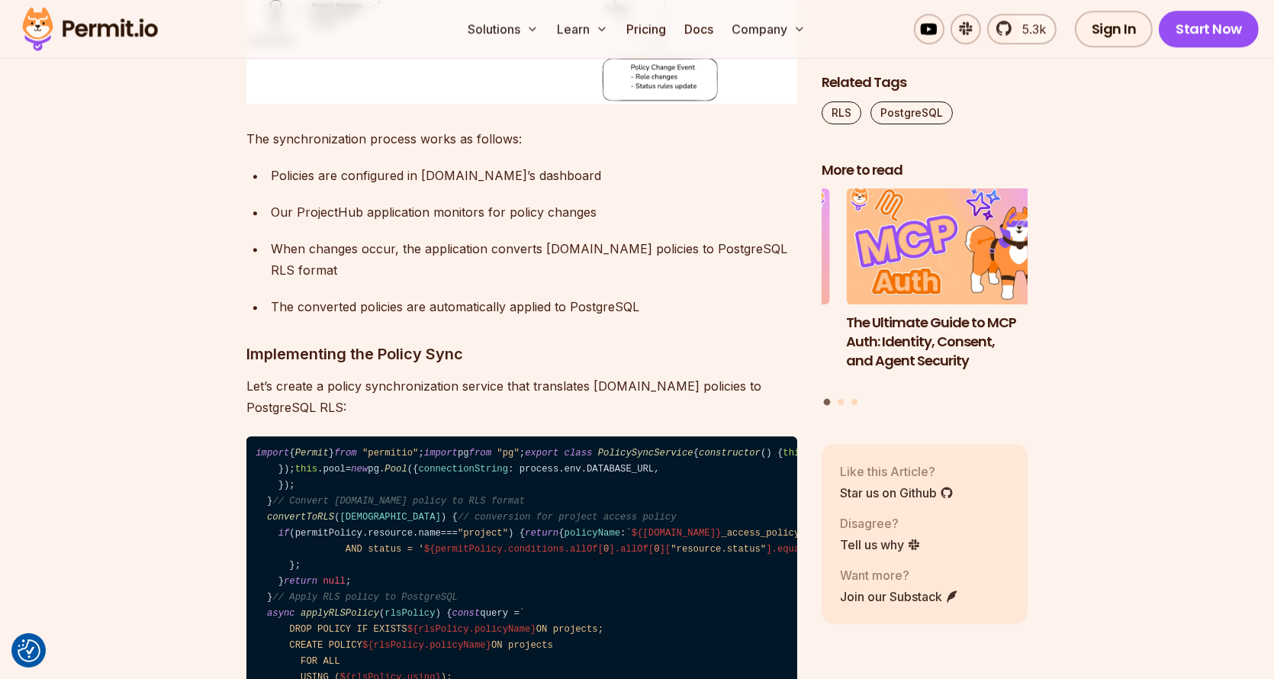
drag, startPoint x: 652, startPoint y: 306, endPoint x: 565, endPoint y: 381, distance: 114.7
drag, startPoint x: 565, startPoint y: 381, endPoint x: 634, endPoint y: 317, distance: 93.9
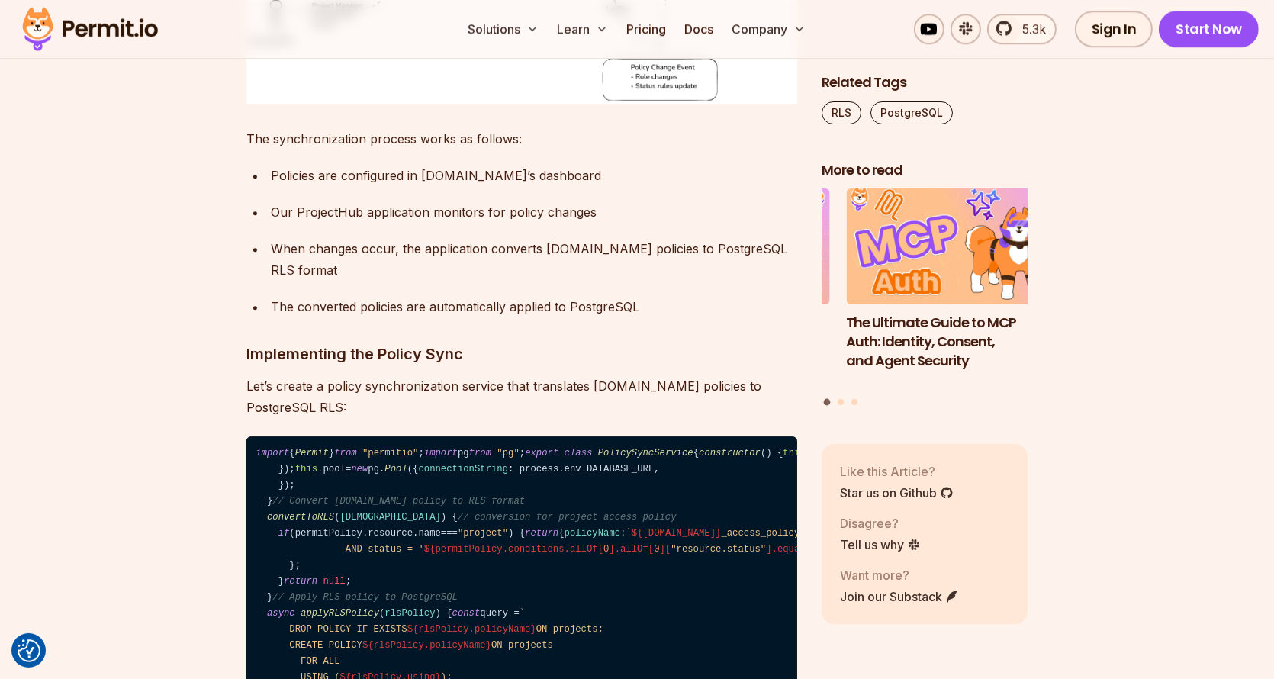
drag, startPoint x: 613, startPoint y: 333, endPoint x: 580, endPoint y: 371, distance: 50.9
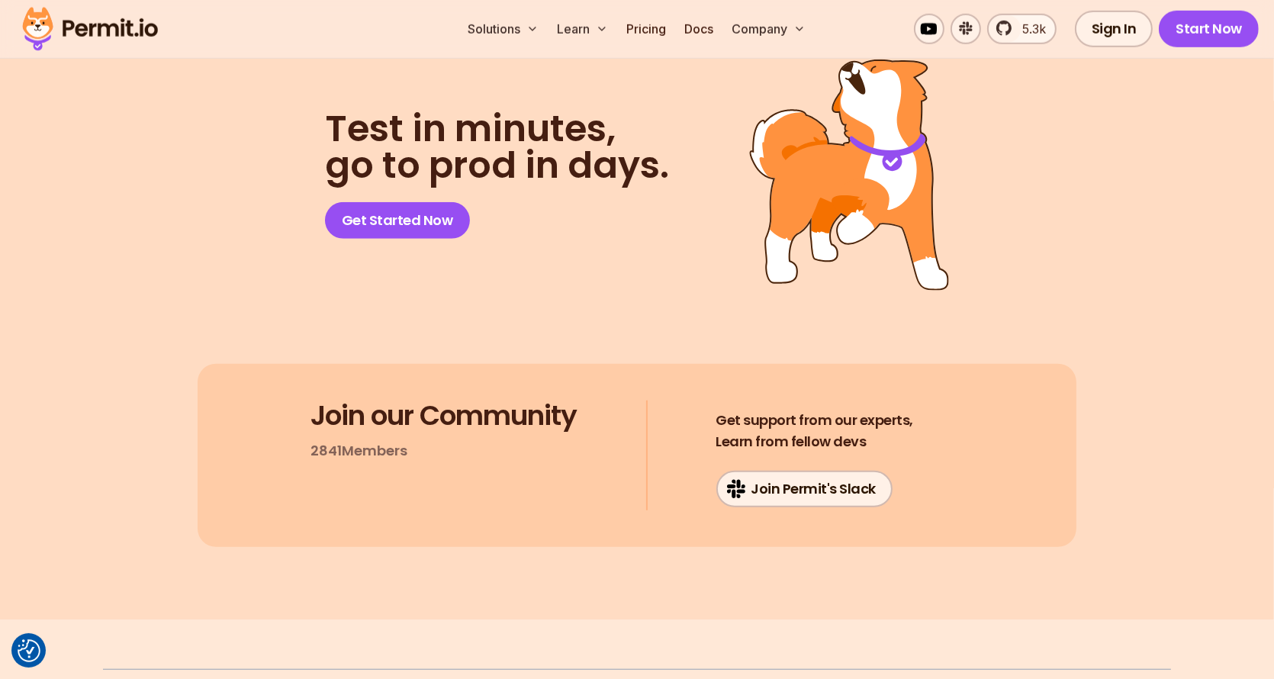
scroll to position [15942, 0]
